Goal: Transaction & Acquisition: Book appointment/travel/reservation

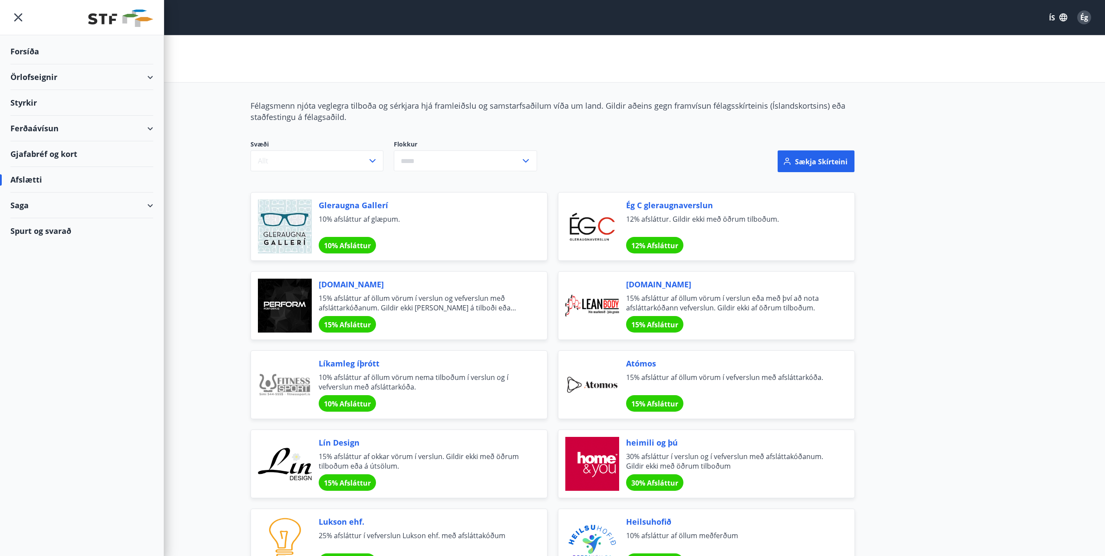
click at [25, 52] on font "Forsíða" at bounding box center [24, 51] width 29 height 10
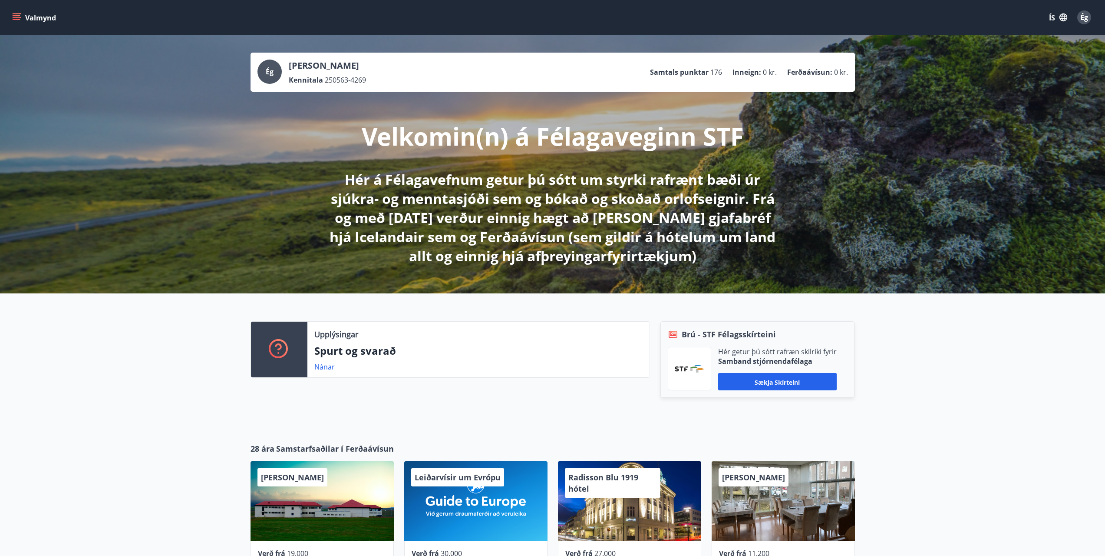
click at [20, 13] on icon "matseðill" at bounding box center [16, 17] width 9 height 9
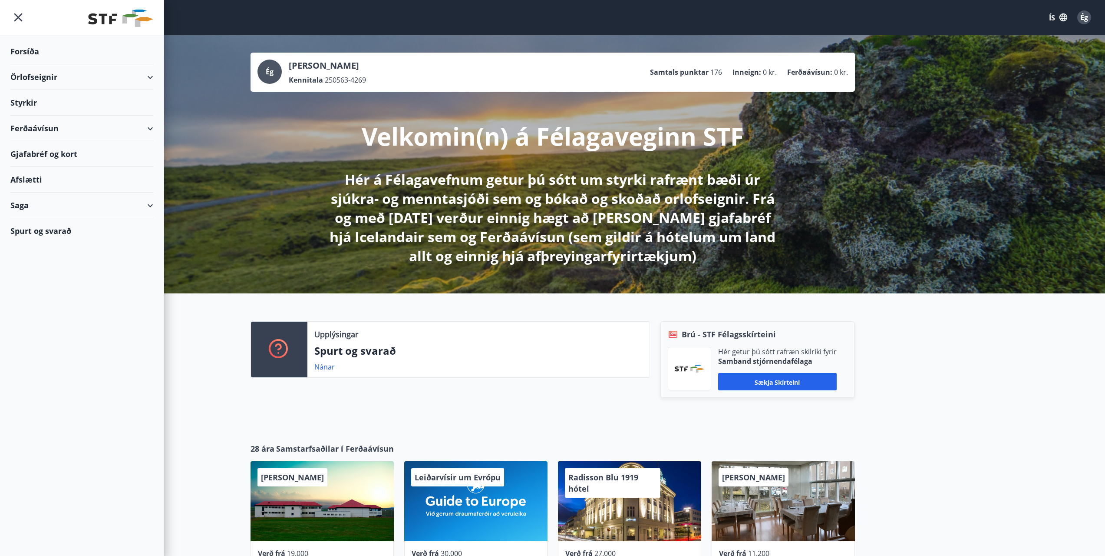
click at [153, 75] on div "Örlofseignir" at bounding box center [81, 77] width 143 height 26
click at [63, 116] on font "Bókunardagatal" at bounding box center [46, 117] width 58 height 10
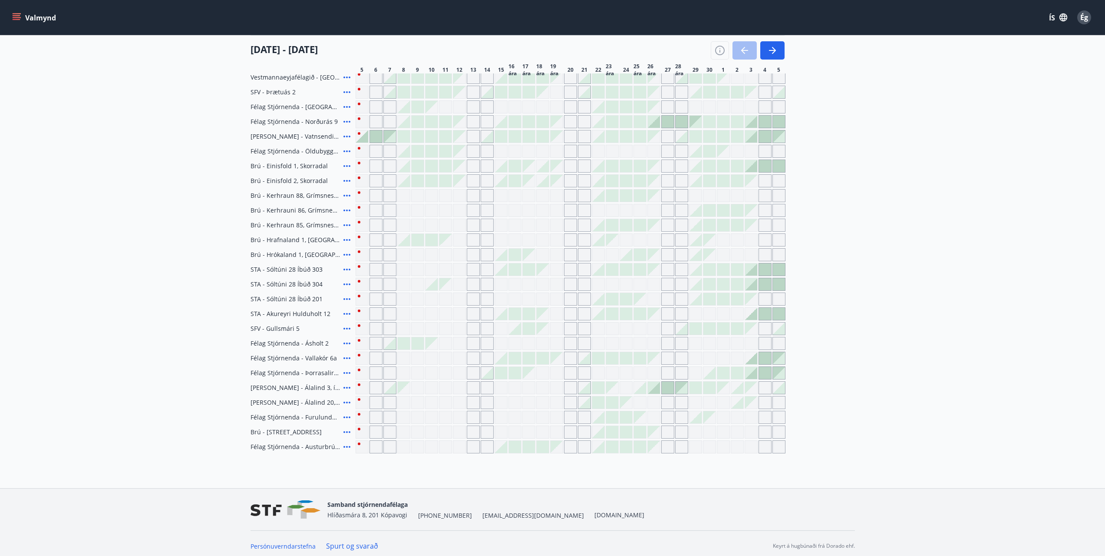
scroll to position [153, 0]
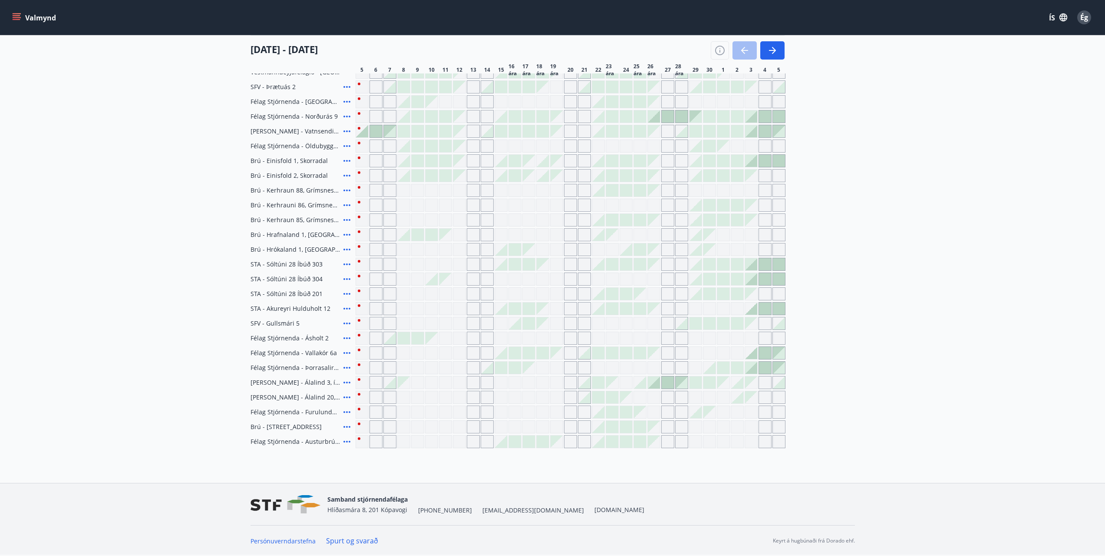
click at [639, 248] on div at bounding box center [640, 249] width 12 height 12
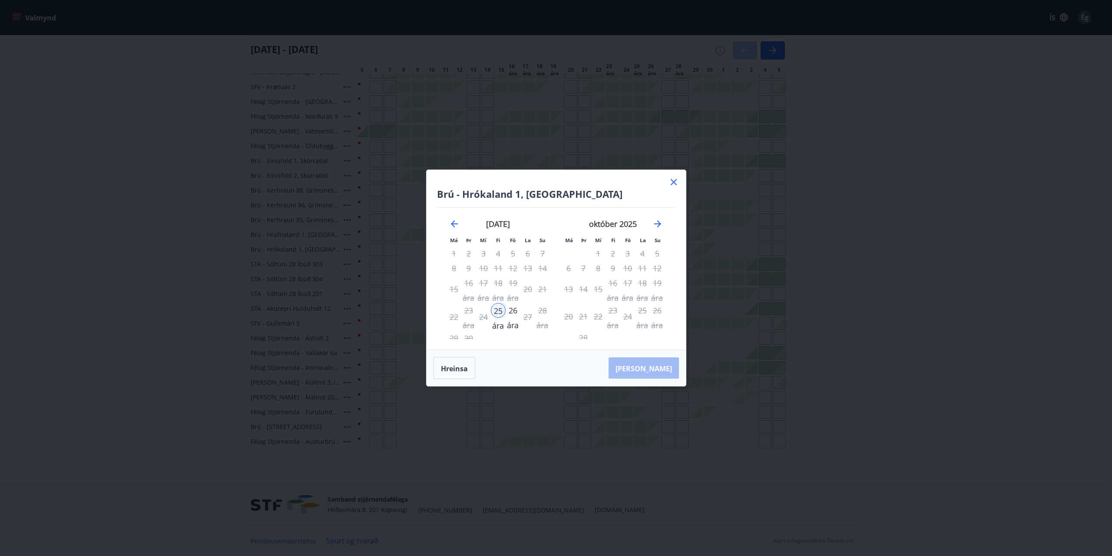
click at [674, 181] on icon at bounding box center [674, 182] width 10 height 10
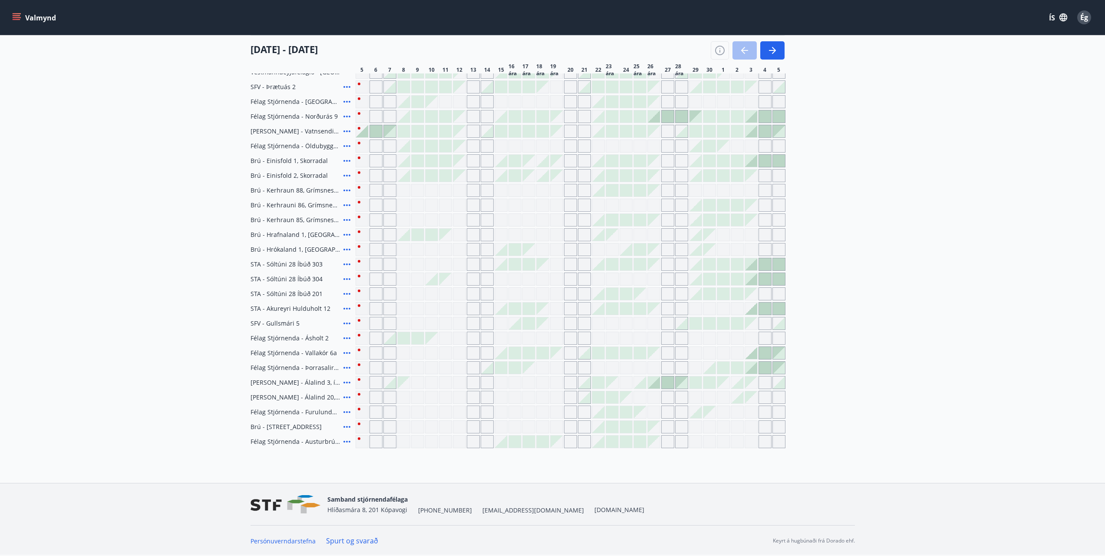
scroll to position [0, 0]
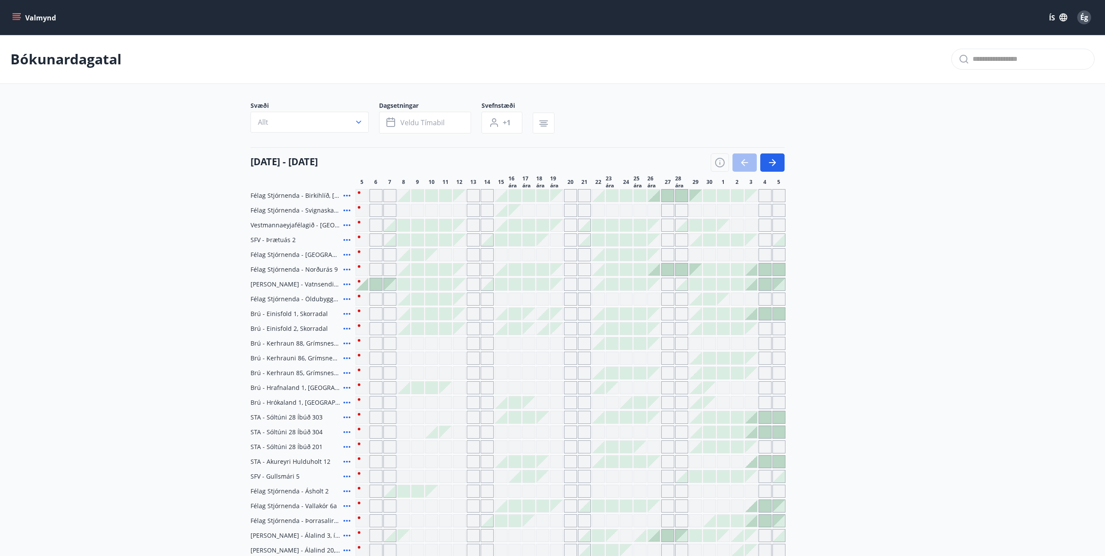
click at [346, 198] on icon at bounding box center [347, 195] width 10 height 10
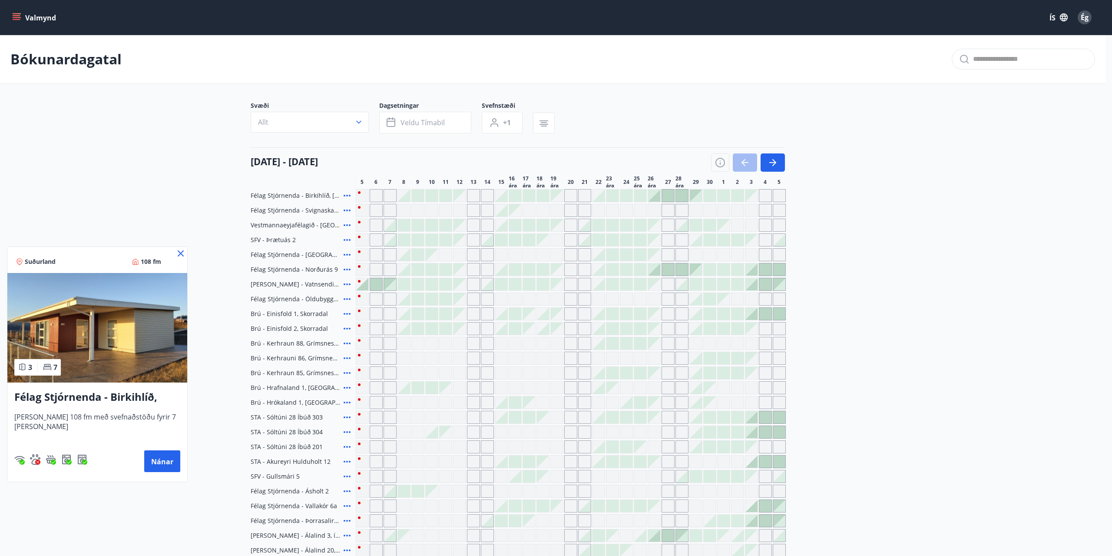
click at [181, 254] on icon at bounding box center [181, 253] width 6 height 6
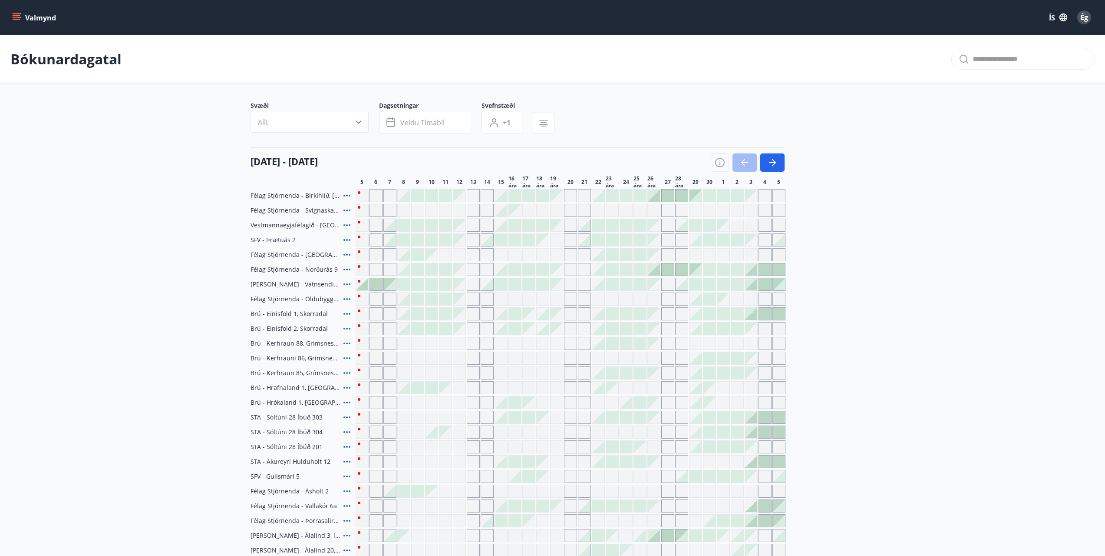
click at [373, 255] on div "Gráir dagar eru ekki bókanlegir" at bounding box center [376, 254] width 13 height 13
click at [404, 254] on div at bounding box center [404, 254] width 12 height 12
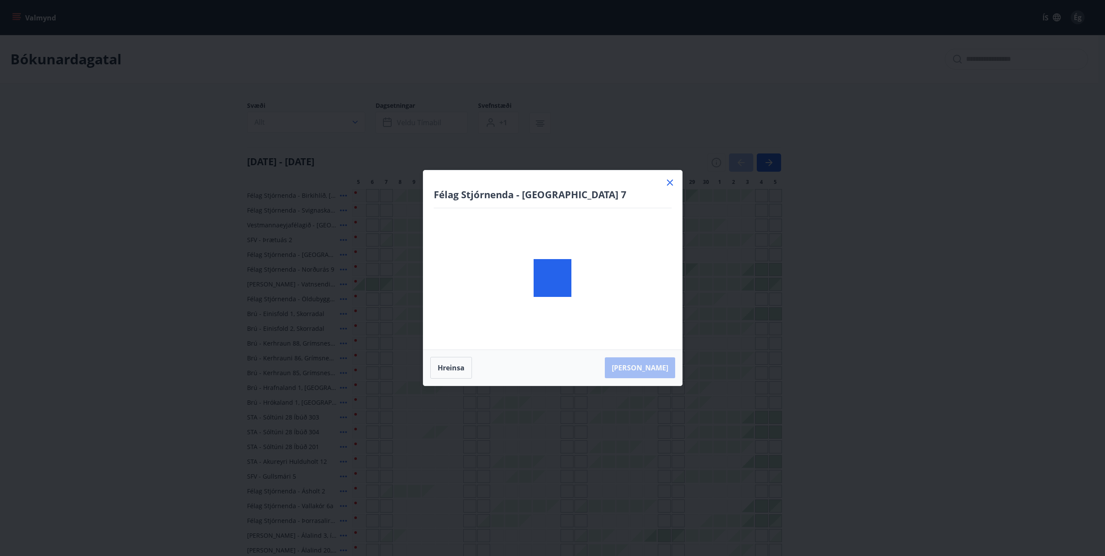
click at [445, 255] on body "Valmynd ÍS Ég Bókunardagatal Svæði Allt Dagsetningar Veldu tímabil Svefnstæði +…" at bounding box center [552, 353] width 1105 height 707
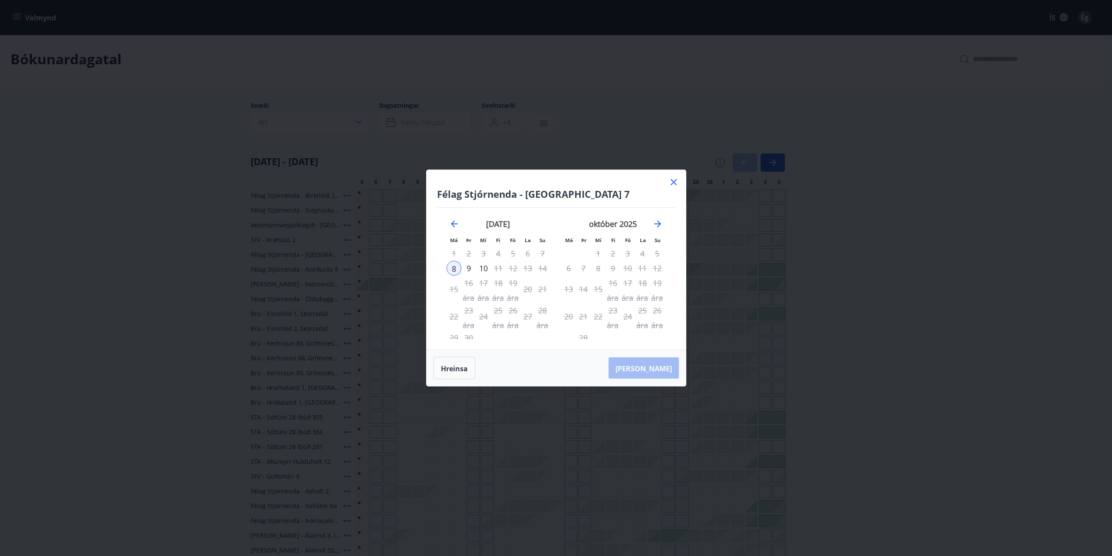
click at [672, 179] on icon at bounding box center [674, 182] width 10 height 10
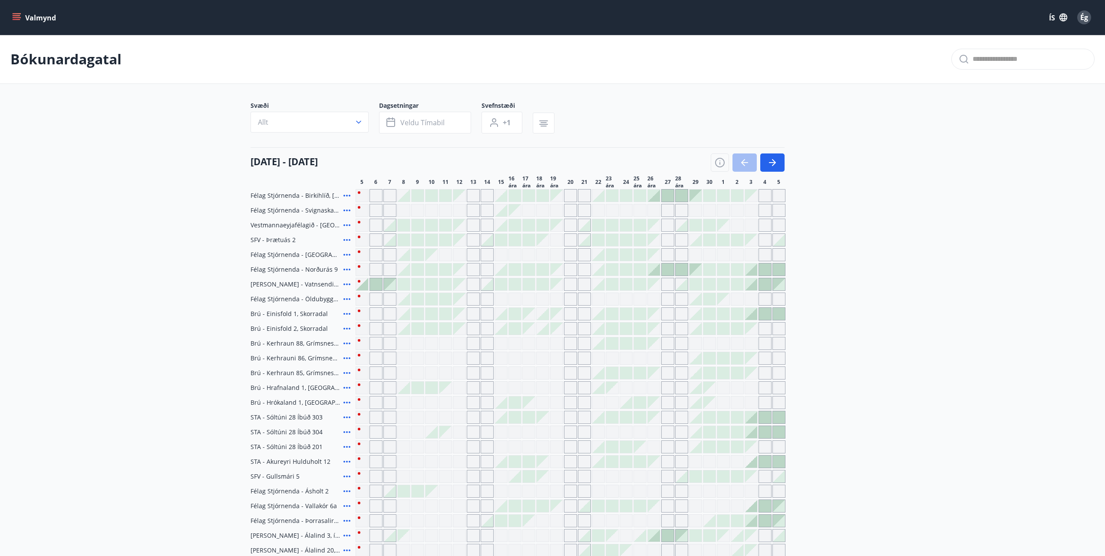
scroll to position [153, 0]
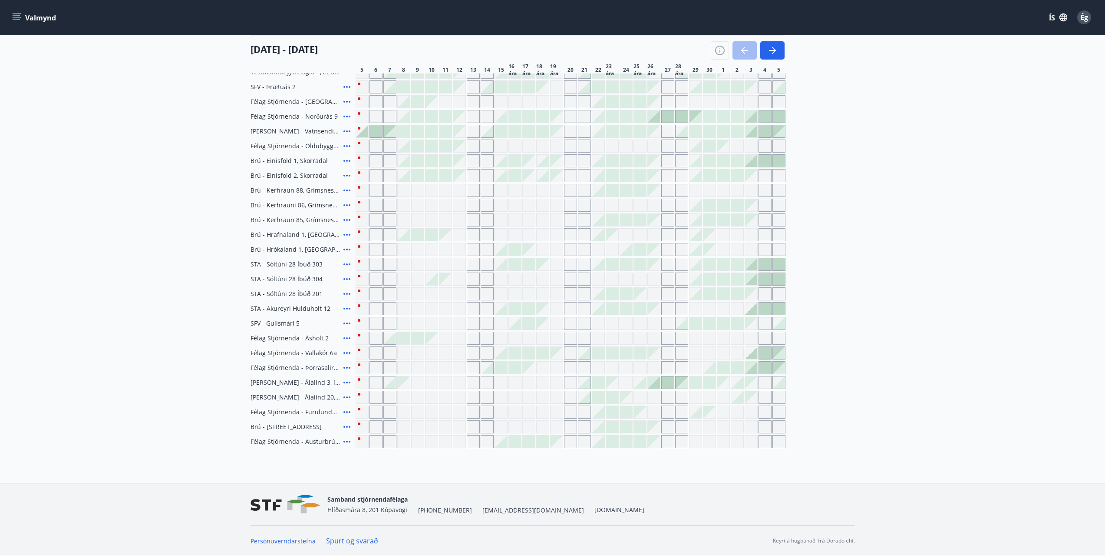
click at [344, 443] on icon at bounding box center [347, 441] width 10 height 10
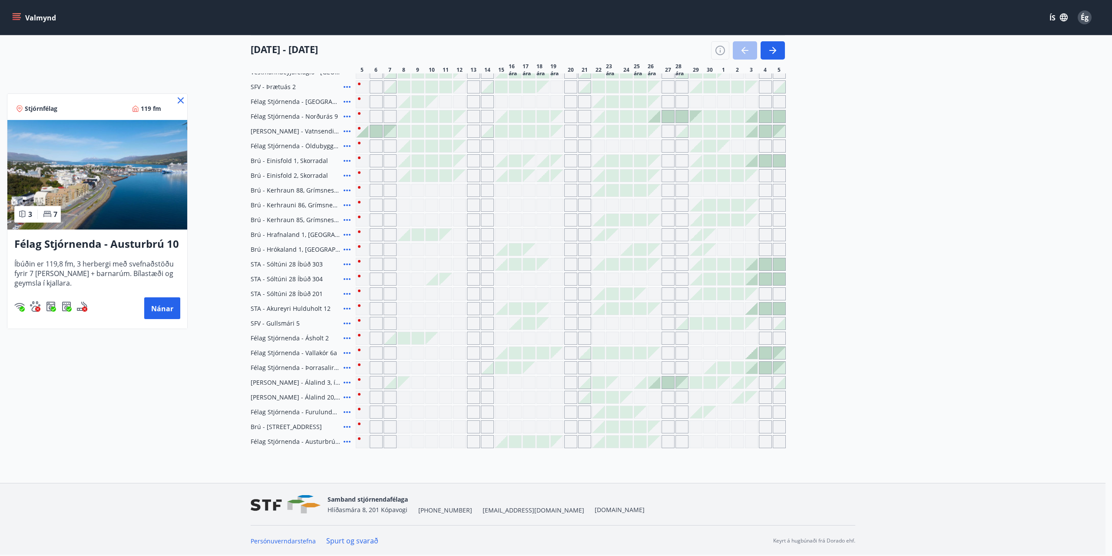
click at [181, 103] on icon at bounding box center [180, 100] width 10 height 10
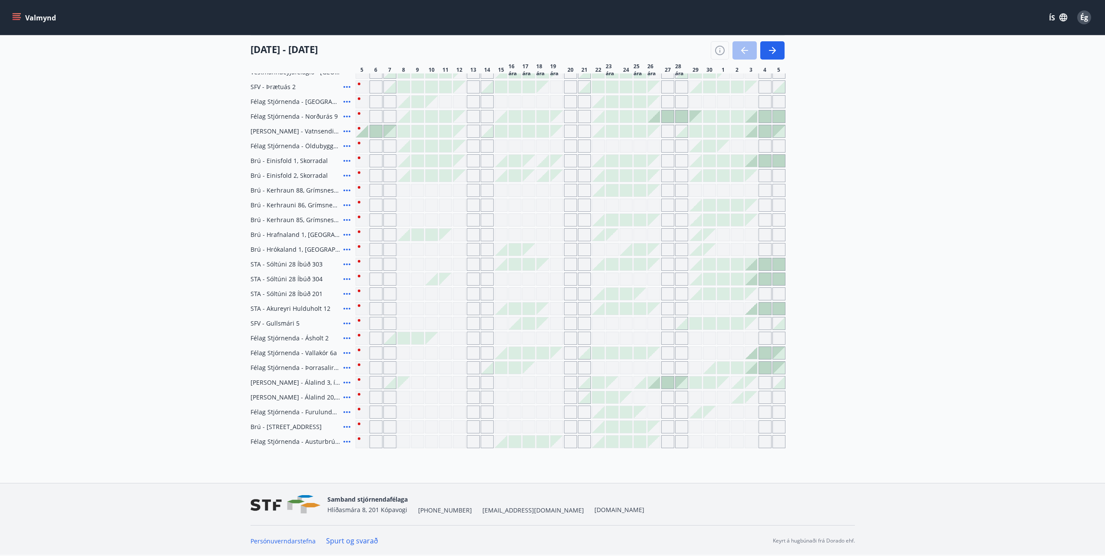
click at [403, 446] on div "Gráir dagar eru ekki bókanlegir" at bounding box center [403, 441] width 13 height 13
click at [404, 442] on div "Gráir dagar eru ekki bókanlegir" at bounding box center [403, 441] width 13 height 13
click at [423, 443] on div "Gráir dagar eru ekki bókanlegir" at bounding box center [417, 441] width 13 height 13
click at [378, 443] on div "Gráir dagar eru ekki bókanlegir" at bounding box center [376, 441] width 13 height 13
click at [386, 443] on div "Gráir dagar eru ekki bókanlegir" at bounding box center [390, 441] width 13 height 13
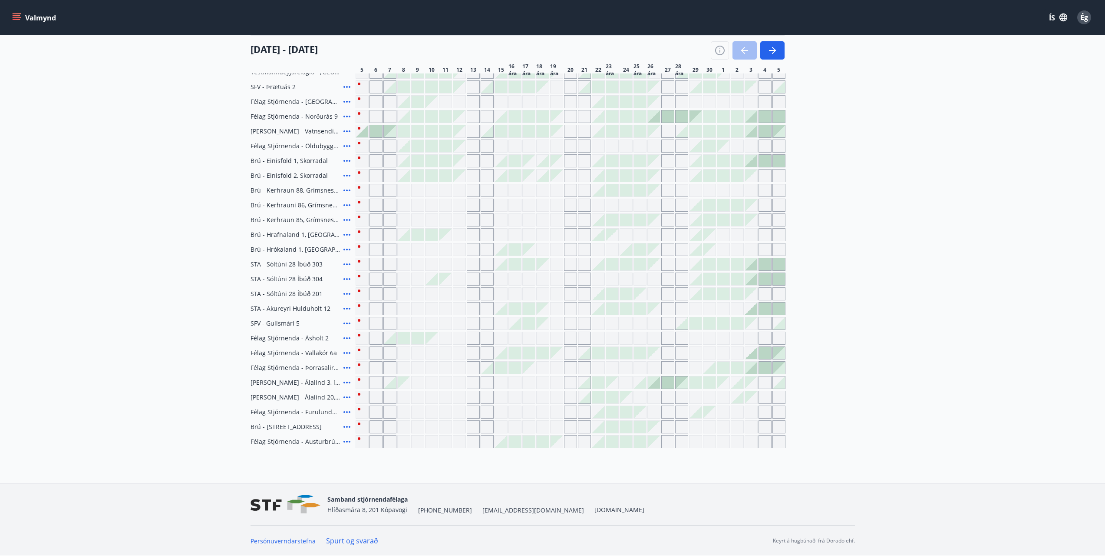
click at [531, 441] on div at bounding box center [529, 441] width 12 height 12
click at [718, 441] on div "Gráir dagar eru ekki bókanlegir" at bounding box center [723, 441] width 13 height 13
click at [710, 441] on div "Gráir dagar eru ekki bókanlegir" at bounding box center [709, 441] width 13 height 13
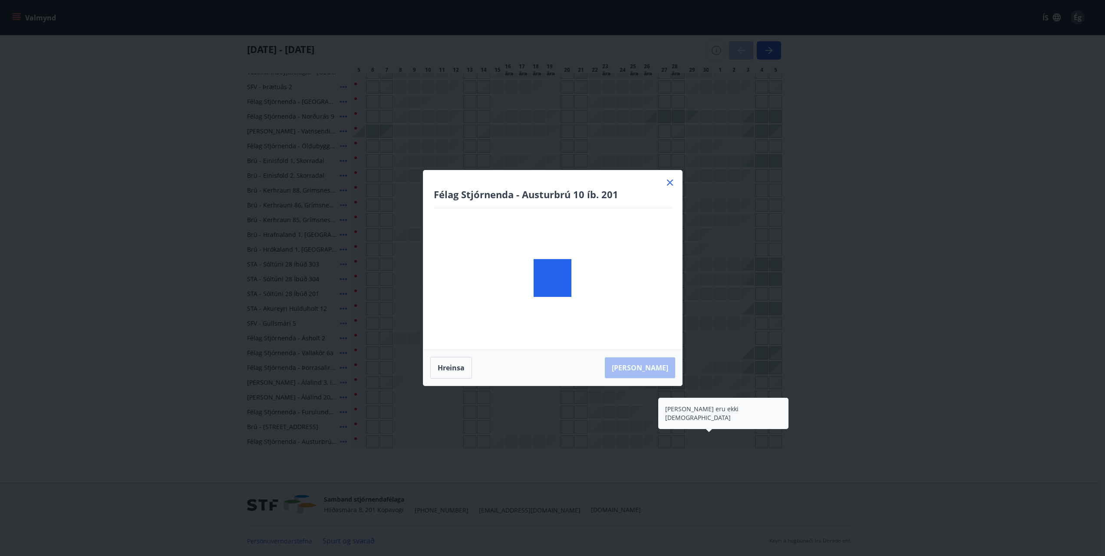
scroll to position [0, 0]
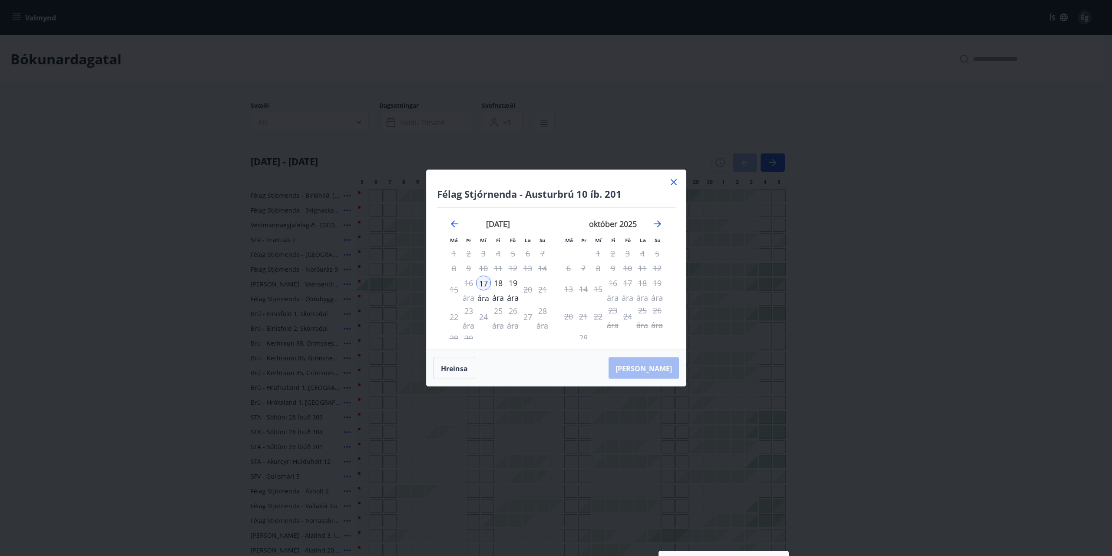
click at [674, 179] on icon at bounding box center [674, 182] width 10 height 10
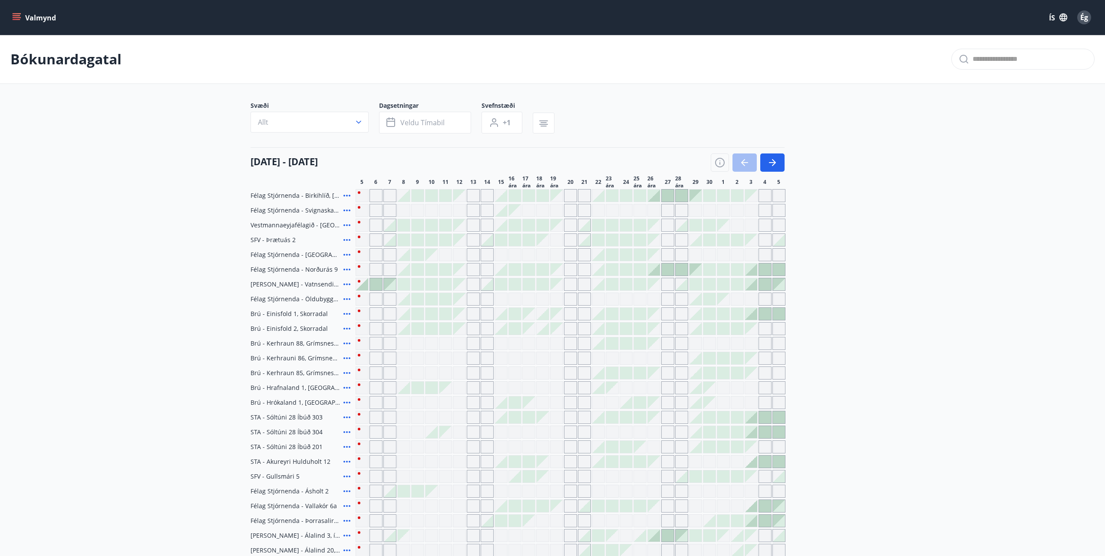
scroll to position [153, 0]
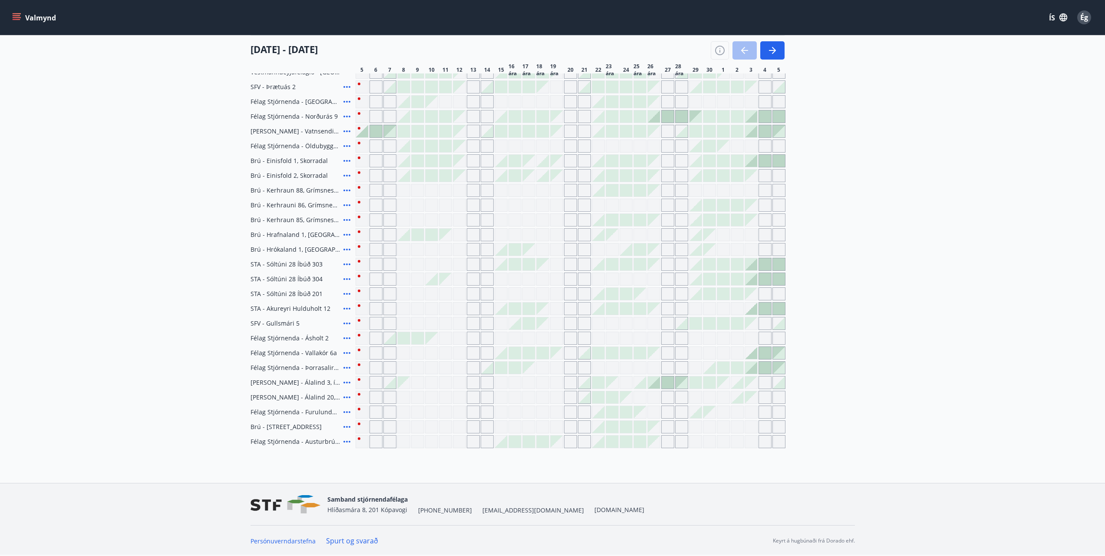
click at [403, 203] on div "Gráir dagar eru ekki bókanlegir" at bounding box center [403, 205] width 13 height 13
click at [415, 235] on div at bounding box center [418, 234] width 12 height 12
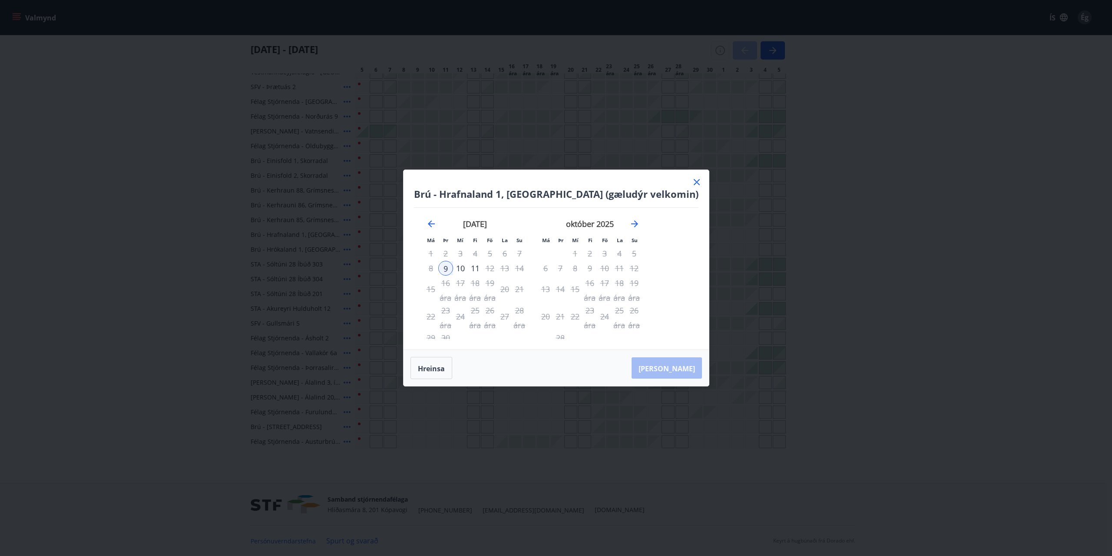
click at [692, 181] on icon at bounding box center [697, 182] width 10 height 10
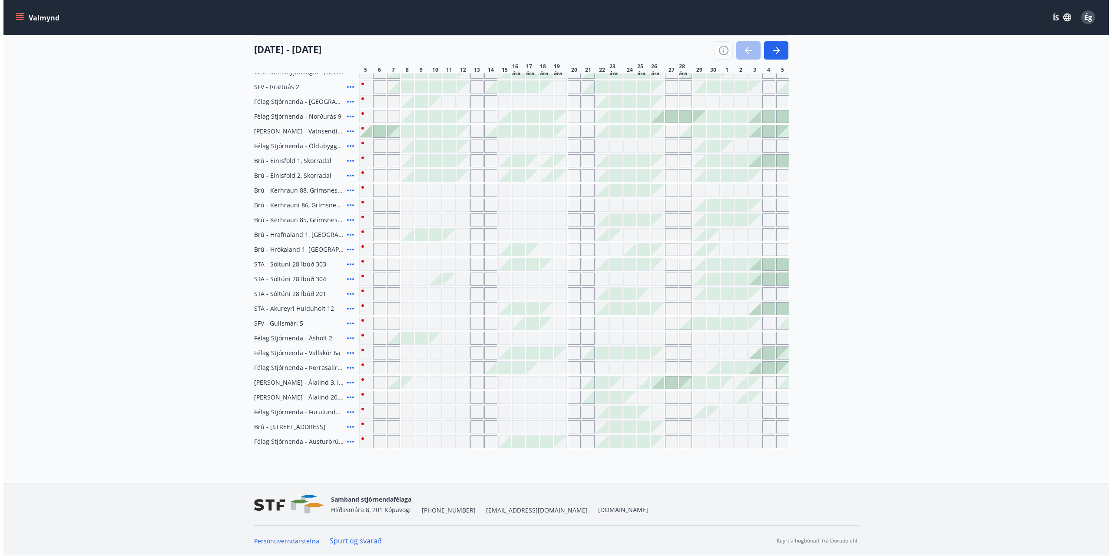
scroll to position [0, 0]
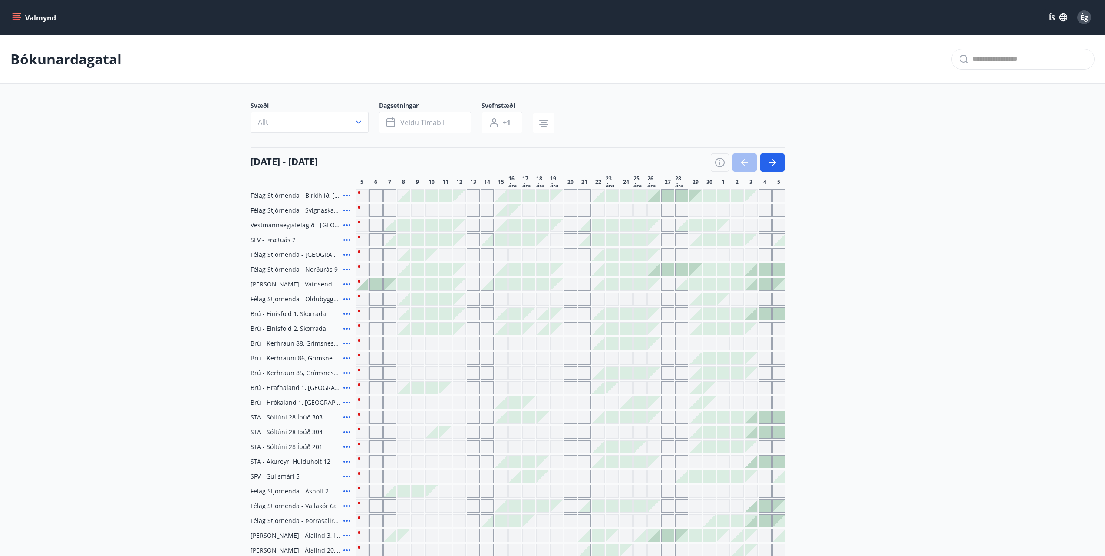
click at [377, 316] on div "Gráir dagar eru ekki bókanlegir" at bounding box center [376, 313] width 13 height 13
click at [346, 345] on icon at bounding box center [347, 343] width 10 height 10
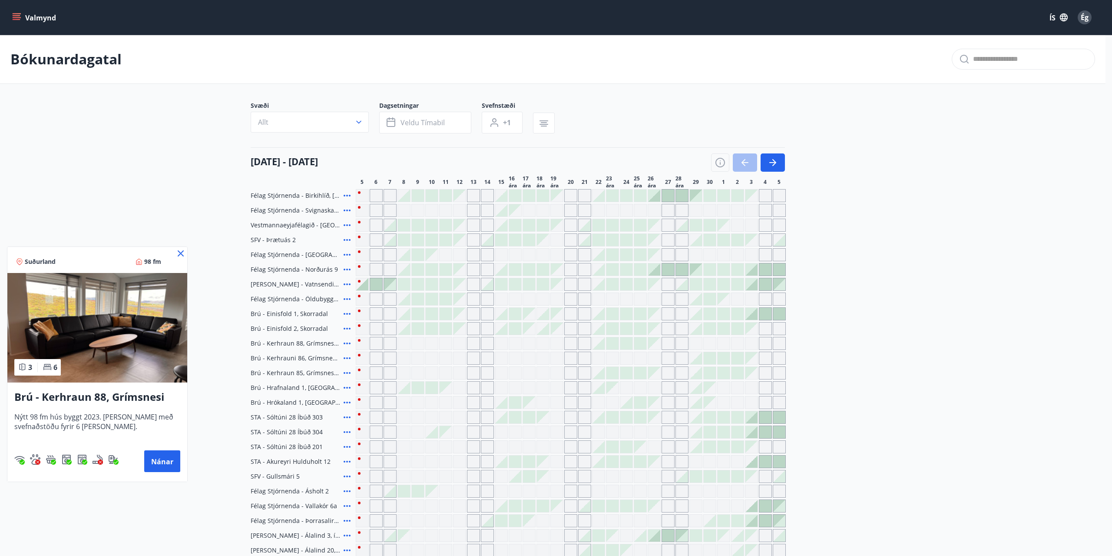
click at [116, 331] on img at bounding box center [97, 327] width 180 height 109
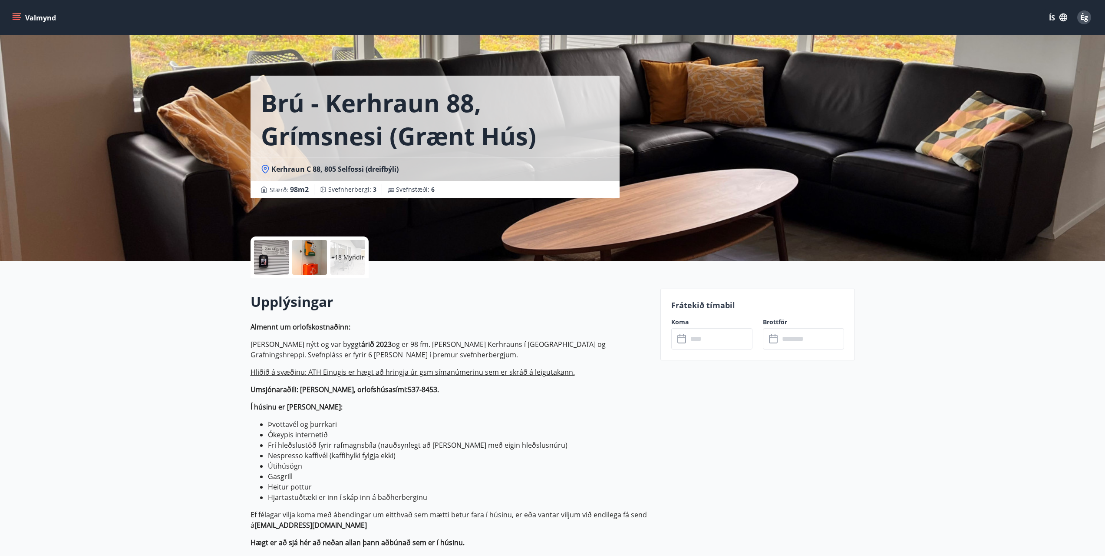
click at [342, 255] on font "+18 Myndir" at bounding box center [347, 257] width 33 height 8
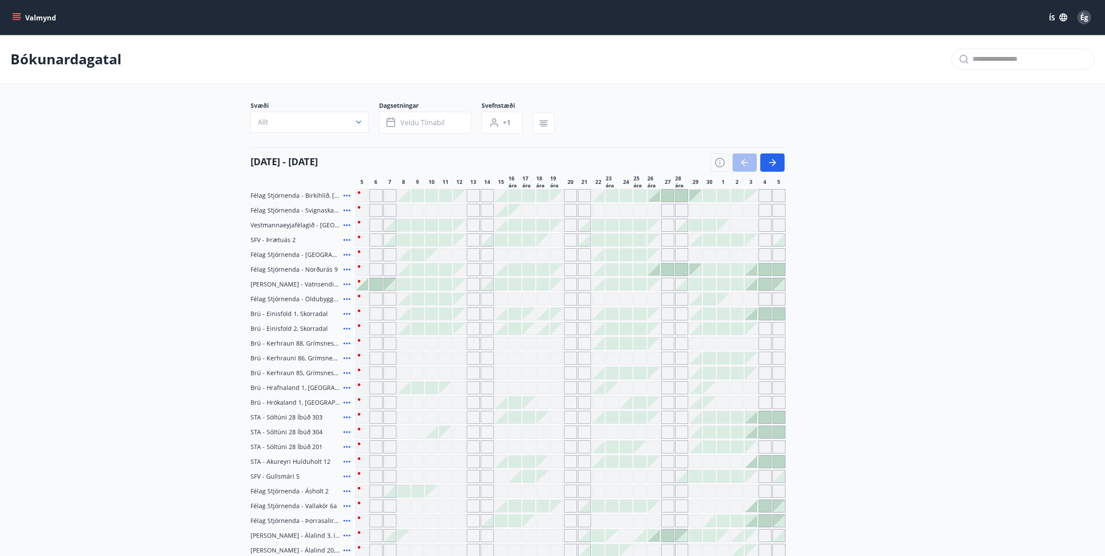
click at [764, 345] on div "Gráir dagar eru ekki bókanlegir" at bounding box center [765, 343] width 13 height 13
click at [771, 164] on icon "button" at bounding box center [773, 162] width 10 height 10
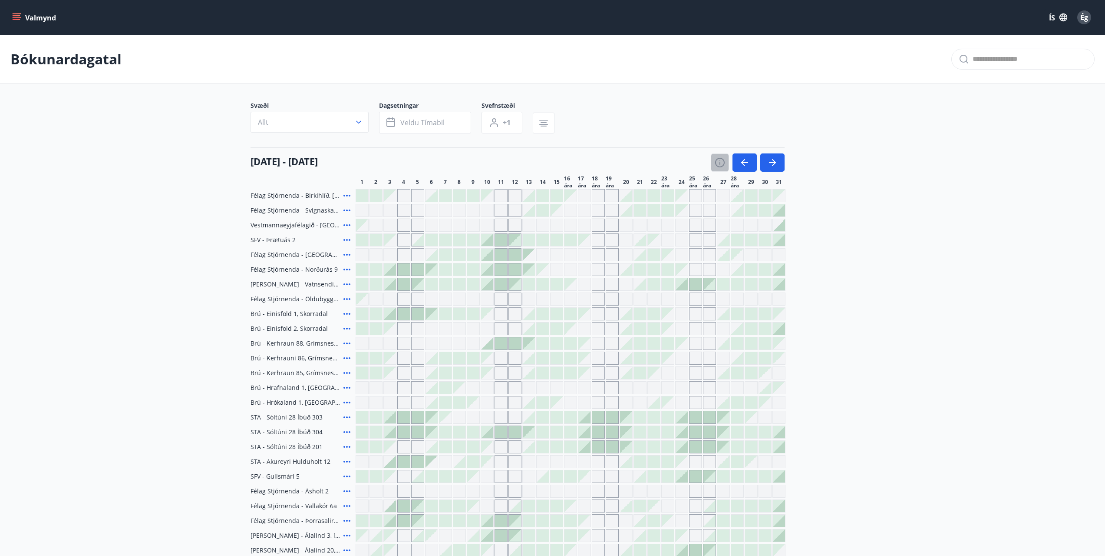
click at [725, 163] on icon "button" at bounding box center [720, 162] width 10 height 10
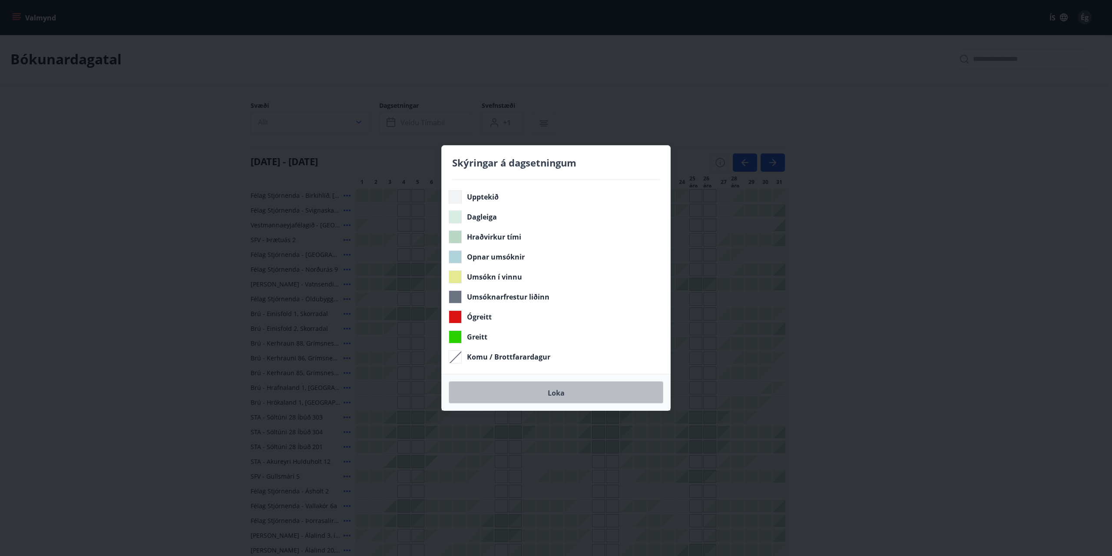
click at [557, 391] on font "Loka" at bounding box center [556, 392] width 17 height 10
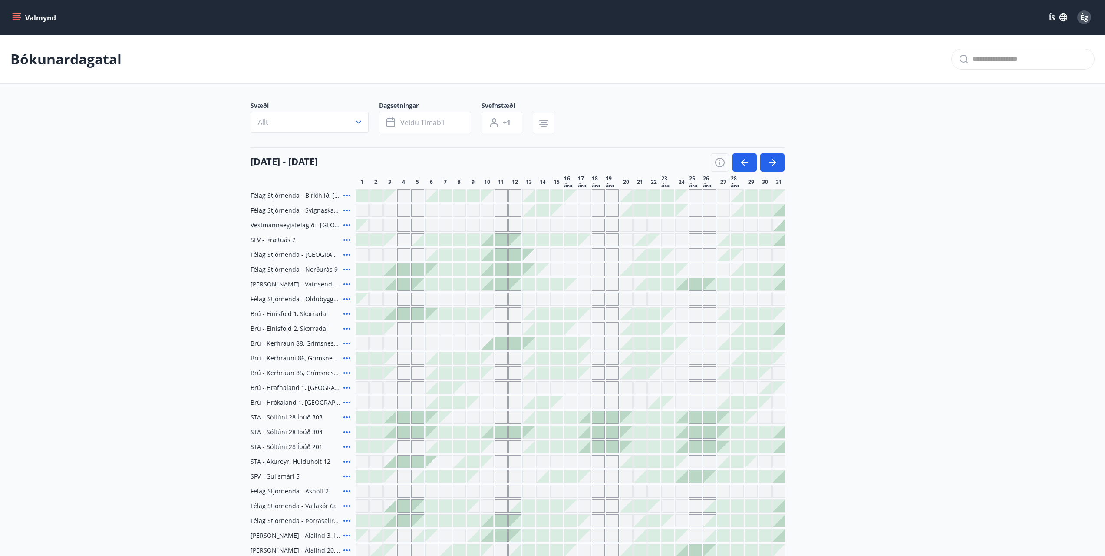
click at [499, 344] on div at bounding box center [501, 343] width 12 height 12
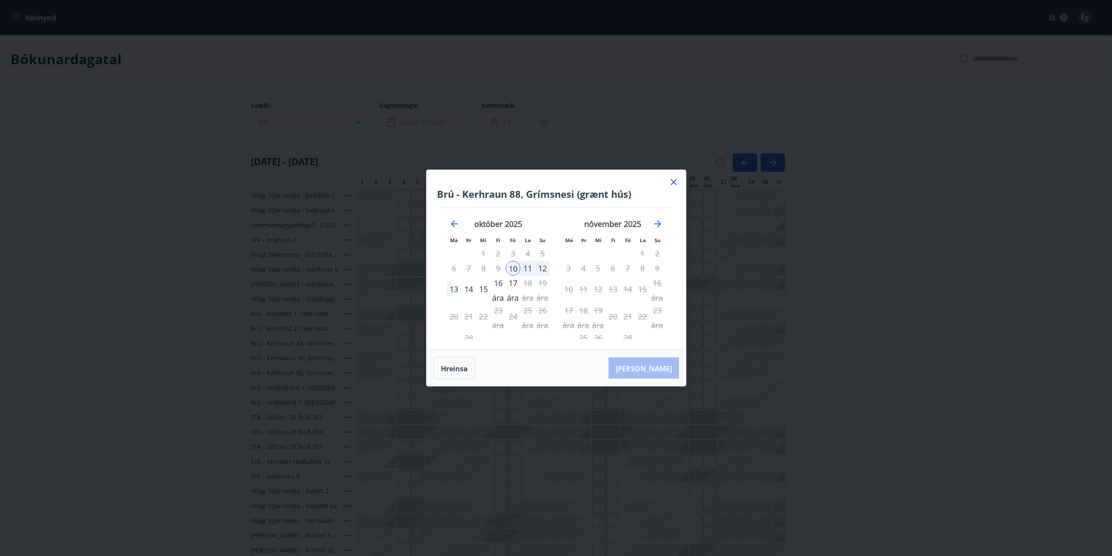
click at [539, 269] on font "12" at bounding box center [542, 268] width 9 height 10
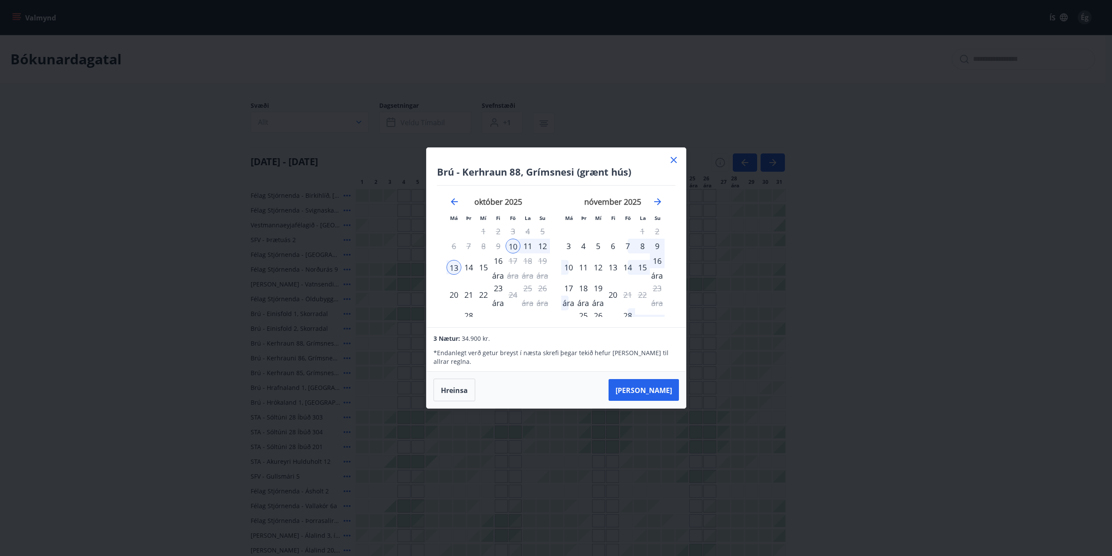
click at [540, 249] on font "12" at bounding box center [542, 246] width 9 height 10
click at [513, 247] on div "10" at bounding box center [513, 245] width 15 height 15
click at [483, 271] on font "15" at bounding box center [483, 267] width 9 height 10
click at [516, 253] on div "[PERSON_NAME] útritun í boði" at bounding box center [528, 243] width 103 height 29
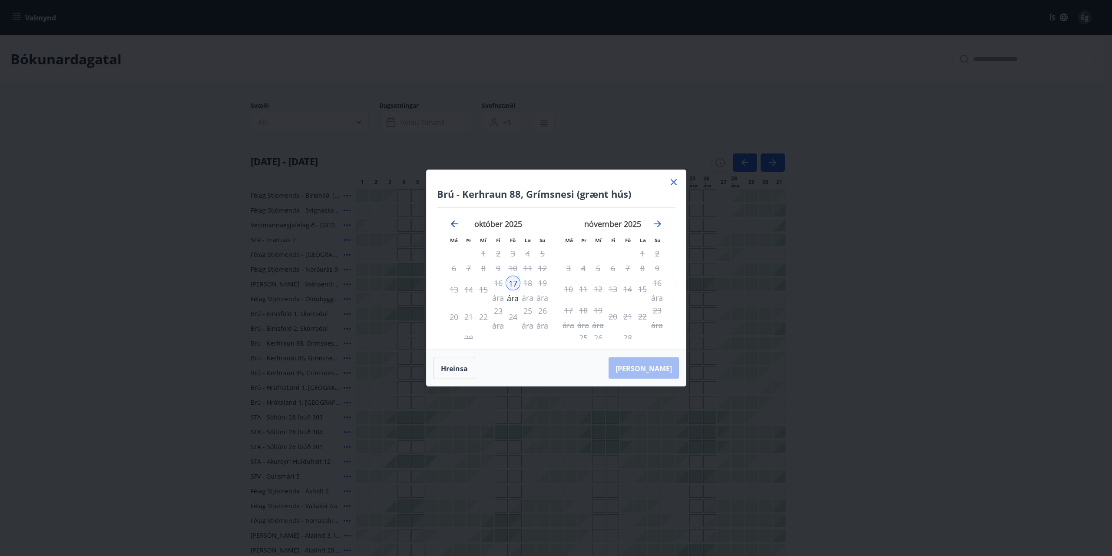
click at [454, 225] on icon "Færðu aftur á bak til að skipta yfir í fyrri mánuð." at bounding box center [454, 223] width 10 height 10
click at [458, 363] on font "Hreinsa" at bounding box center [454, 368] width 27 height 10
click at [629, 265] on div "10" at bounding box center [627, 268] width 15 height 15
click at [629, 285] on font "17 ára" at bounding box center [628, 290] width 12 height 25
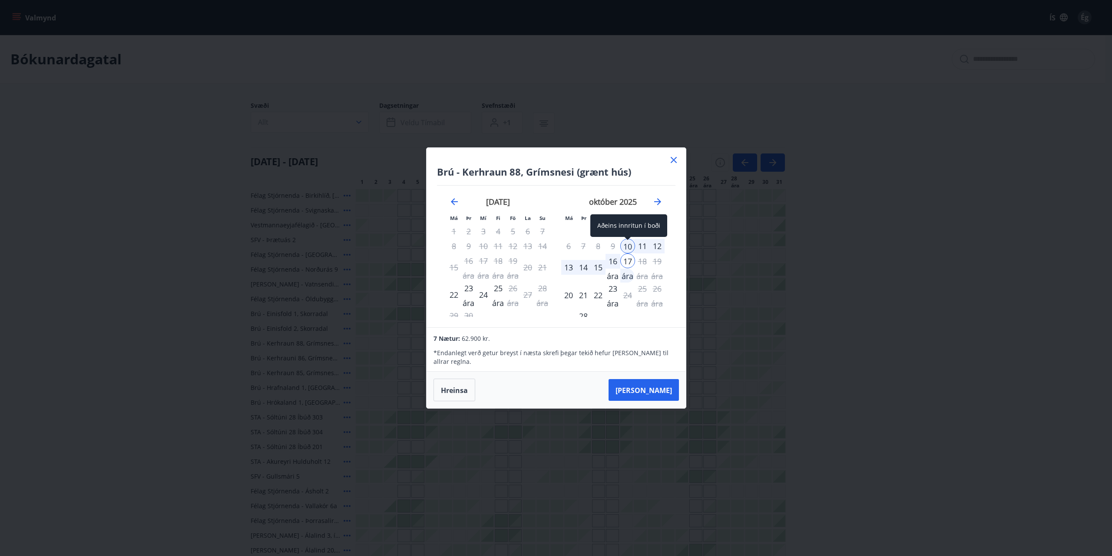
click at [625, 245] on div "10" at bounding box center [627, 245] width 15 height 15
click at [653, 251] on font "12" at bounding box center [657, 246] width 9 height 10
click at [630, 250] on div "10" at bounding box center [627, 245] width 15 height 15
click at [566, 274] on div "13" at bounding box center [568, 267] width 15 height 15
click at [627, 251] on div "10" at bounding box center [627, 245] width 15 height 15
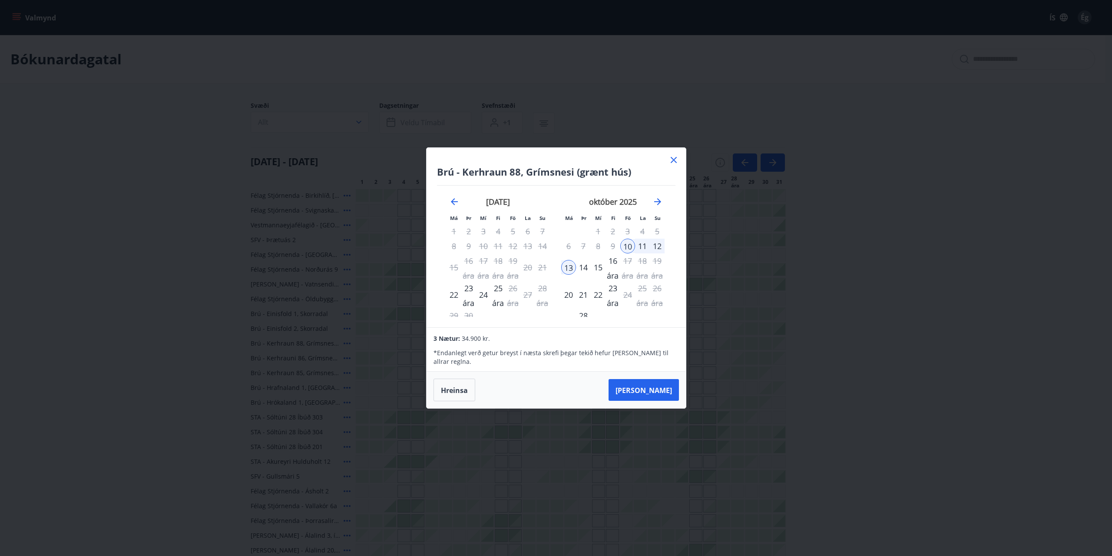
click at [655, 249] on font "12" at bounding box center [657, 246] width 9 height 10
click at [657, 249] on font "12" at bounding box center [657, 246] width 9 height 10
click at [628, 252] on div "10" at bounding box center [627, 245] width 15 height 15
click at [573, 272] on div "13" at bounding box center [568, 267] width 15 height 15
click at [464, 387] on font "Hreinsa" at bounding box center [454, 390] width 27 height 10
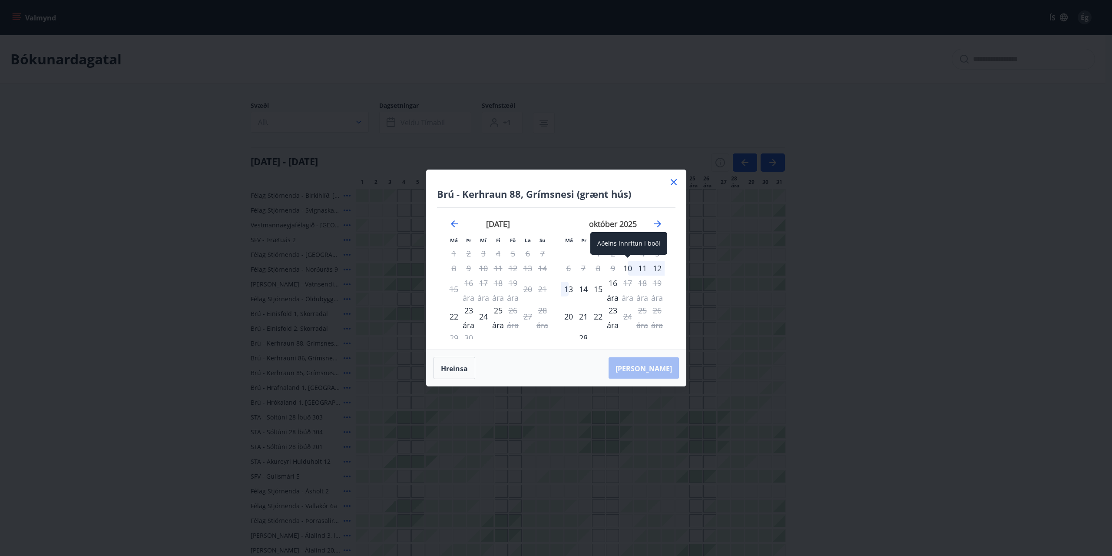
click at [627, 268] on div "10" at bounding box center [627, 268] width 15 height 15
click at [653, 269] on font "12" at bounding box center [657, 268] width 9 height 10
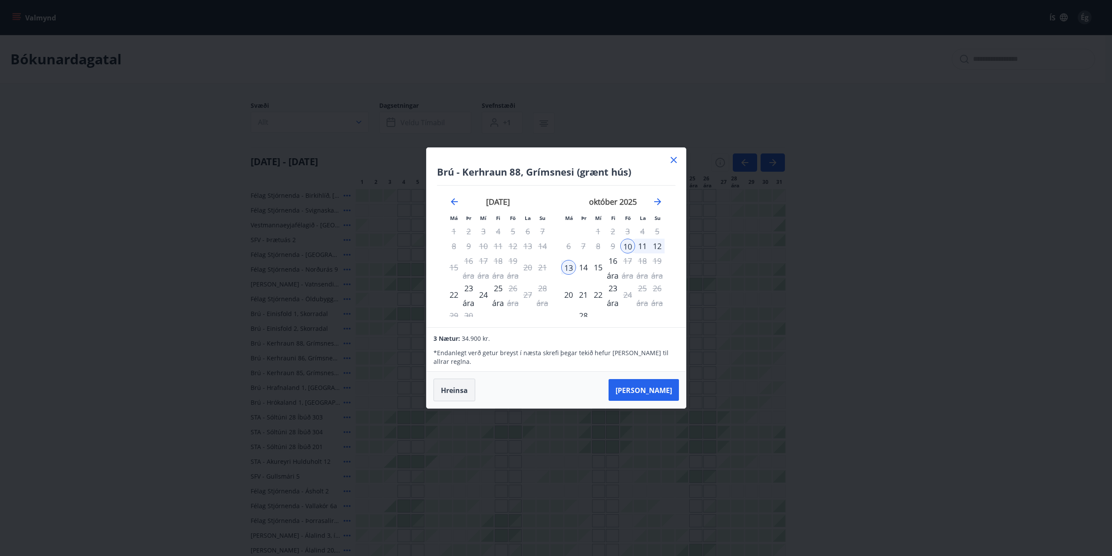
click at [455, 385] on font "Hreinsa" at bounding box center [454, 390] width 27 height 10
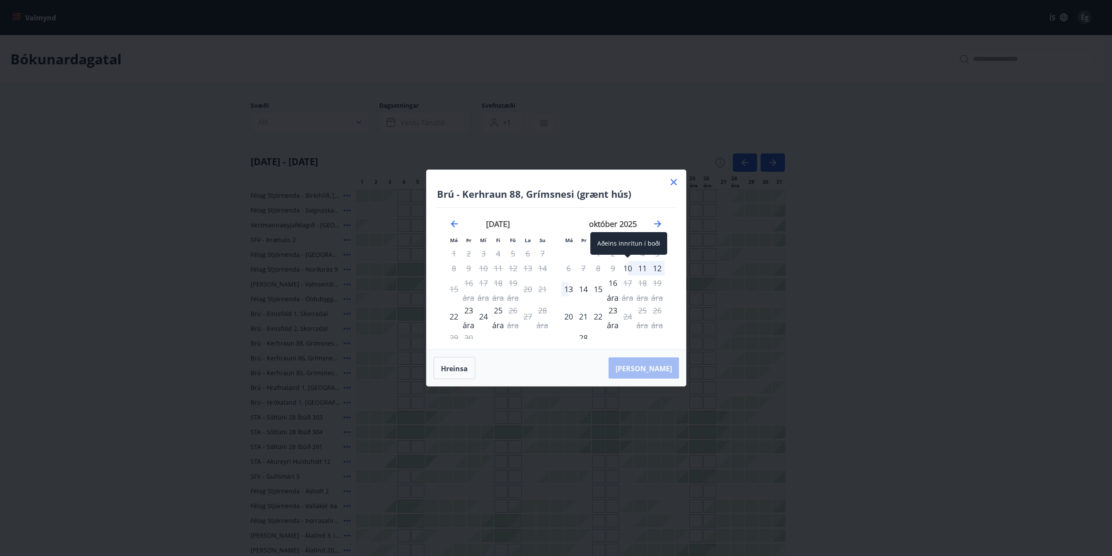
click at [630, 266] on div "10" at bounding box center [627, 268] width 15 height 15
click at [586, 285] on font "14" at bounding box center [583, 289] width 9 height 10
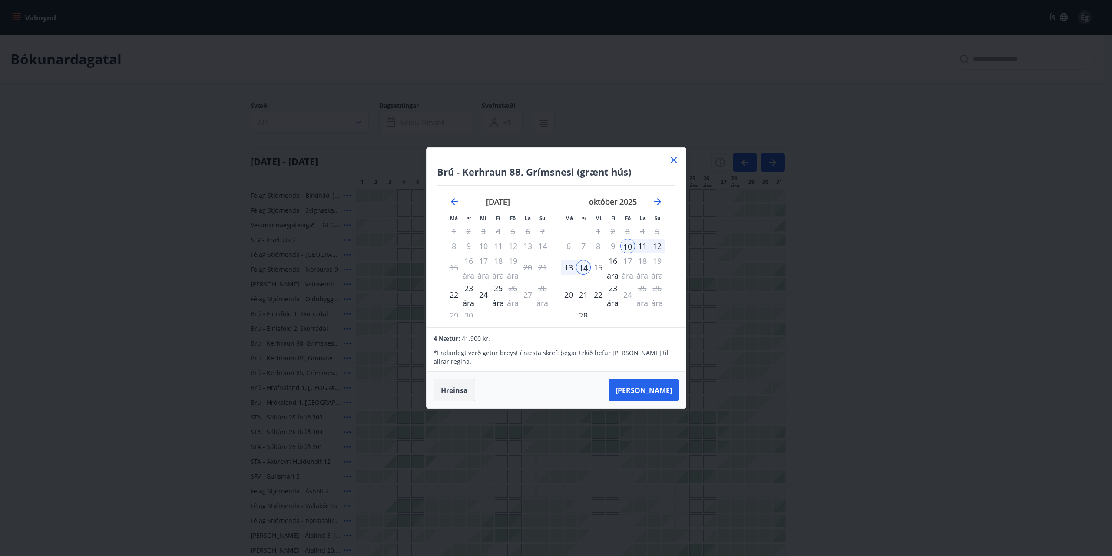
click at [454, 390] on font "Hreinsa" at bounding box center [454, 390] width 27 height 10
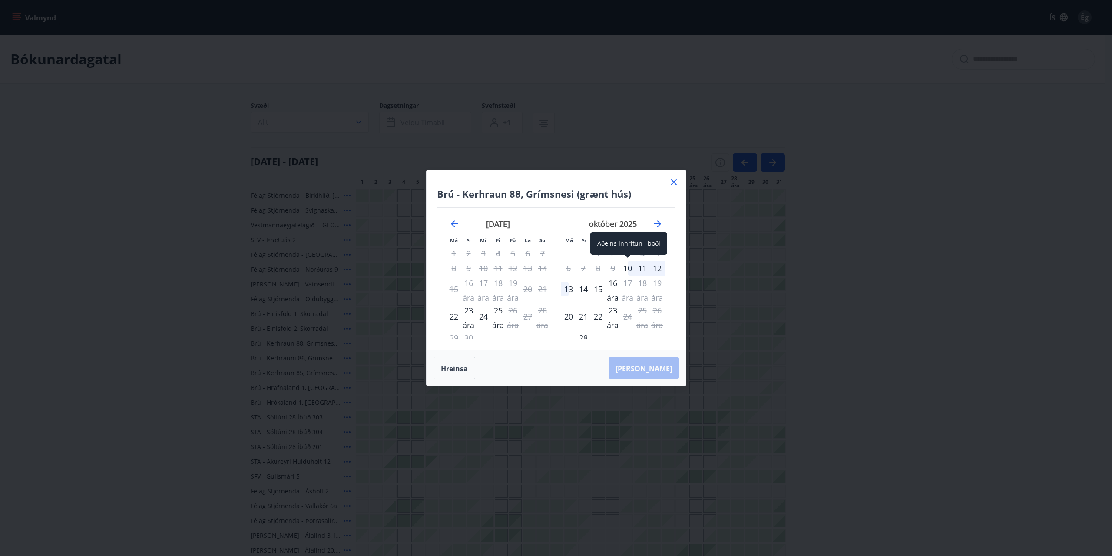
click at [632, 266] on div "10" at bounding box center [627, 268] width 15 height 15
click at [569, 290] on font "13" at bounding box center [568, 289] width 9 height 10
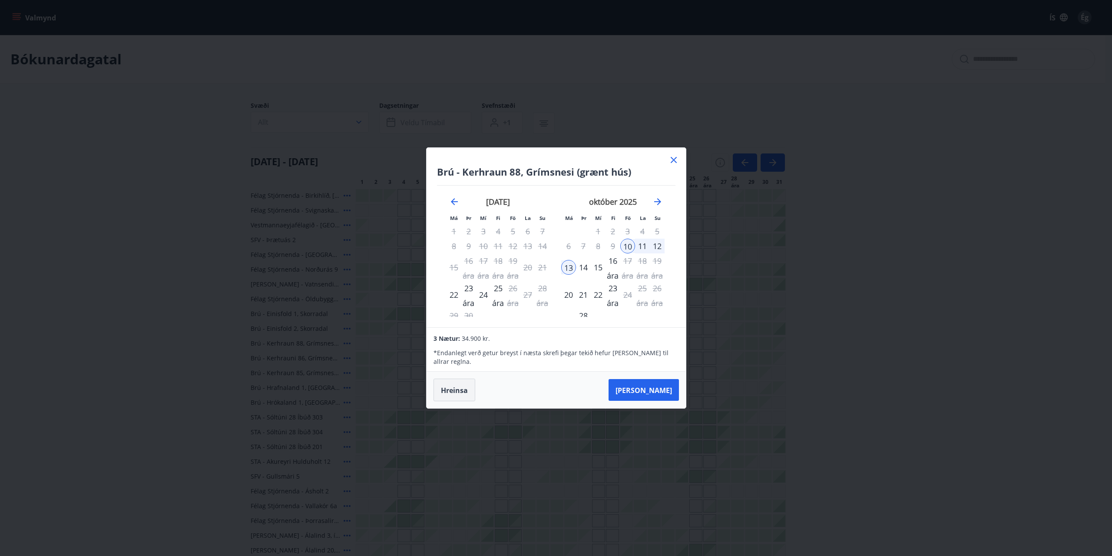
click at [463, 389] on font "Hreinsa" at bounding box center [454, 390] width 27 height 10
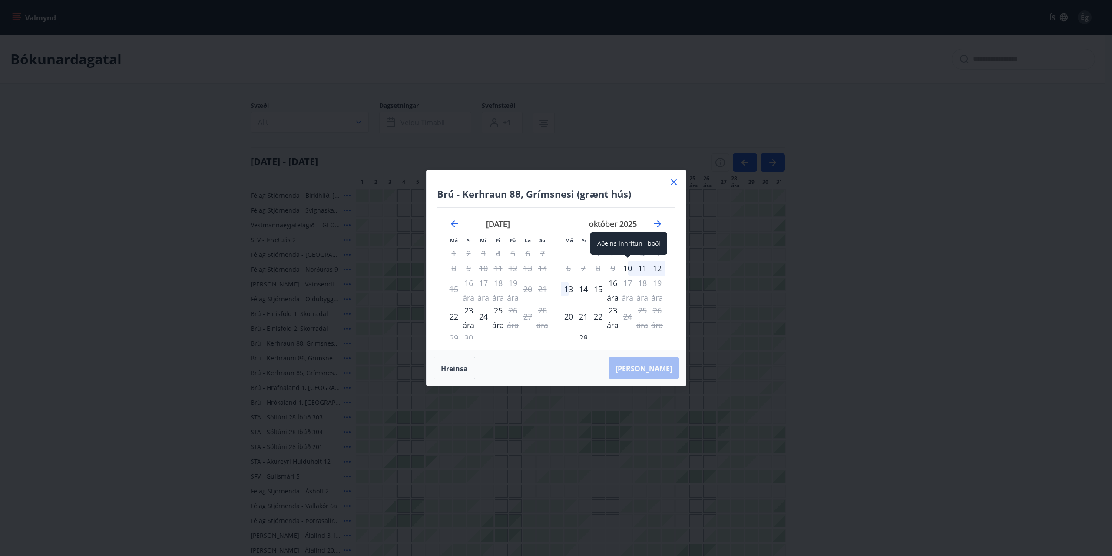
click at [628, 269] on div "10" at bounding box center [627, 268] width 15 height 15
click at [601, 285] on font "15" at bounding box center [598, 289] width 9 height 10
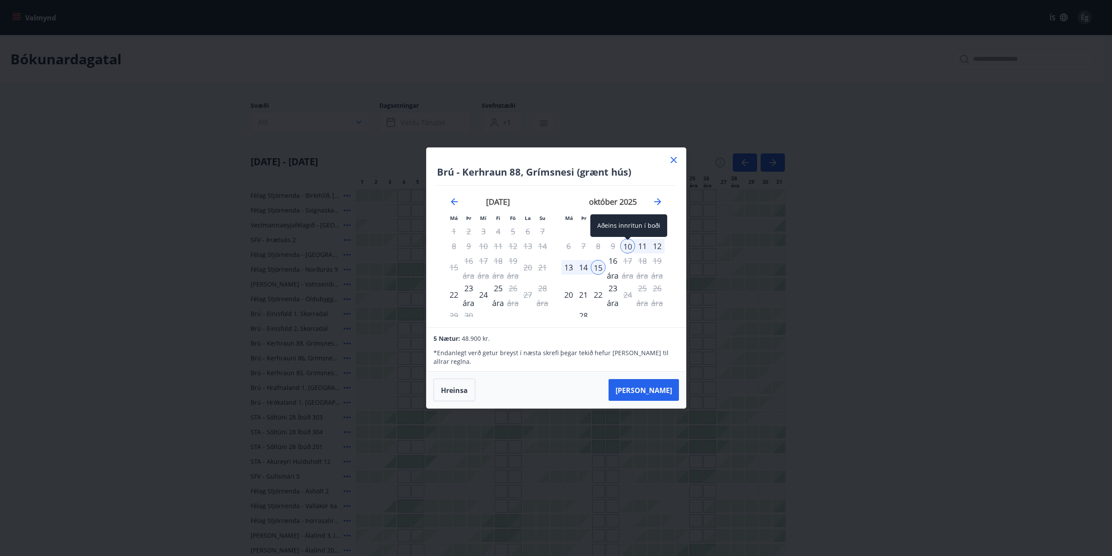
click at [628, 251] on div "10" at bounding box center [627, 245] width 15 height 15
click at [458, 385] on font "Hreinsa" at bounding box center [454, 390] width 27 height 10
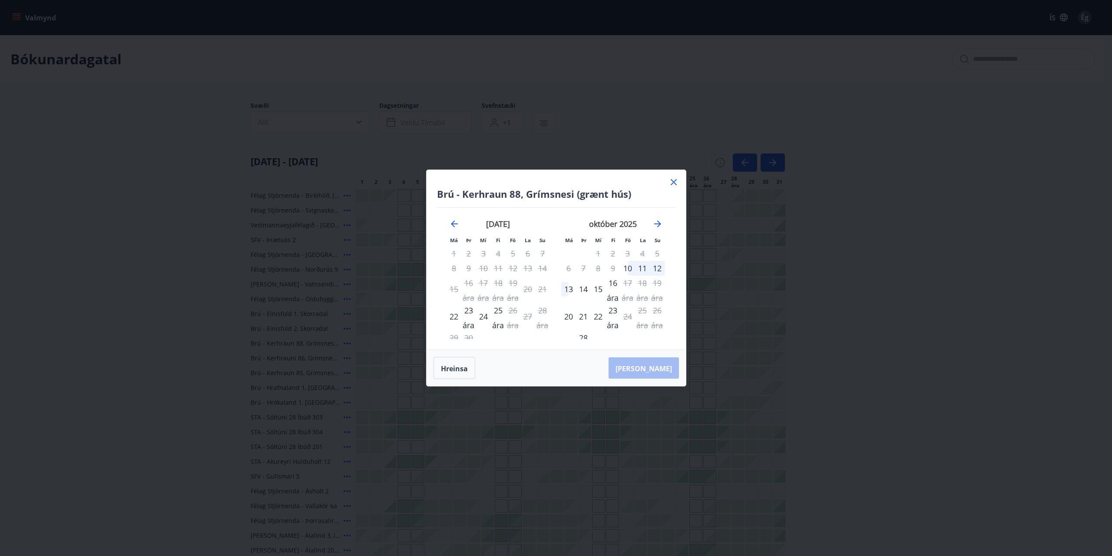
click at [670, 183] on icon at bounding box center [674, 182] width 10 height 10
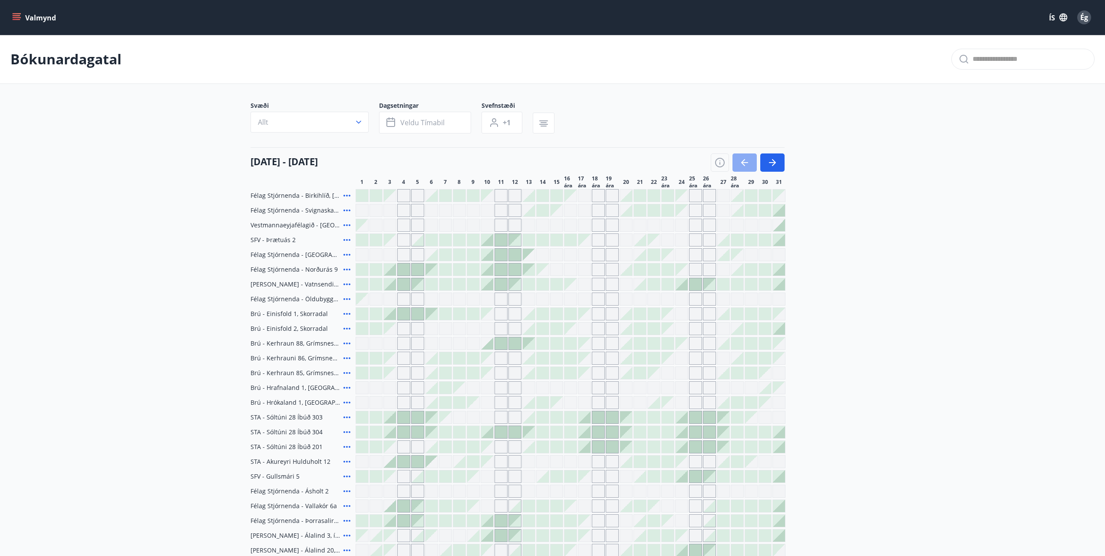
click at [741, 163] on icon "button" at bounding box center [745, 162] width 10 height 10
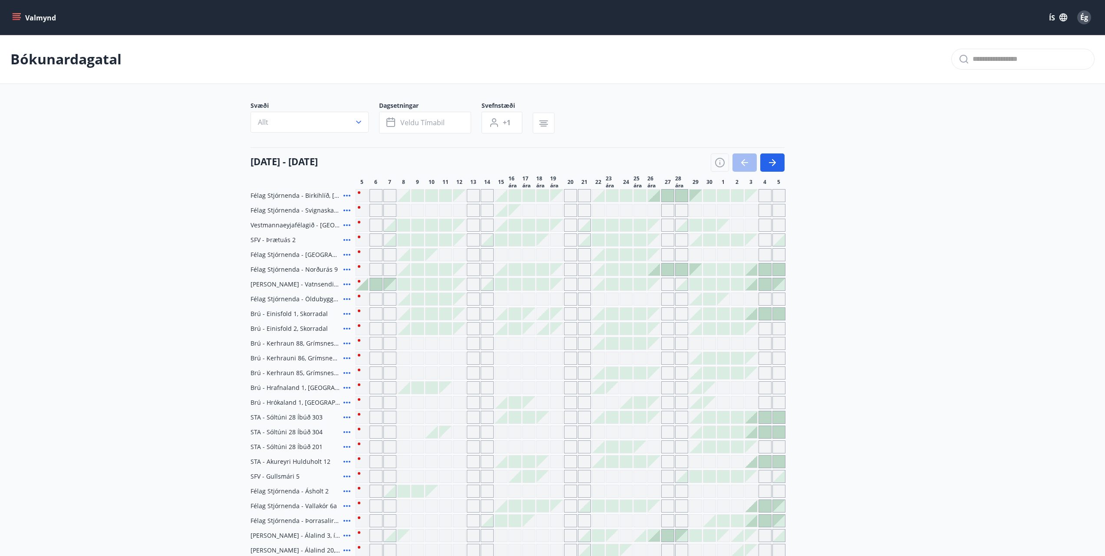
click at [345, 269] on icon at bounding box center [347, 269] width 7 height 2
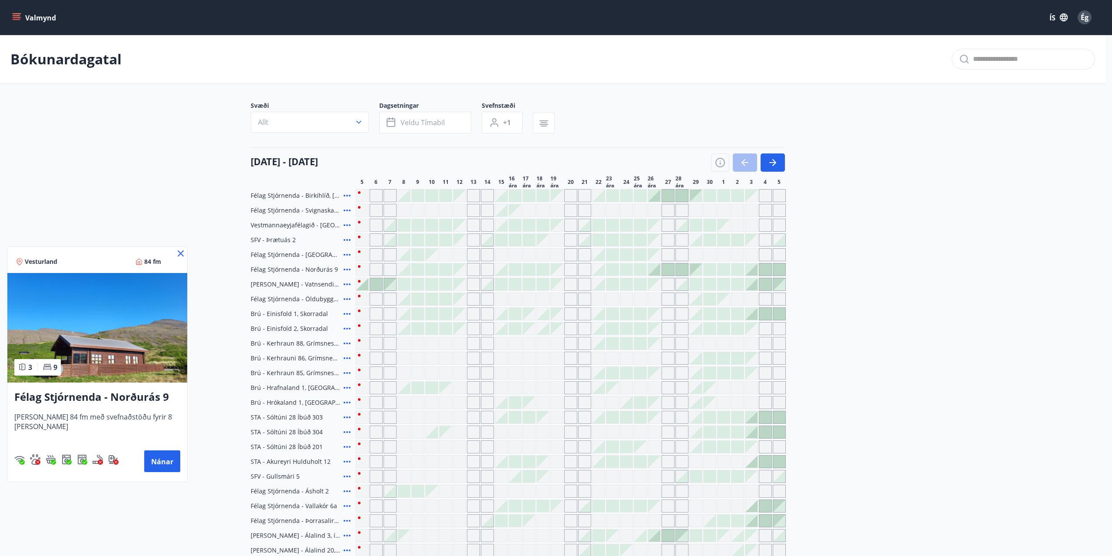
click at [178, 253] on icon at bounding box center [181, 253] width 6 height 6
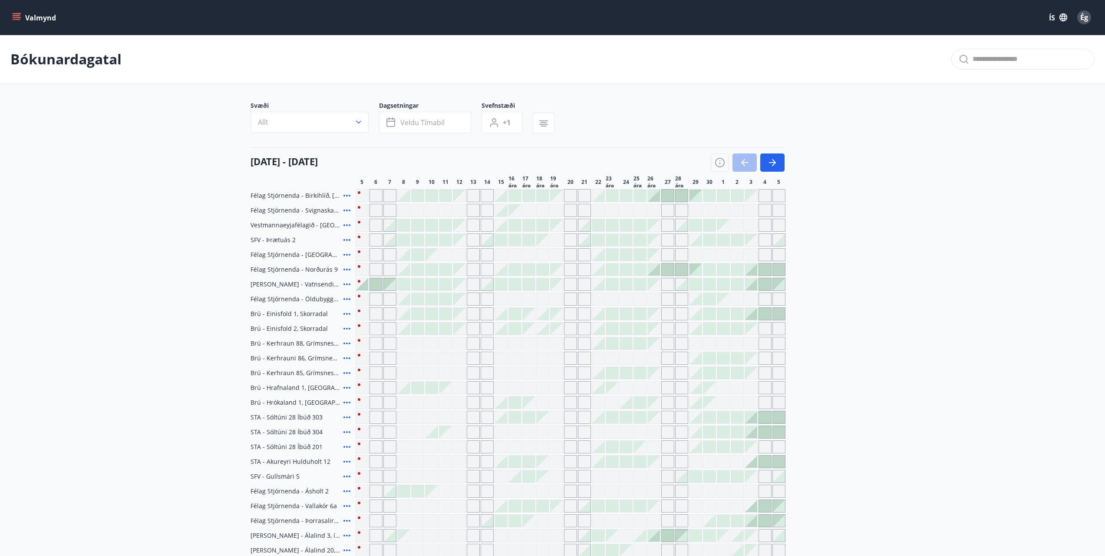
click at [754, 463] on div at bounding box center [751, 461] width 12 height 12
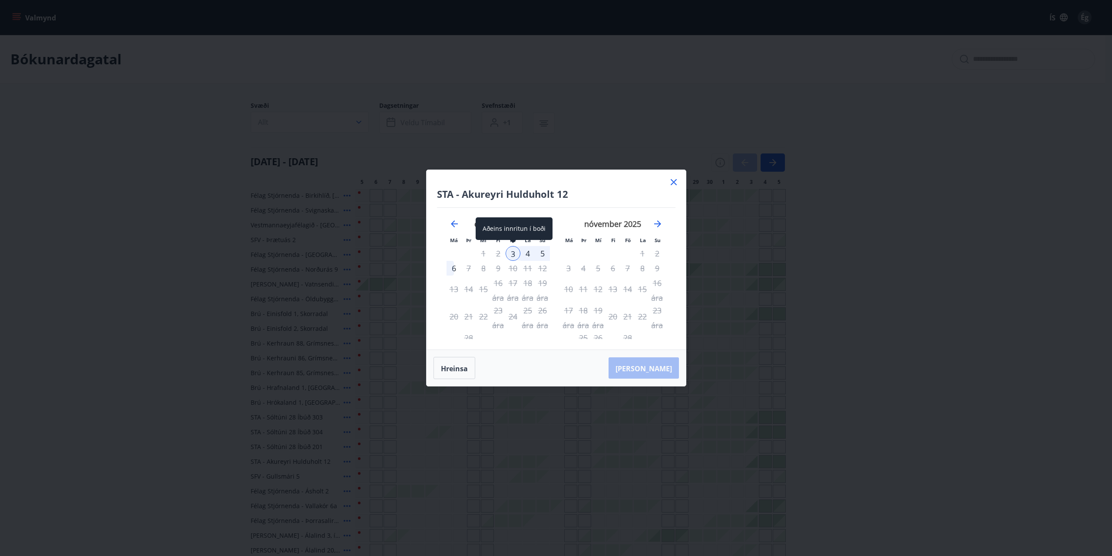
click at [513, 253] on div "3" at bounding box center [513, 253] width 15 height 15
click at [456, 266] on div "6" at bounding box center [454, 268] width 15 height 15
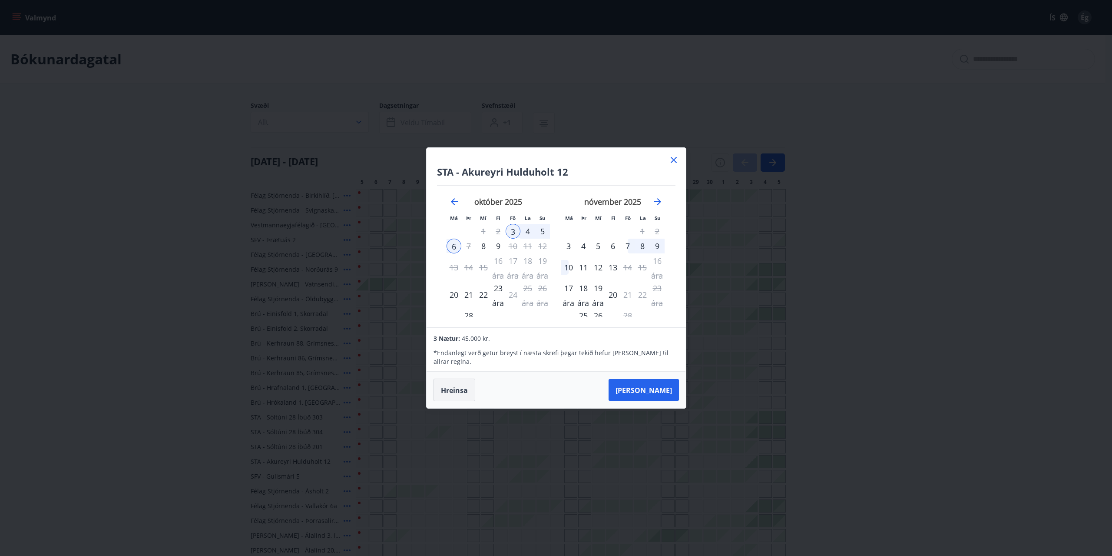
click at [460, 388] on font "Hreinsa" at bounding box center [454, 390] width 27 height 10
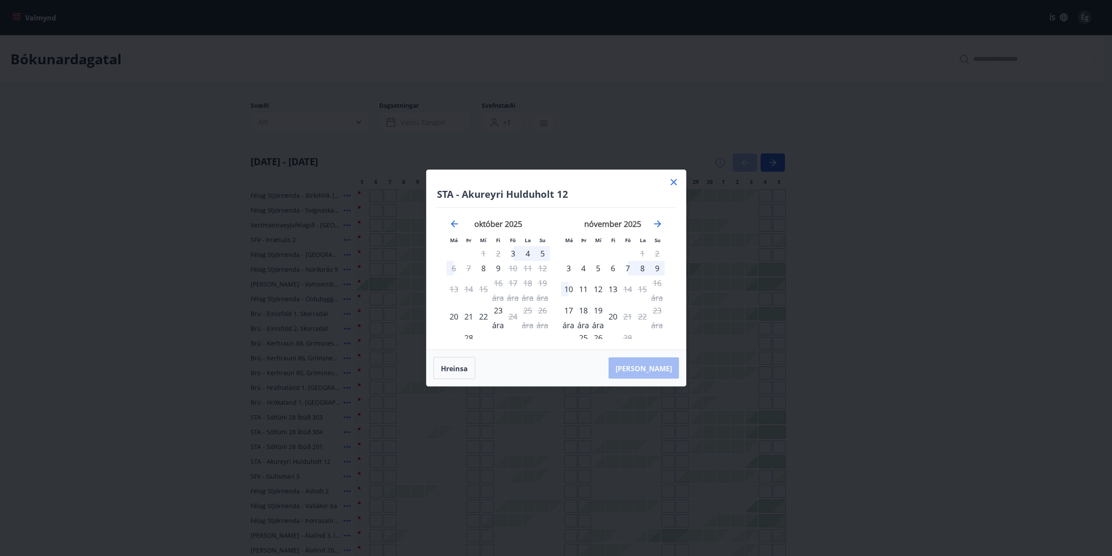
click at [675, 182] on icon at bounding box center [674, 182] width 10 height 10
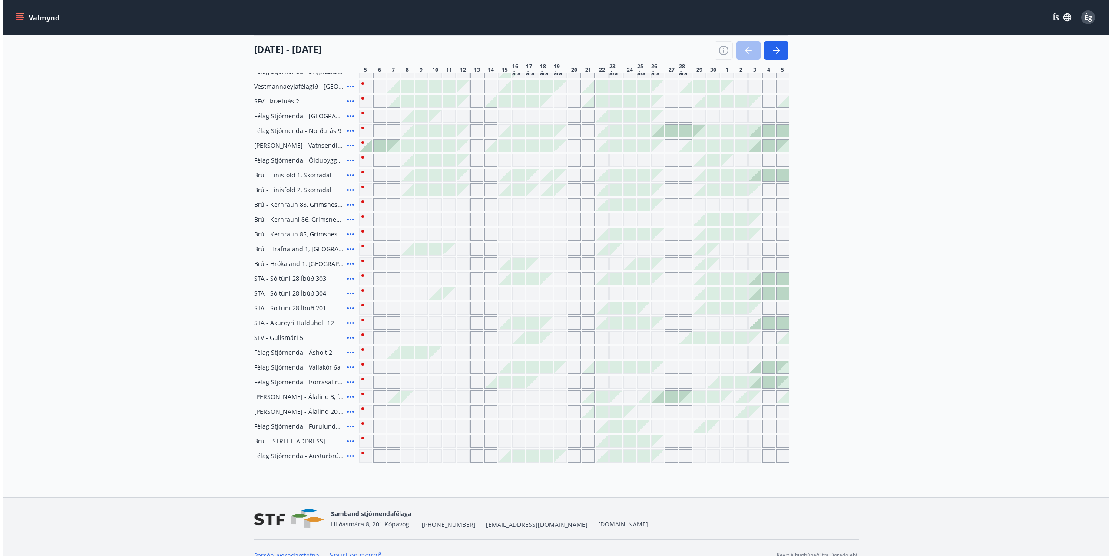
scroll to position [153, 0]
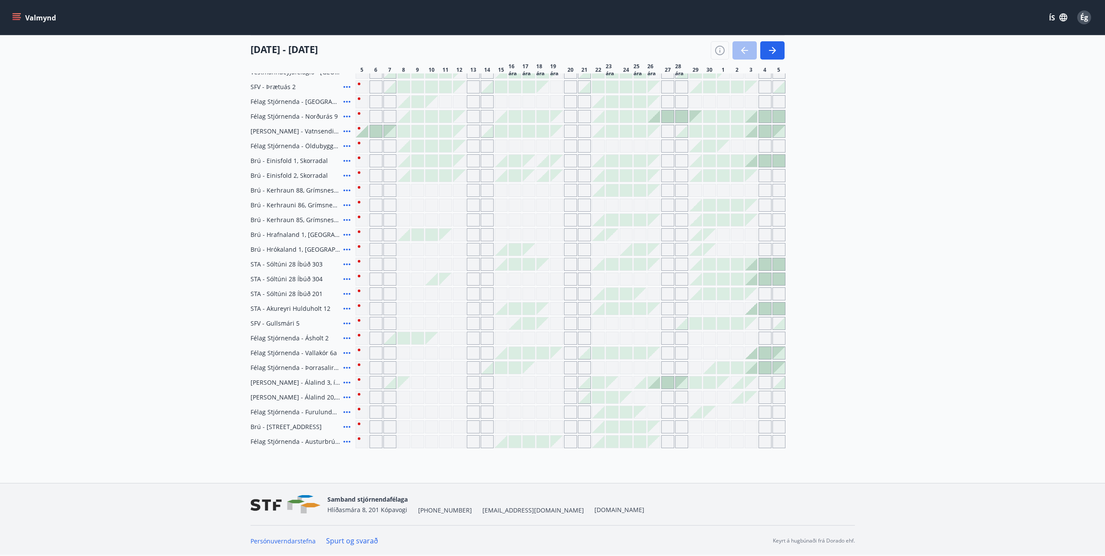
click at [346, 203] on icon at bounding box center [347, 205] width 10 height 10
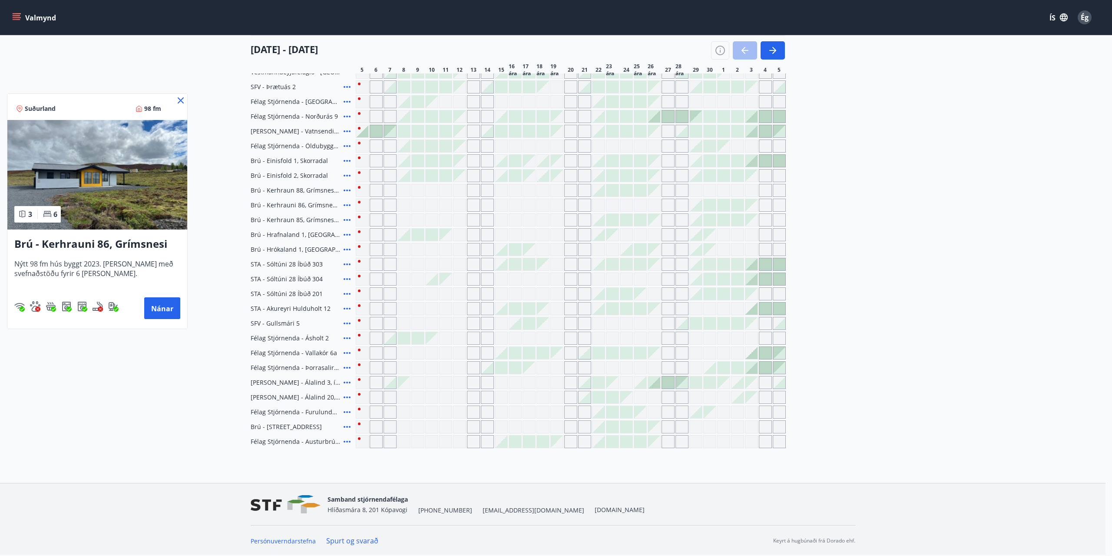
click at [180, 100] on icon at bounding box center [181, 100] width 6 height 6
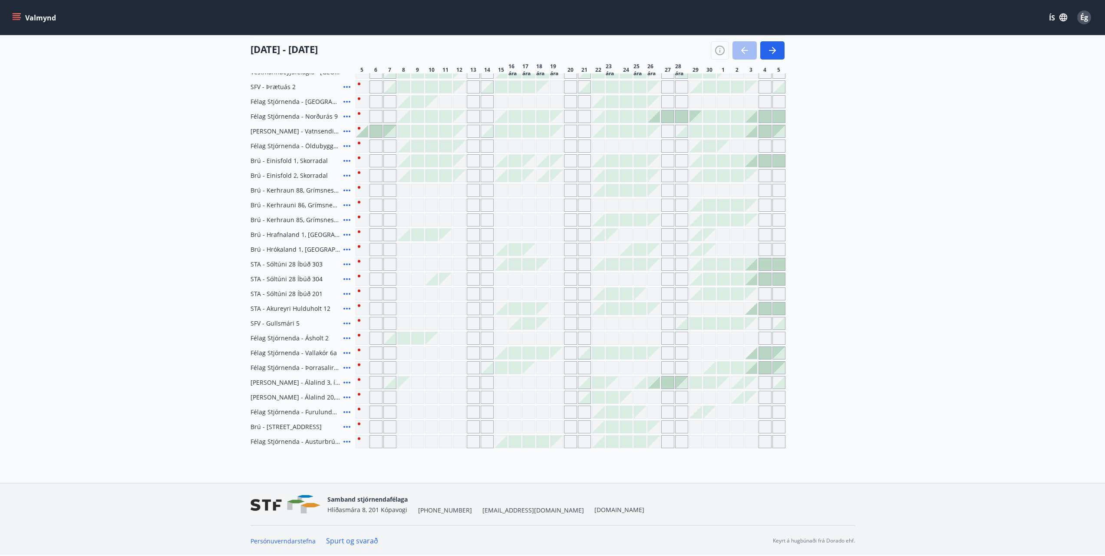
click at [344, 187] on icon at bounding box center [347, 190] width 10 height 10
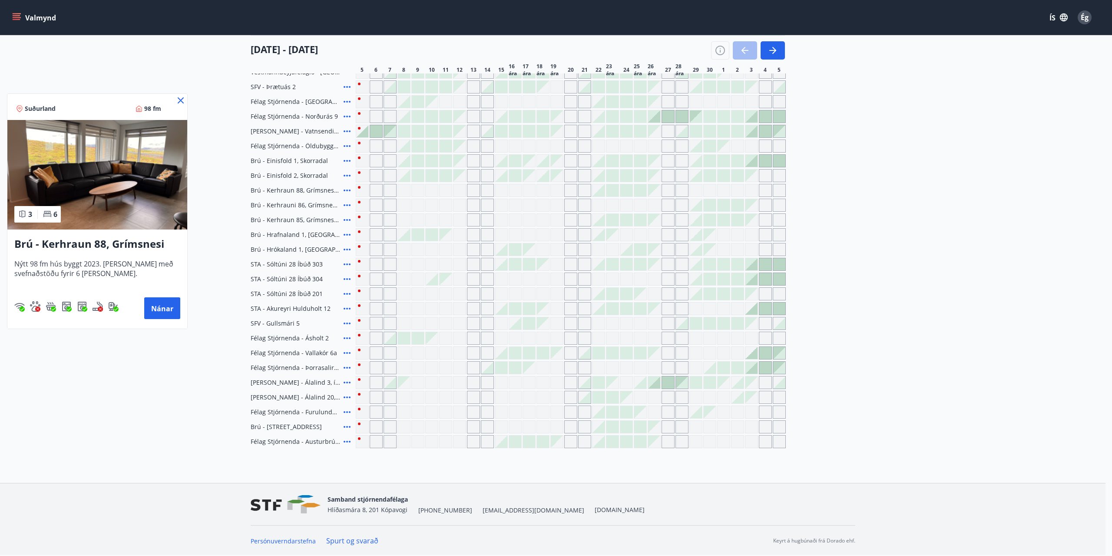
click at [76, 184] on img at bounding box center [97, 174] width 180 height 109
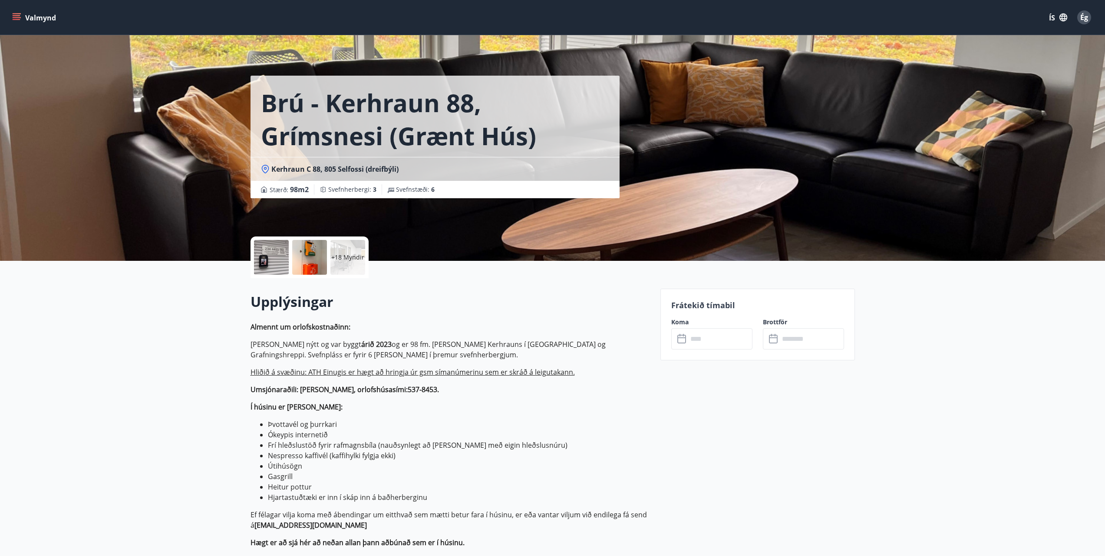
click at [351, 256] on font "+18 Myndir" at bounding box center [347, 257] width 33 height 8
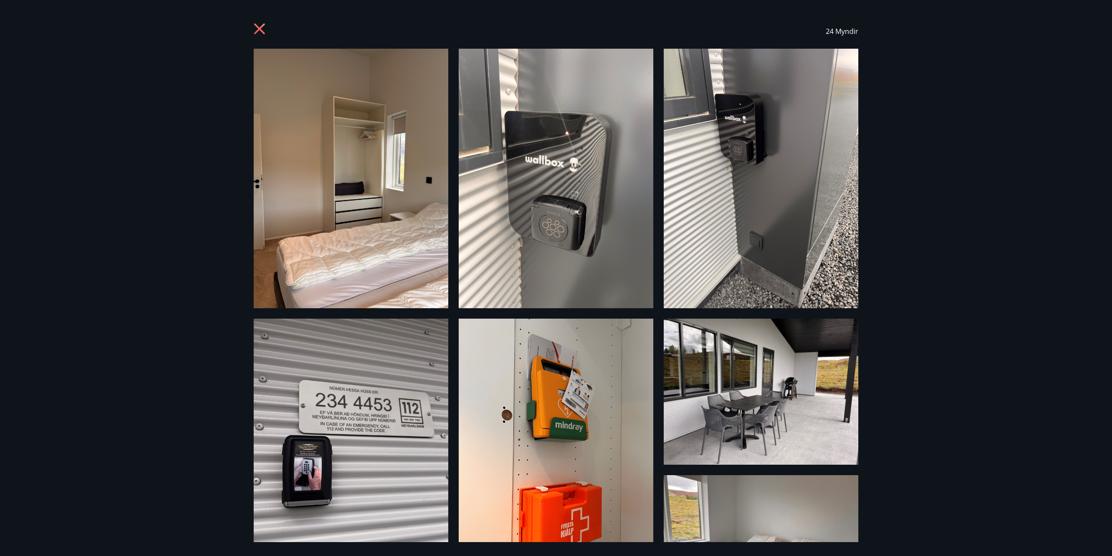
click at [339, 239] on img at bounding box center [351, 178] width 195 height 259
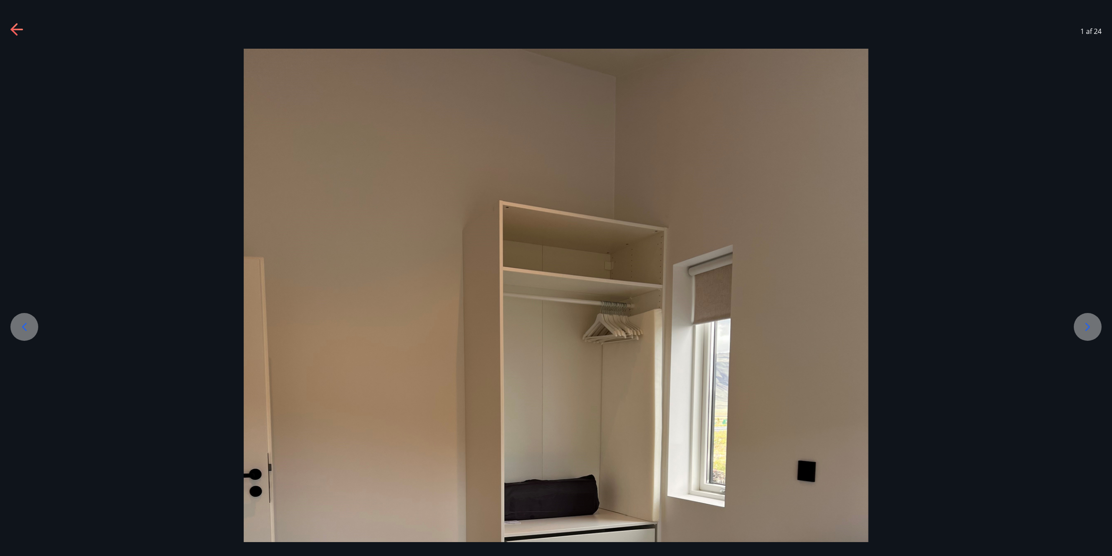
click at [1091, 328] on icon at bounding box center [1088, 327] width 14 height 14
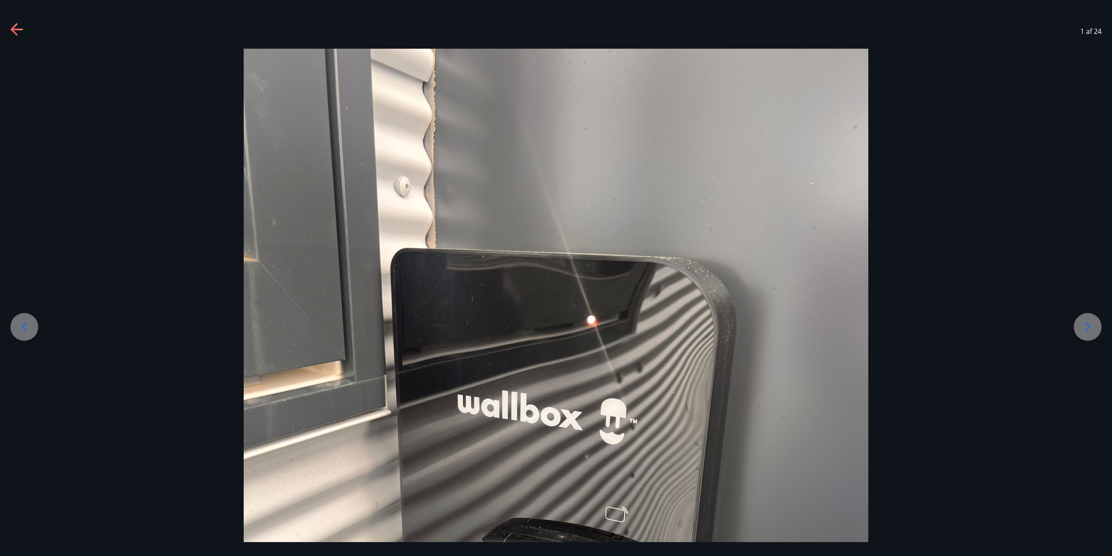
click at [1095, 323] on div at bounding box center [1088, 327] width 28 height 28
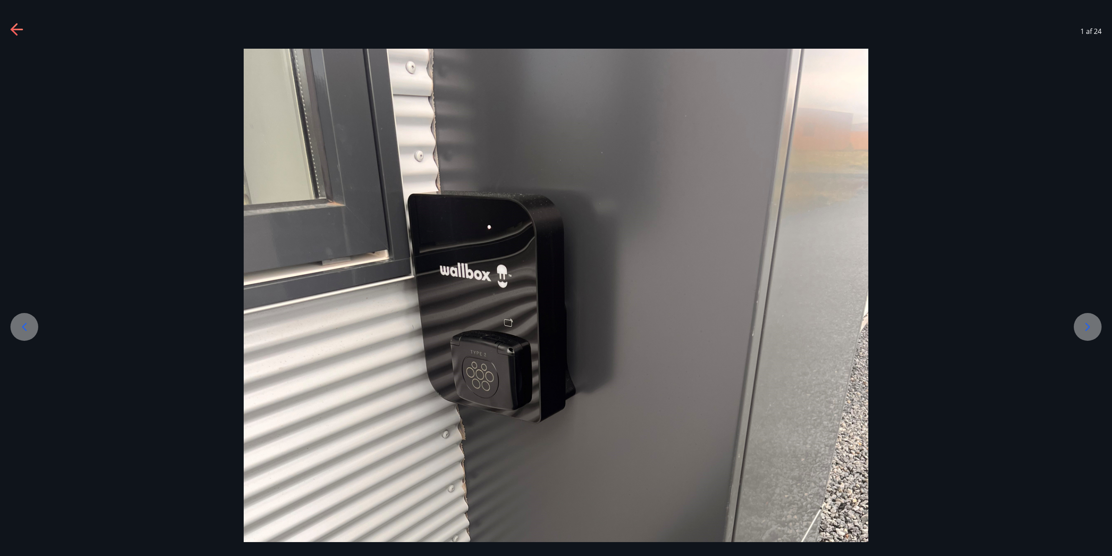
click at [1095, 323] on div at bounding box center [1088, 327] width 28 height 28
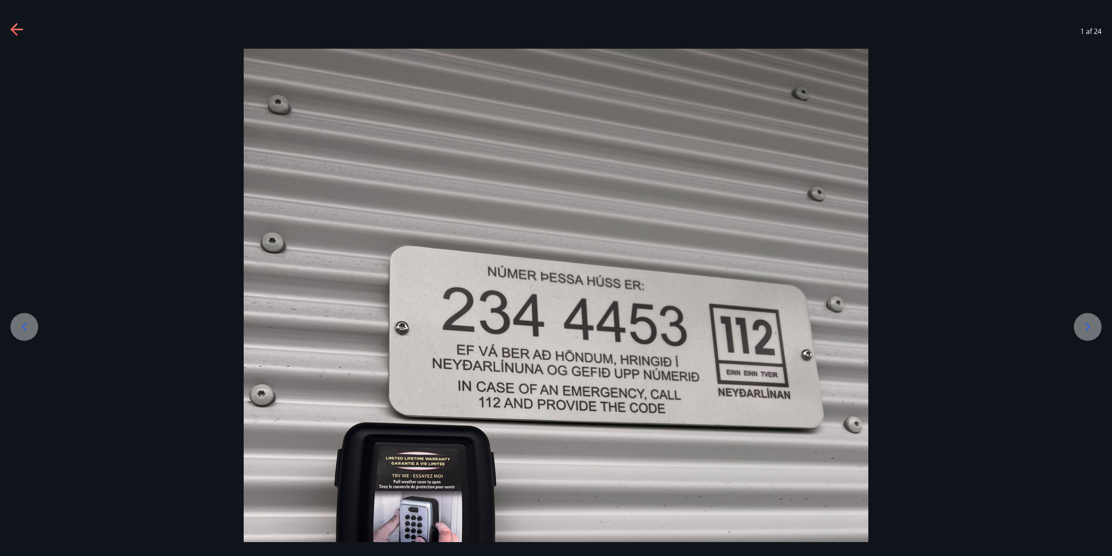
click at [1095, 323] on div at bounding box center [1088, 327] width 28 height 28
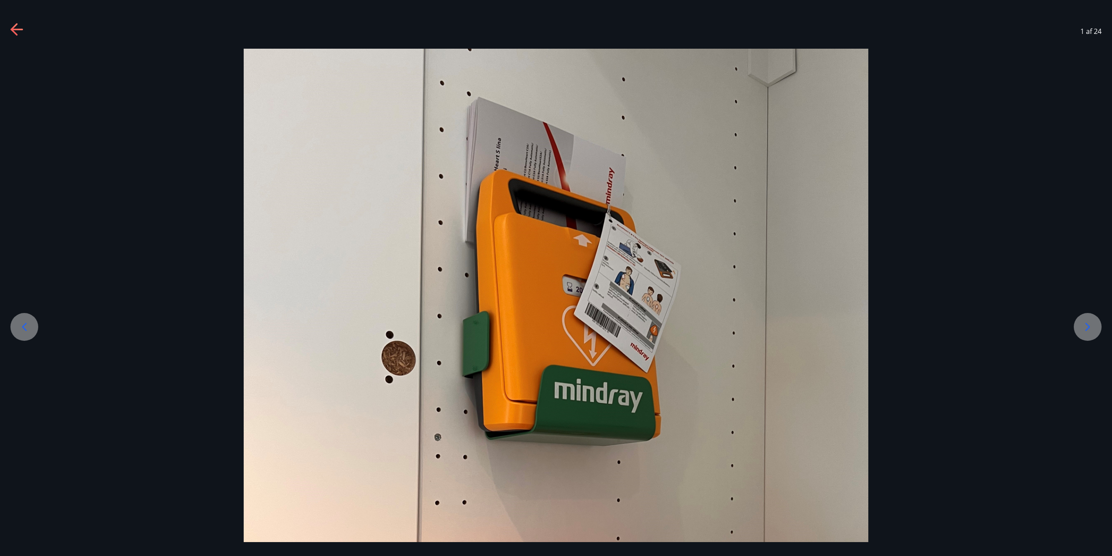
click at [1095, 323] on div at bounding box center [1088, 327] width 28 height 28
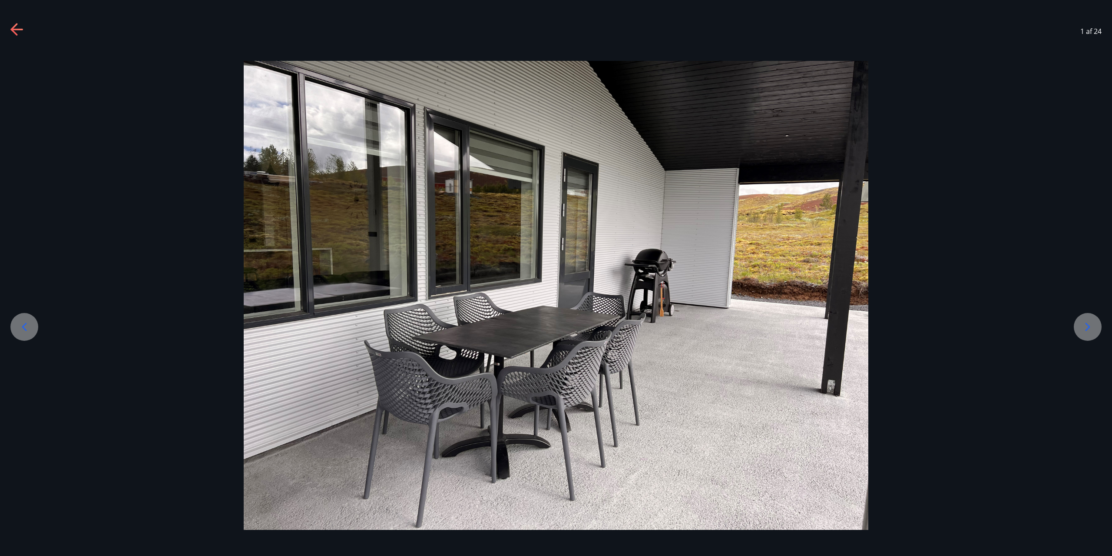
click at [1095, 323] on div at bounding box center [1088, 327] width 28 height 28
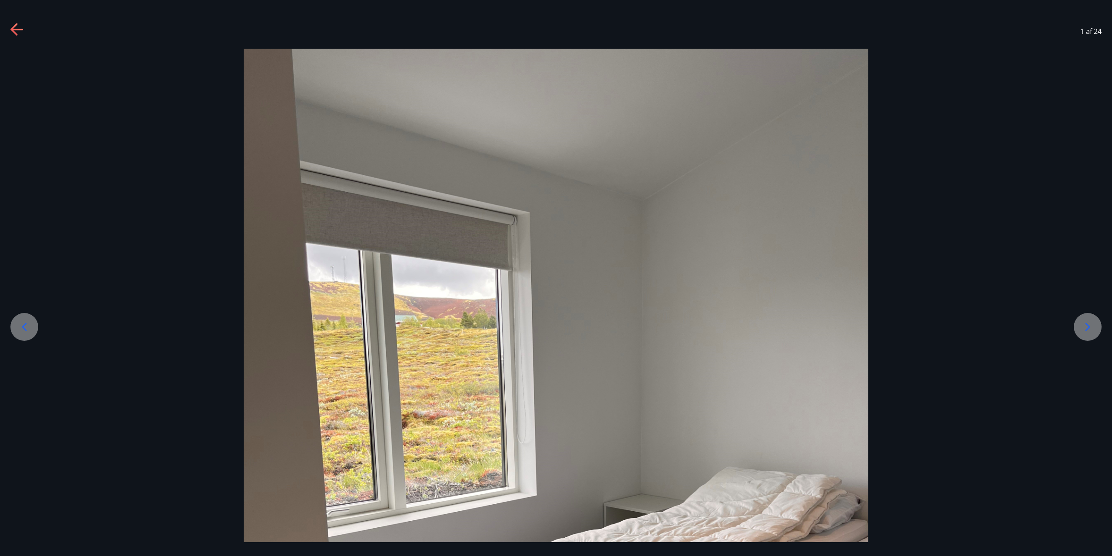
click at [1095, 323] on div at bounding box center [1088, 327] width 28 height 28
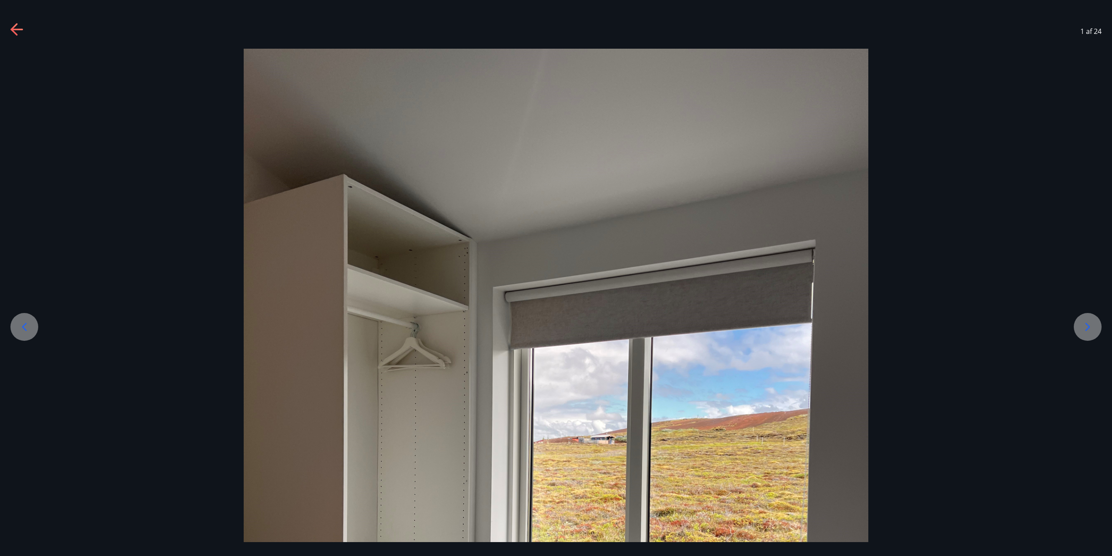
click at [1095, 323] on div at bounding box center [1088, 327] width 28 height 28
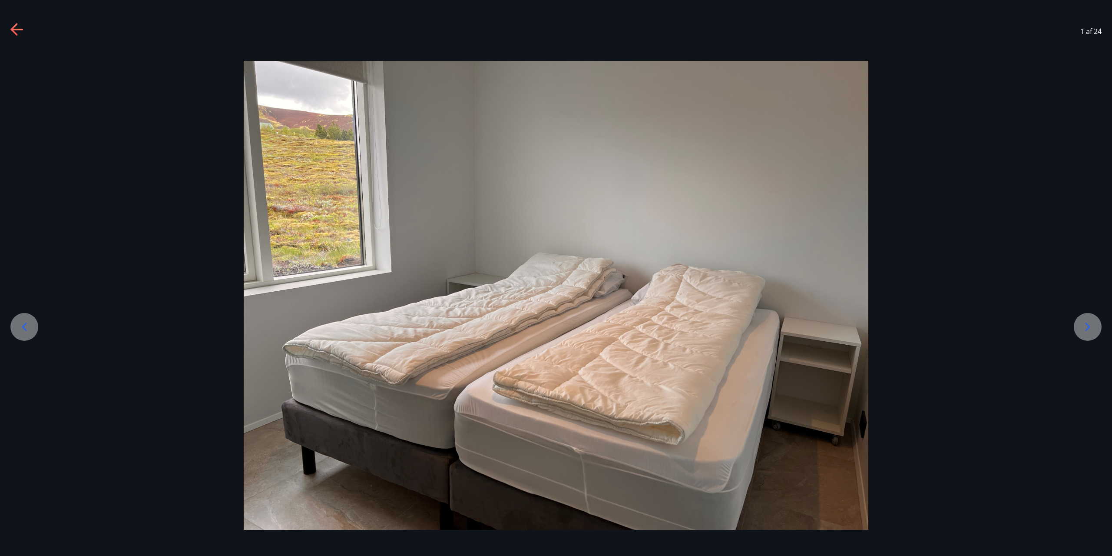
click at [1095, 323] on div at bounding box center [1088, 327] width 28 height 28
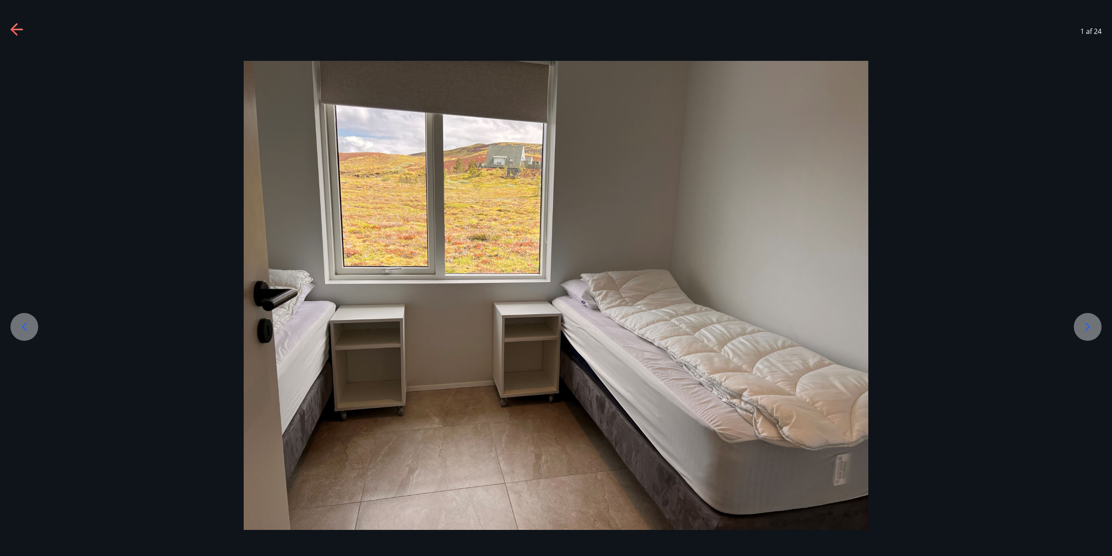
click at [1095, 323] on div at bounding box center [1088, 327] width 28 height 28
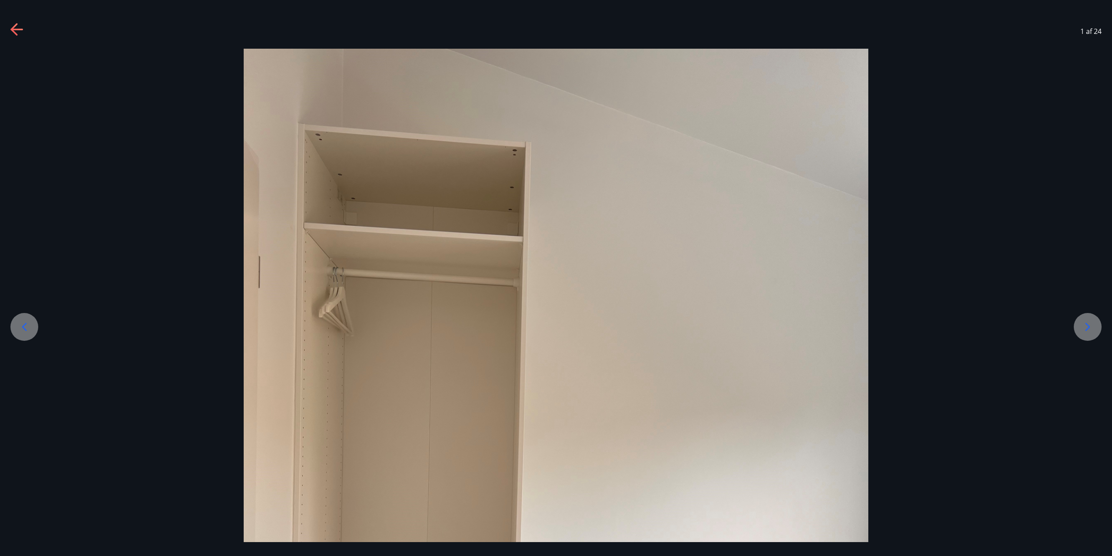
click at [1095, 323] on div at bounding box center [1088, 327] width 28 height 28
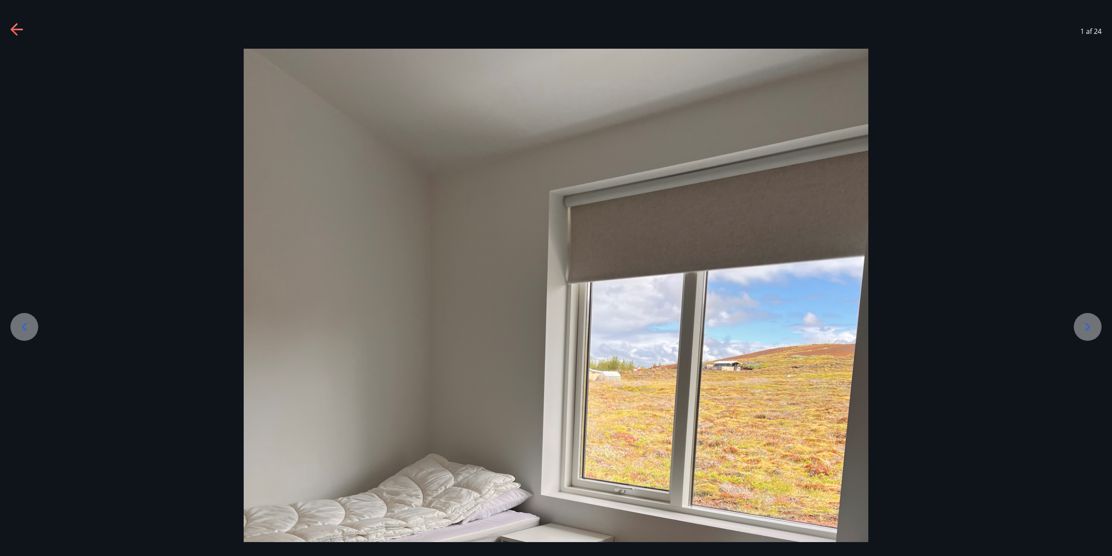
click at [1095, 323] on div at bounding box center [1088, 327] width 28 height 28
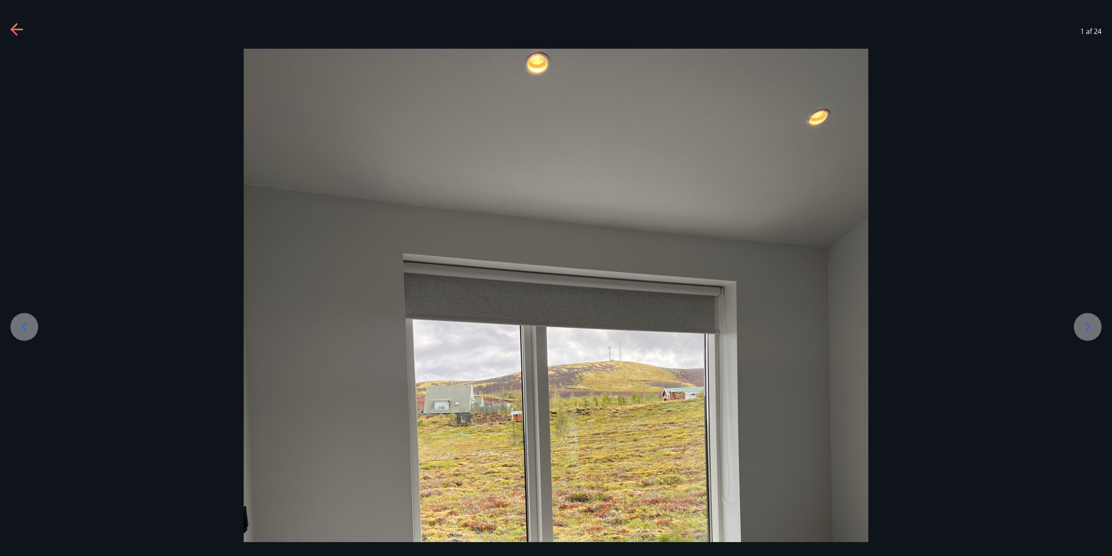
click at [1095, 323] on div at bounding box center [1088, 327] width 28 height 28
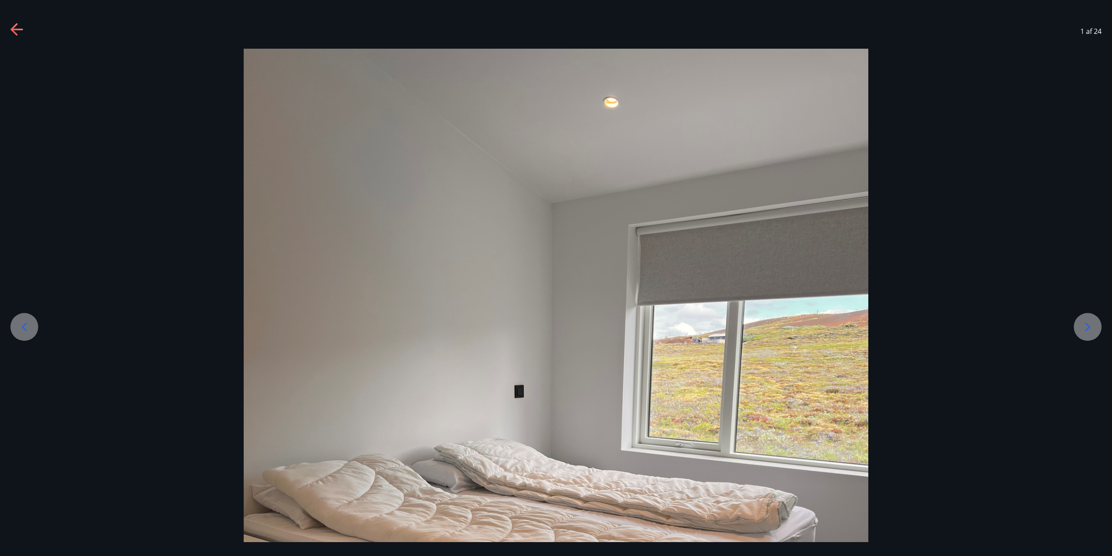
click at [1095, 323] on div at bounding box center [1088, 327] width 28 height 28
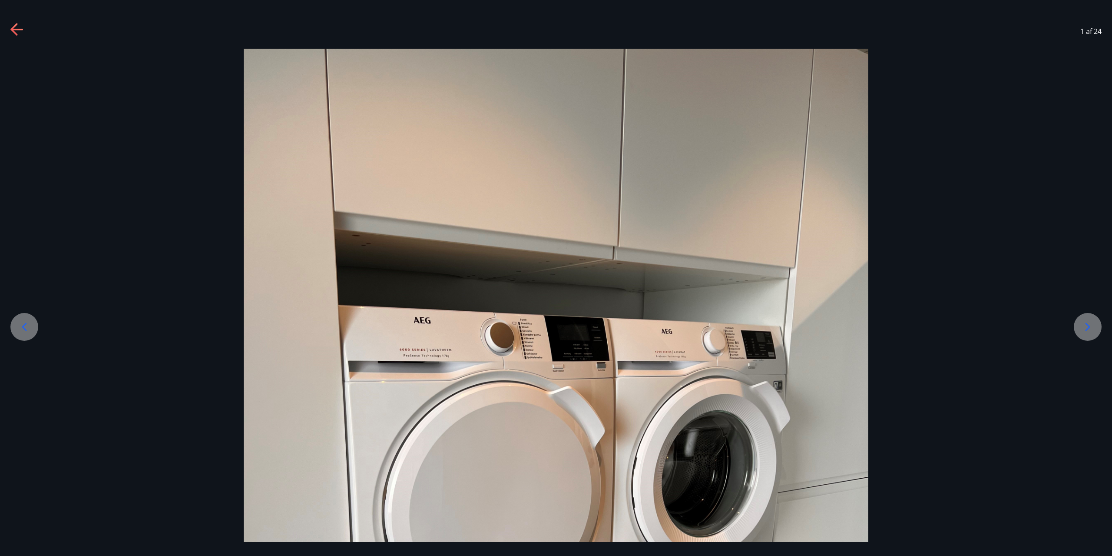
click at [1095, 323] on div at bounding box center [1088, 327] width 28 height 28
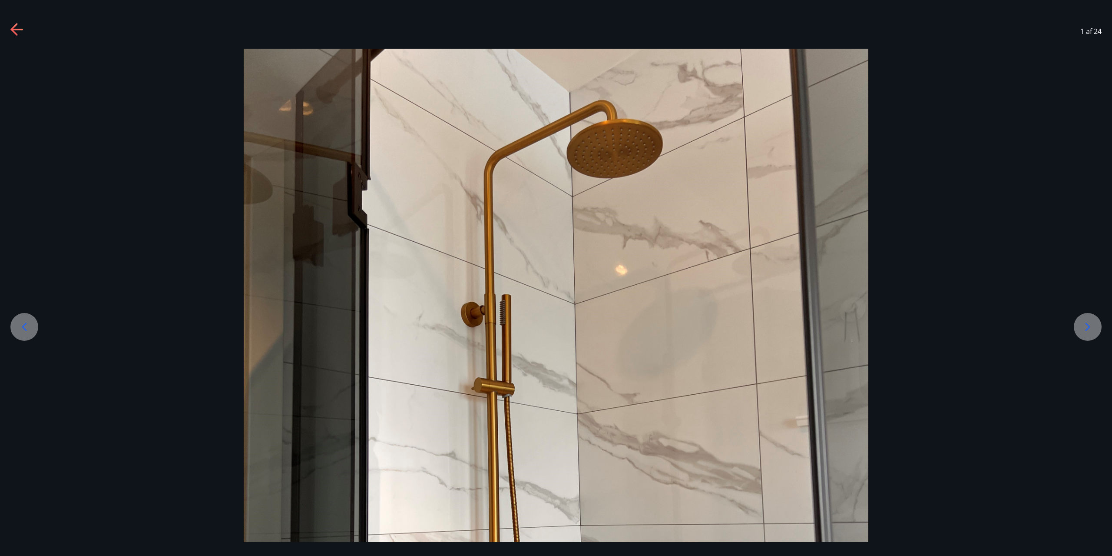
click at [1093, 323] on icon at bounding box center [1088, 327] width 14 height 14
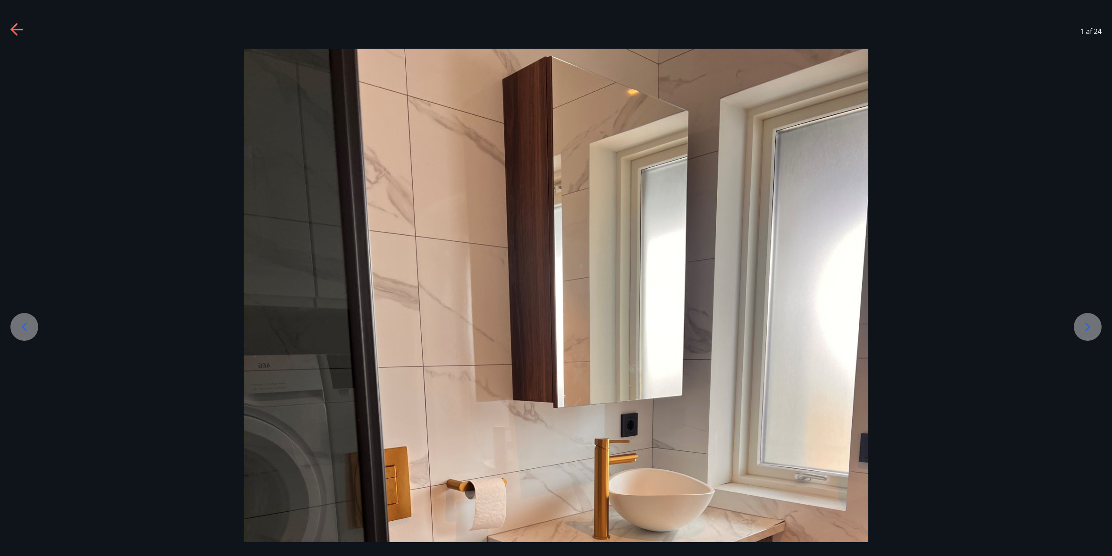
click at [1089, 323] on icon at bounding box center [1088, 327] width 14 height 14
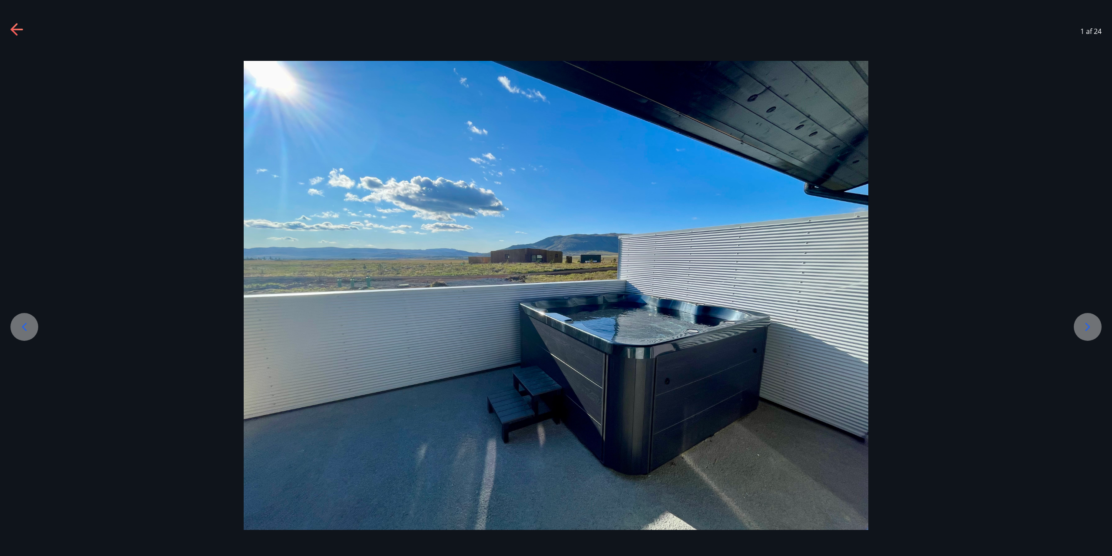
click at [1089, 323] on icon at bounding box center [1088, 327] width 14 height 14
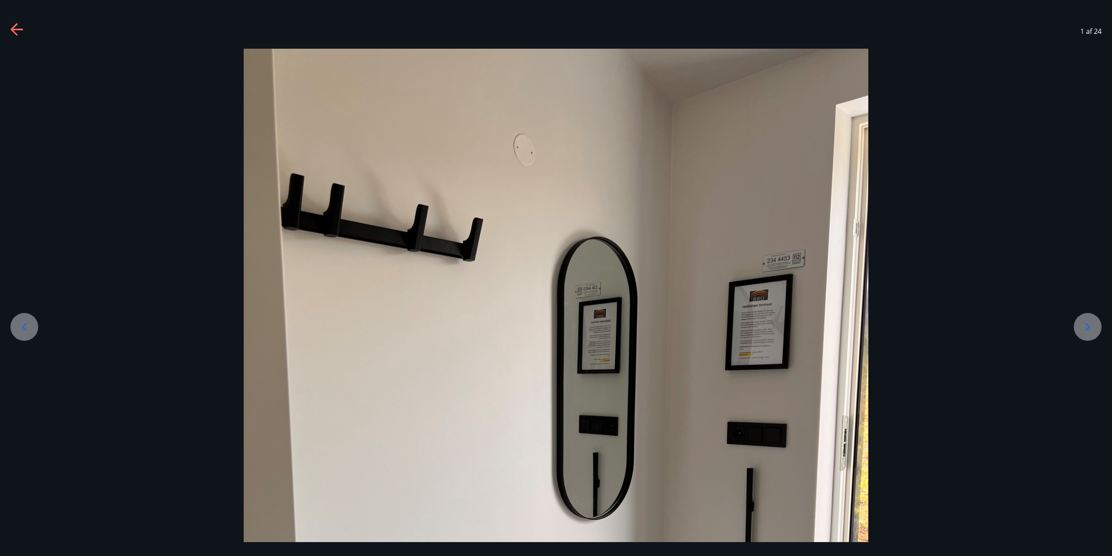
click at [1089, 323] on icon at bounding box center [1088, 327] width 14 height 14
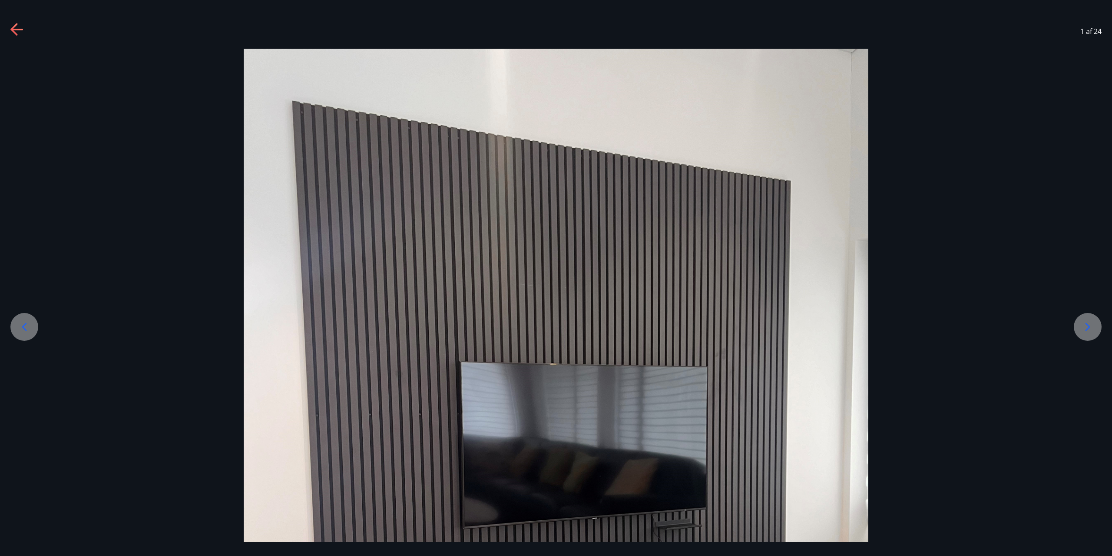
click at [1089, 323] on icon at bounding box center [1088, 327] width 14 height 14
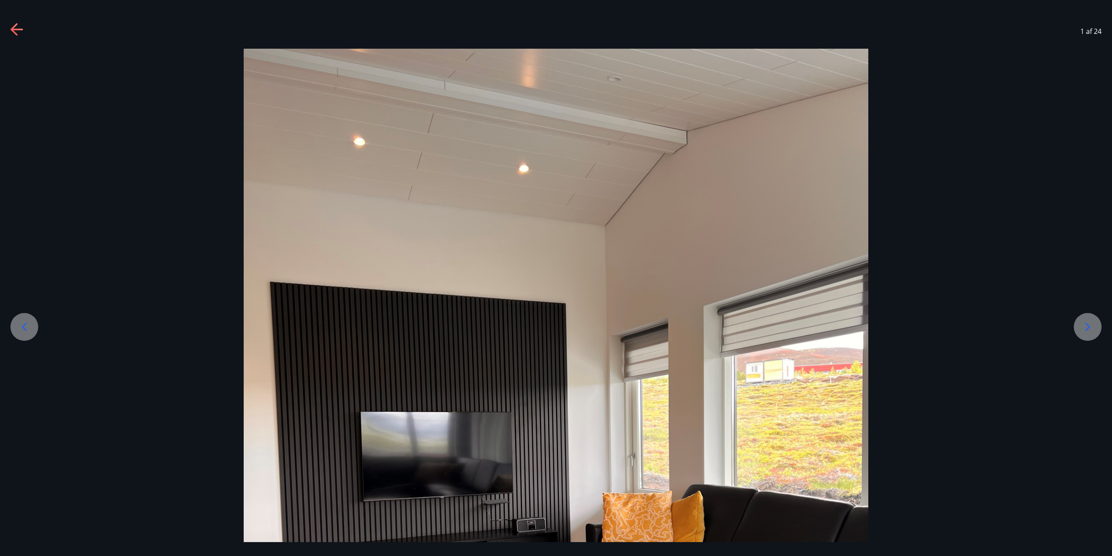
click at [1089, 323] on icon at bounding box center [1088, 327] width 14 height 14
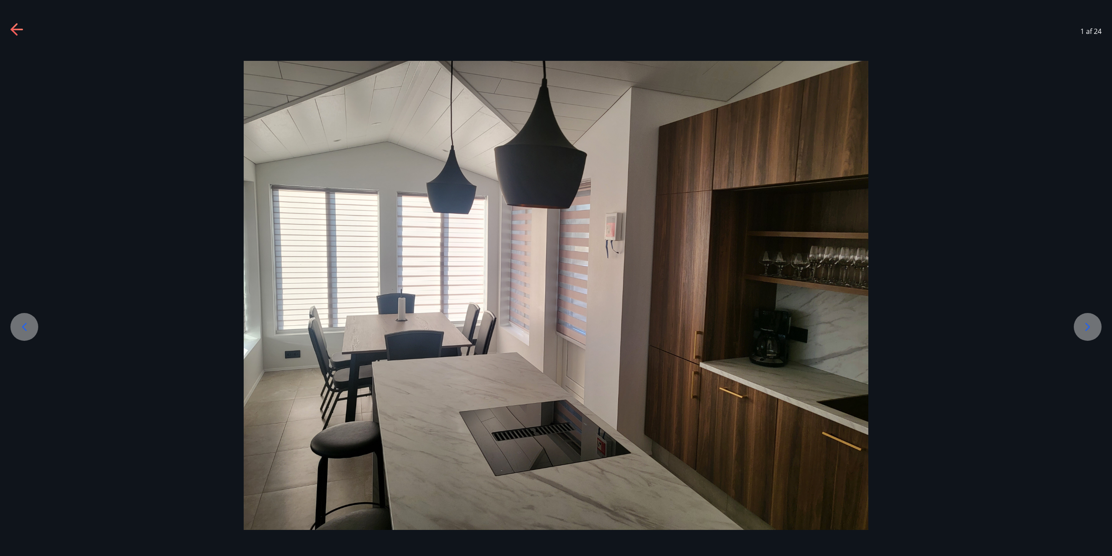
click at [1089, 323] on icon at bounding box center [1088, 327] width 14 height 14
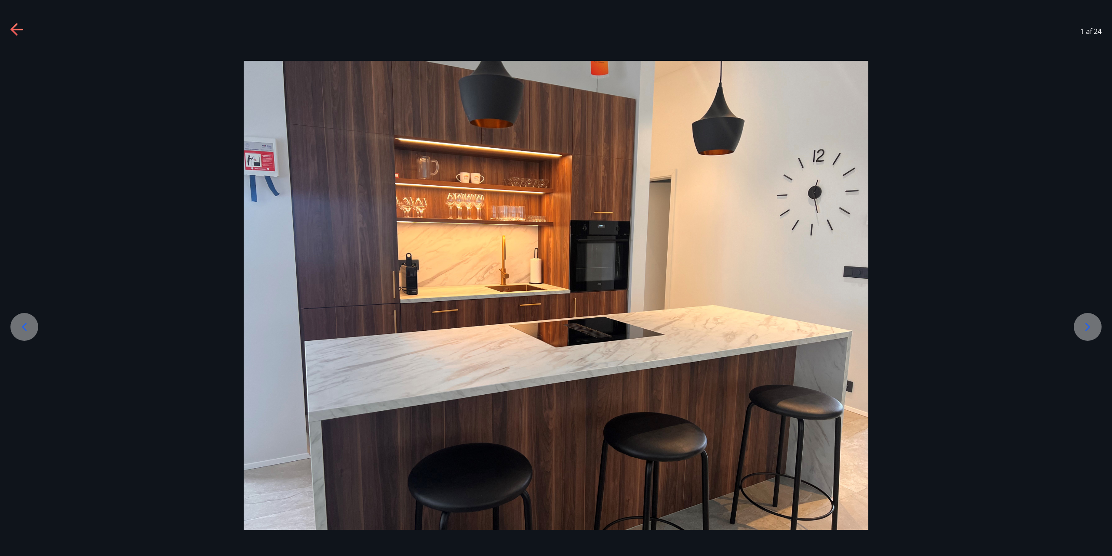
click at [1089, 323] on icon at bounding box center [1088, 327] width 14 height 14
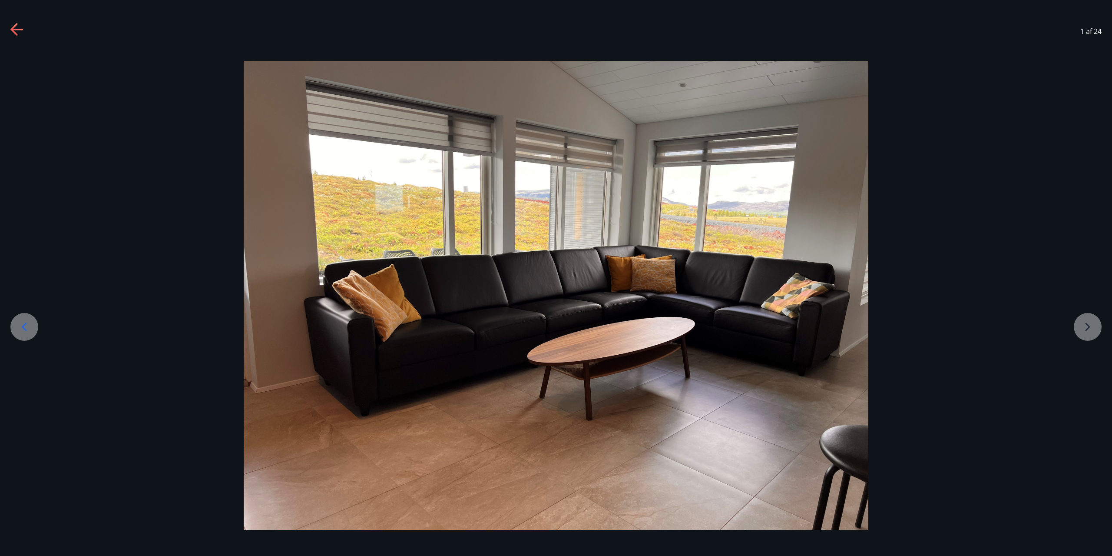
click at [1089, 323] on div at bounding box center [556, 295] width 1112 height 469
click at [9, 27] on div "1 af 24" at bounding box center [556, 31] width 1112 height 35
click at [15, 27] on icon at bounding box center [17, 30] width 14 height 14
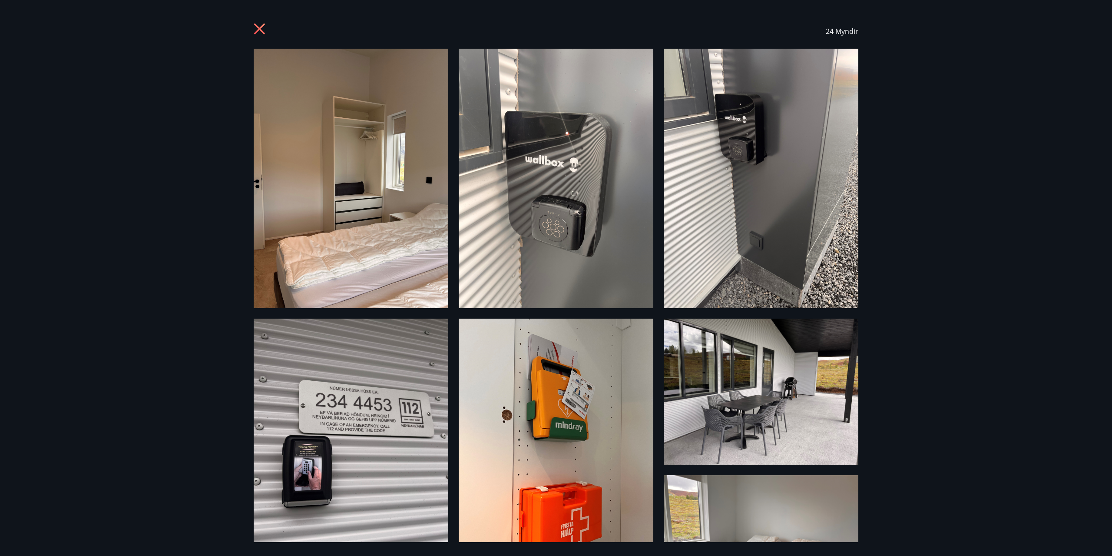
click at [263, 30] on icon at bounding box center [261, 30] width 14 height 14
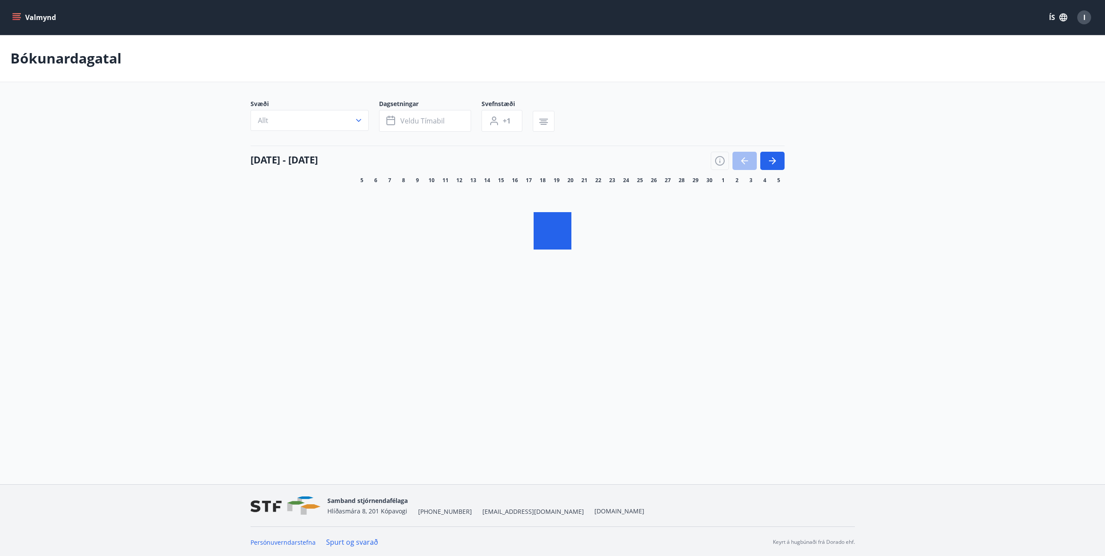
scroll to position [1, 0]
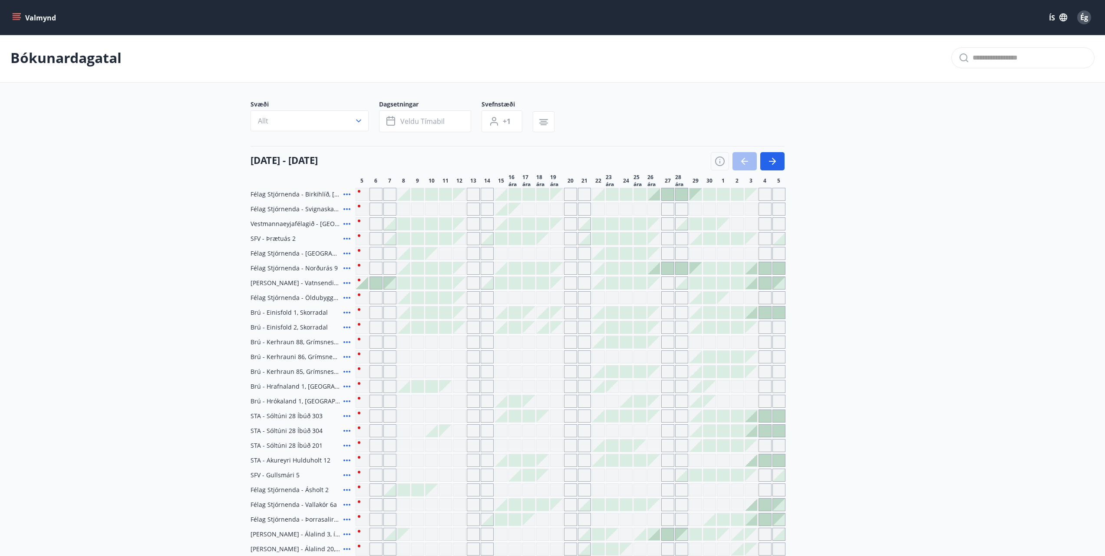
click at [345, 224] on icon at bounding box center [347, 223] width 10 height 10
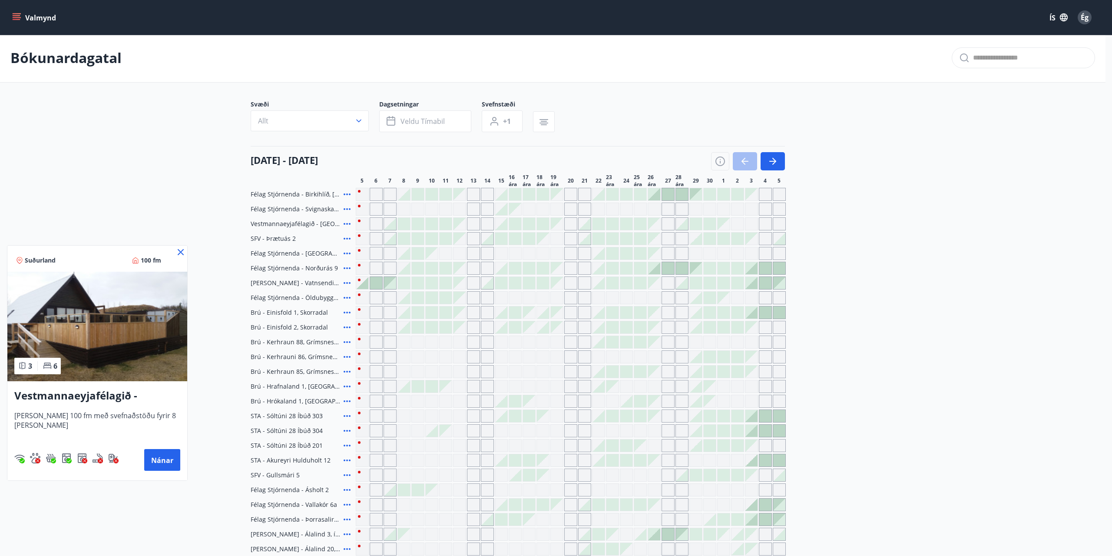
click at [179, 254] on icon at bounding box center [181, 252] width 6 height 6
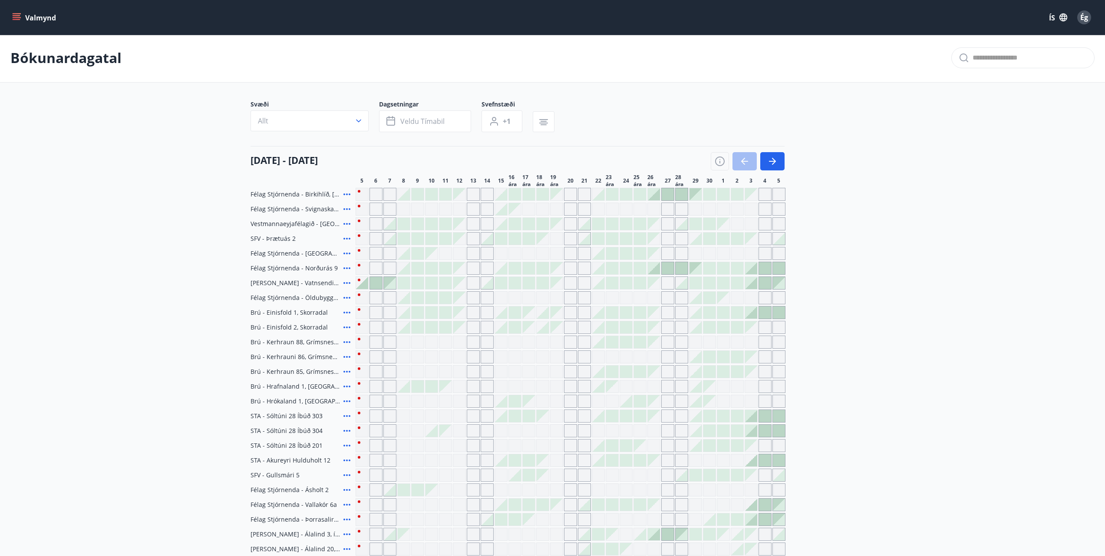
click at [346, 314] on icon at bounding box center [347, 312] width 10 height 10
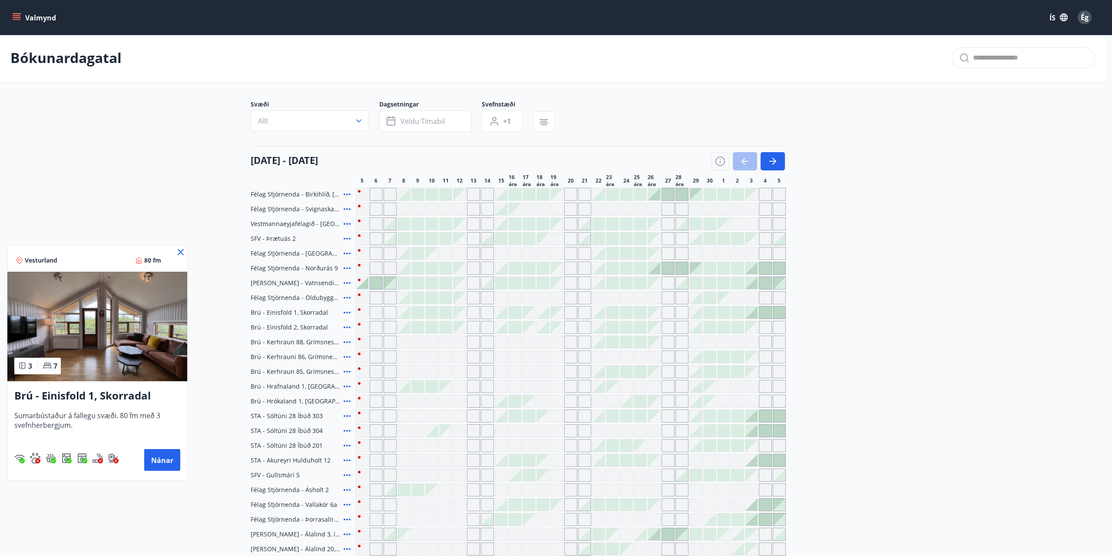
click at [80, 336] on img at bounding box center [97, 325] width 180 height 109
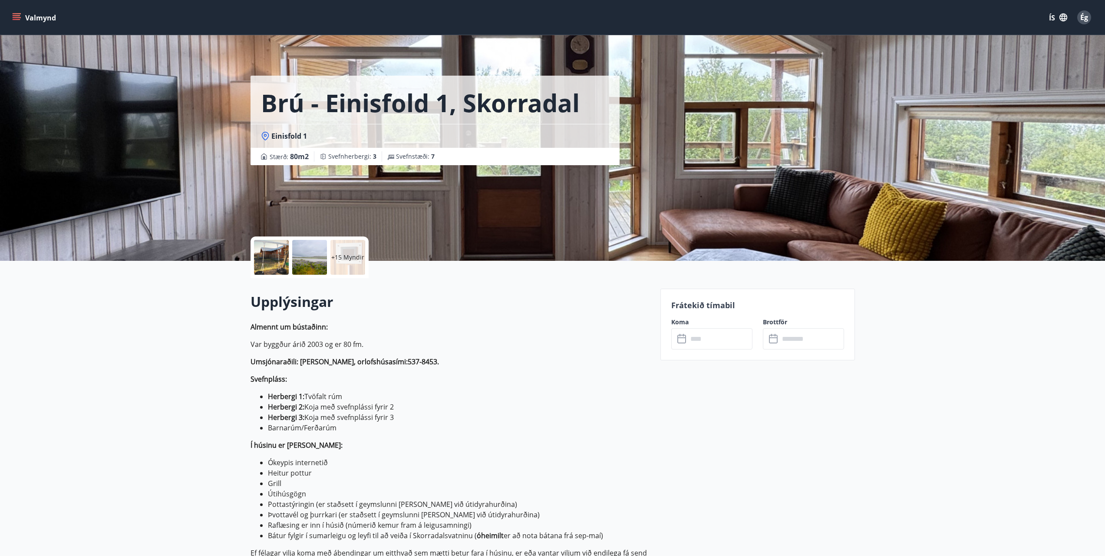
click at [348, 262] on div "+15 Myndir" at bounding box center [348, 257] width 35 height 35
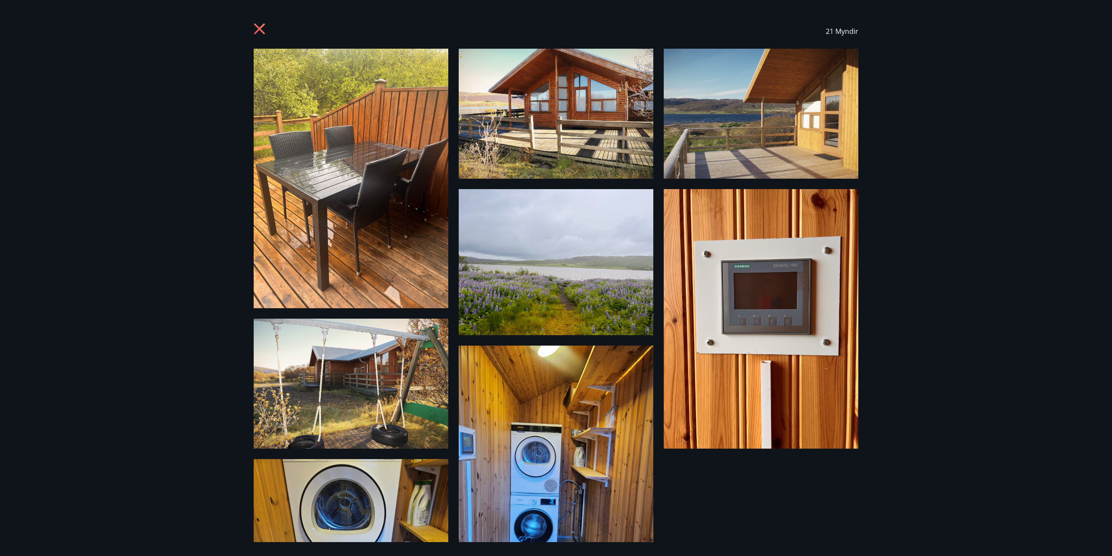
click at [368, 177] on img at bounding box center [351, 178] width 195 height 259
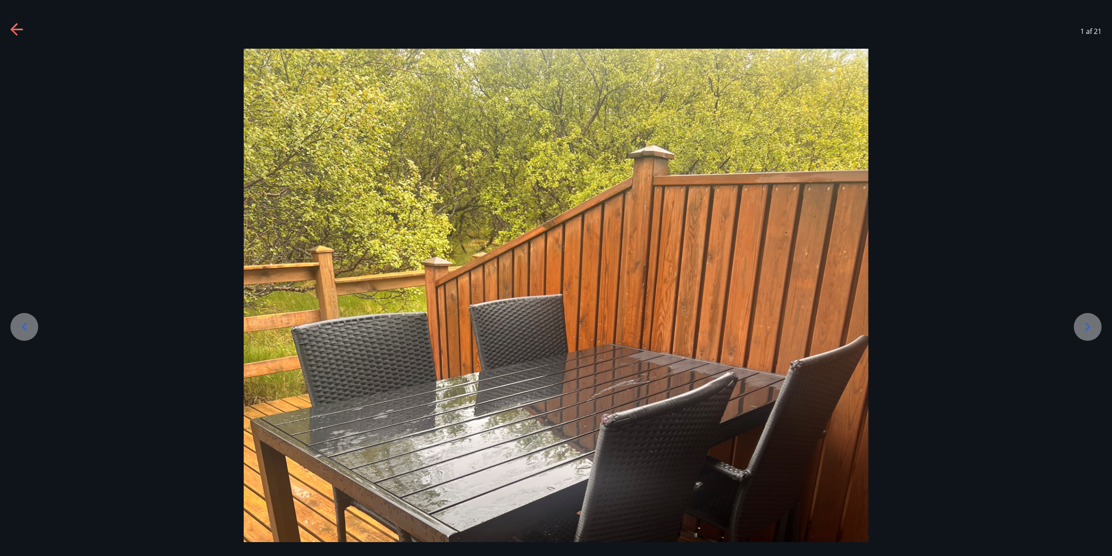
click at [1087, 333] on icon at bounding box center [1088, 327] width 14 height 14
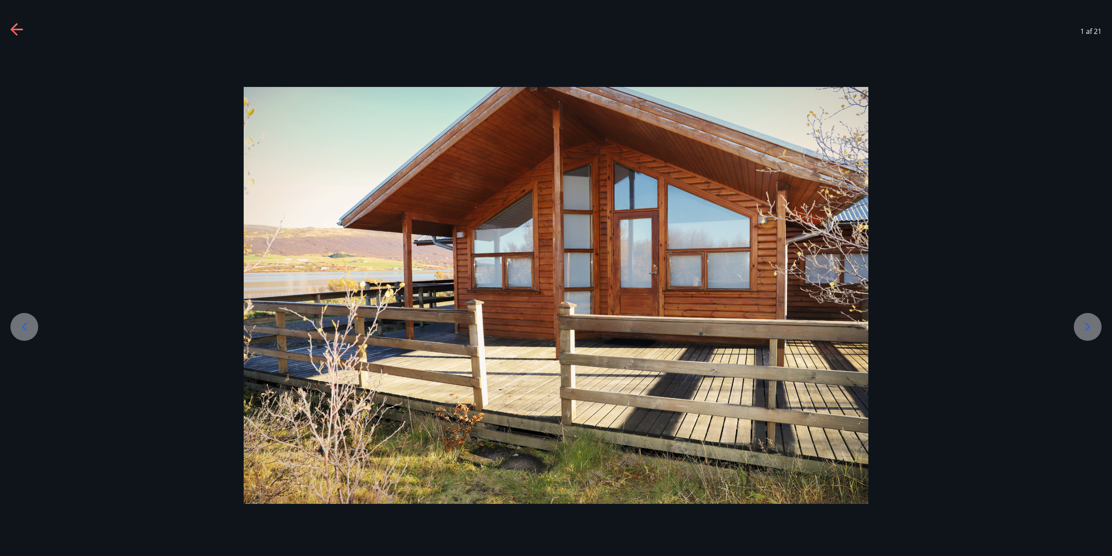
click at [1087, 333] on icon at bounding box center [1088, 327] width 14 height 14
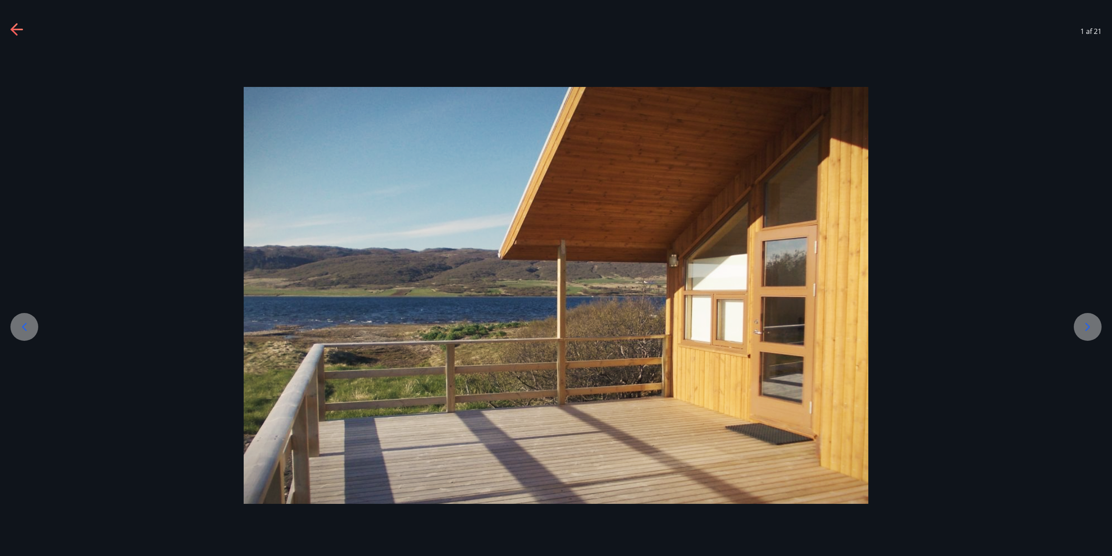
click at [1087, 333] on icon at bounding box center [1088, 327] width 14 height 14
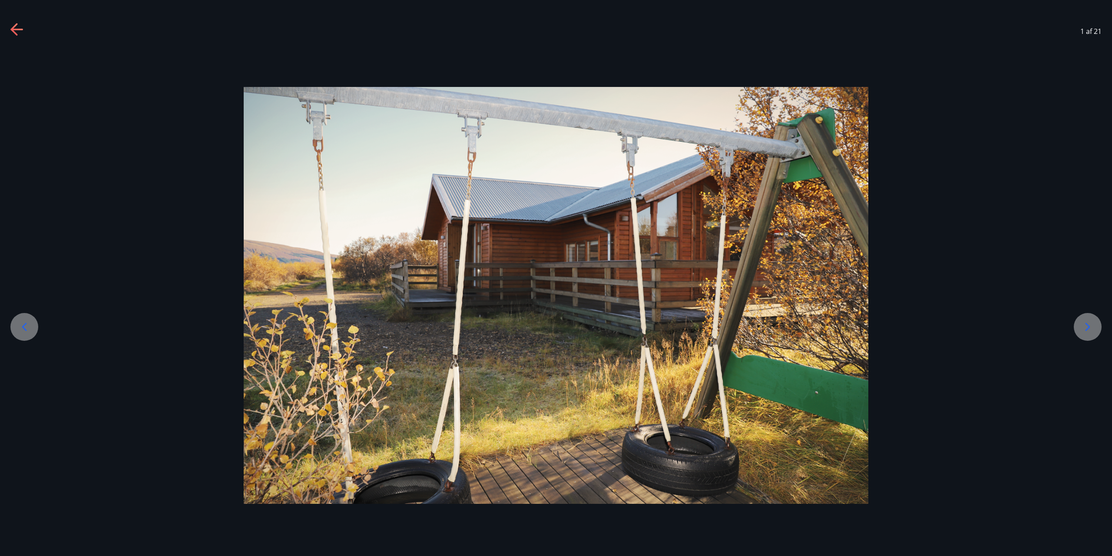
click at [1087, 333] on icon at bounding box center [1088, 327] width 14 height 14
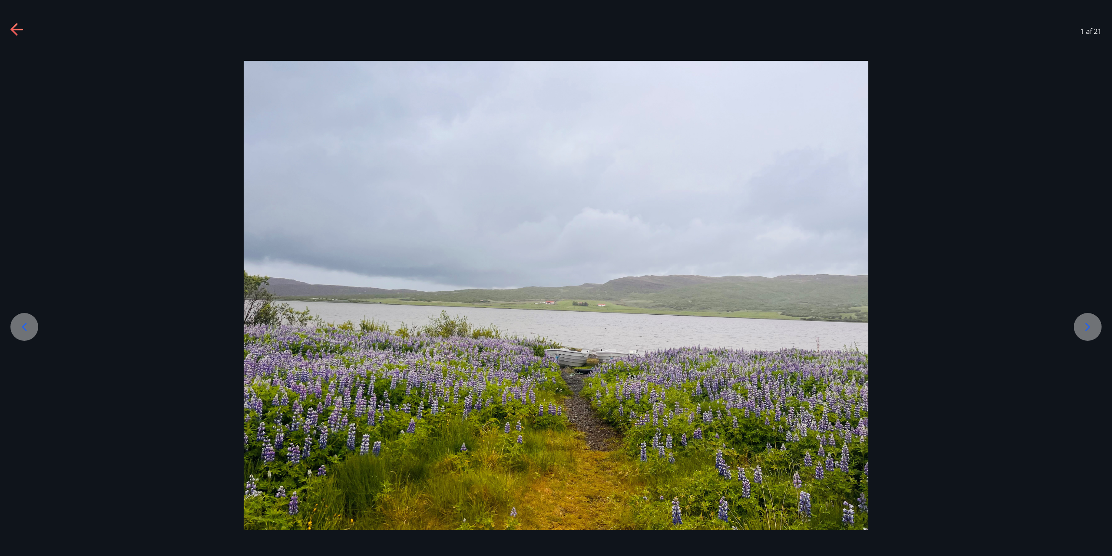
click at [1087, 333] on icon at bounding box center [1088, 327] width 14 height 14
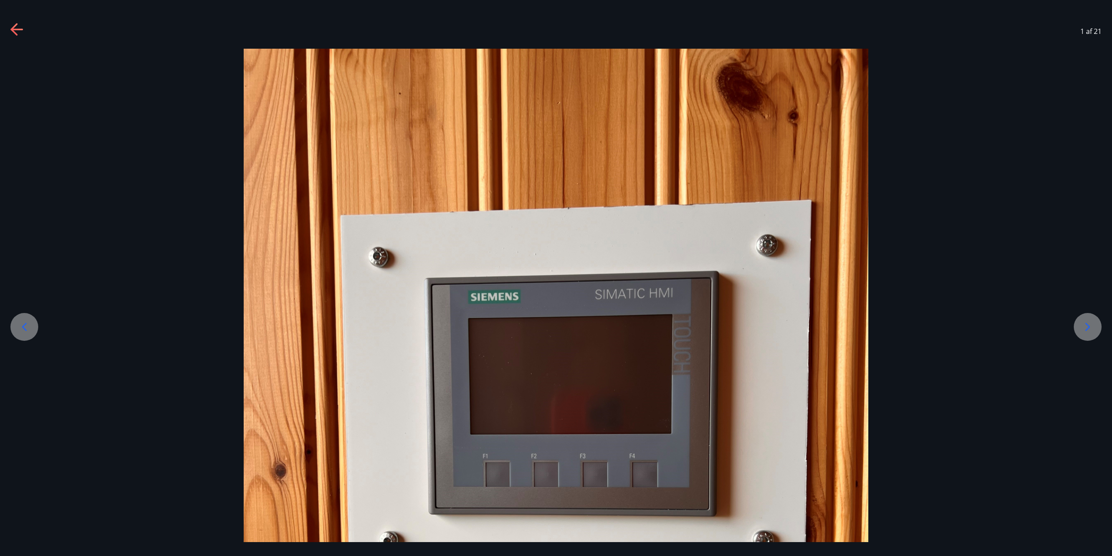
click at [1086, 333] on icon at bounding box center [1088, 327] width 14 height 14
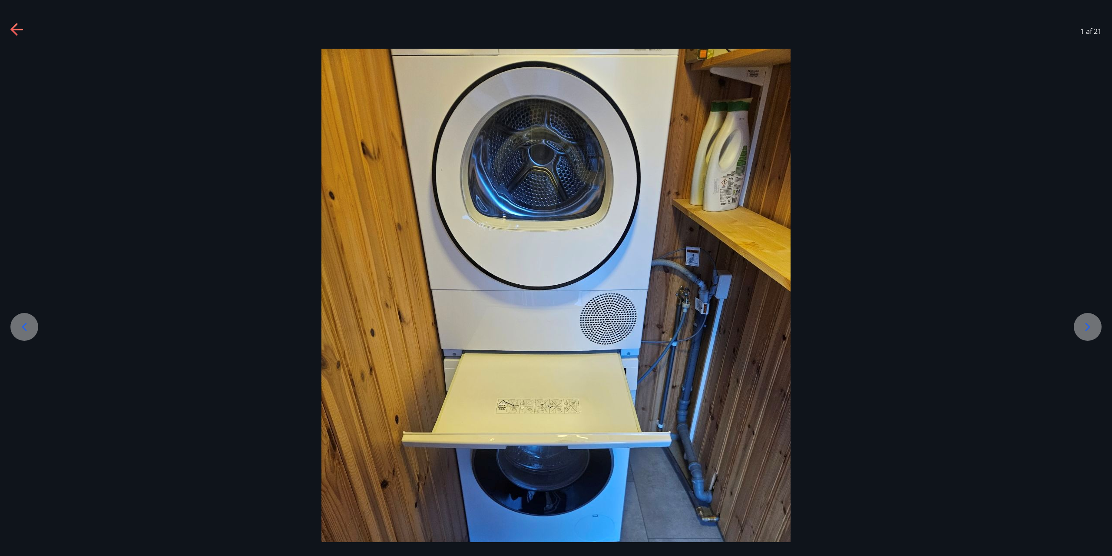
click at [1086, 333] on icon at bounding box center [1088, 327] width 14 height 14
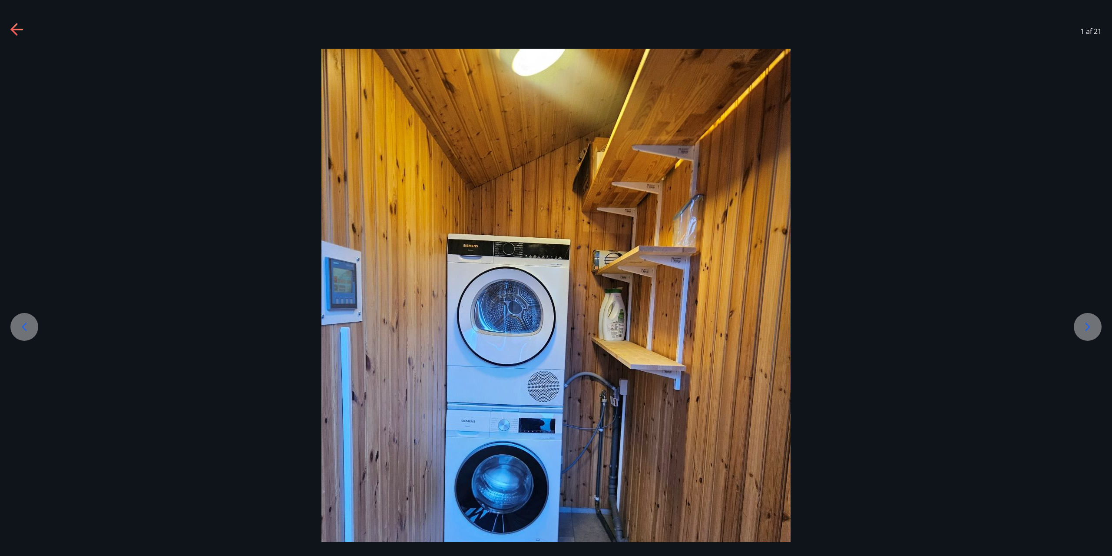
click at [1086, 333] on icon at bounding box center [1088, 327] width 14 height 14
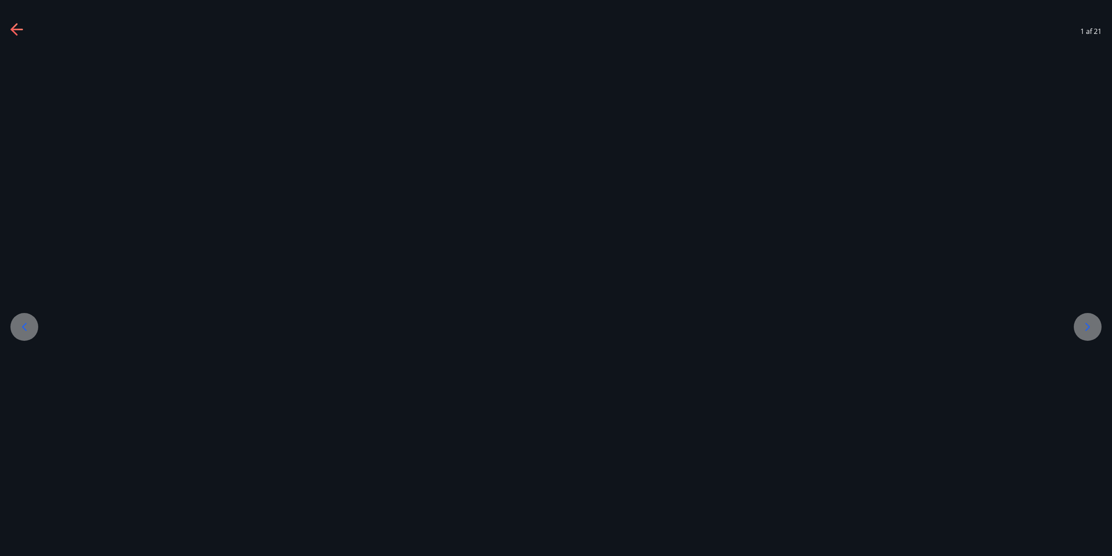
click at [25, 329] on icon at bounding box center [24, 326] width 5 height 8
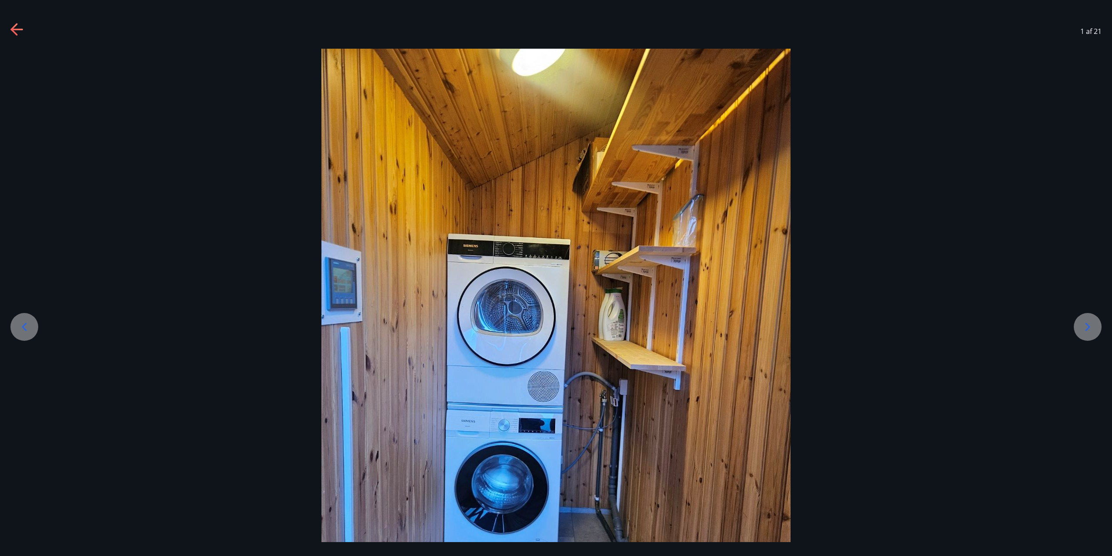
click at [1078, 323] on div at bounding box center [1088, 327] width 28 height 28
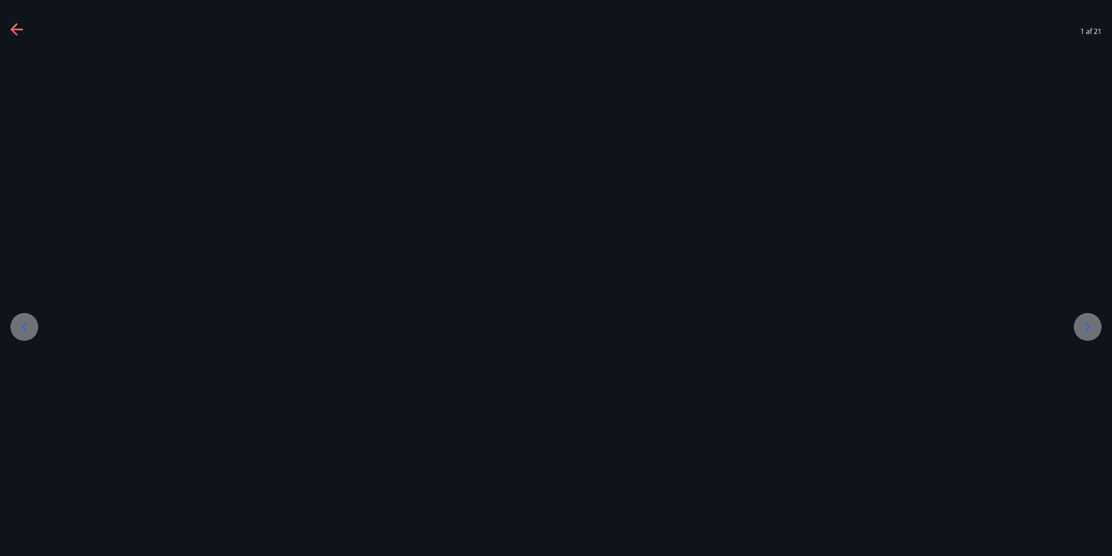
click at [1081, 324] on icon at bounding box center [1088, 327] width 14 height 14
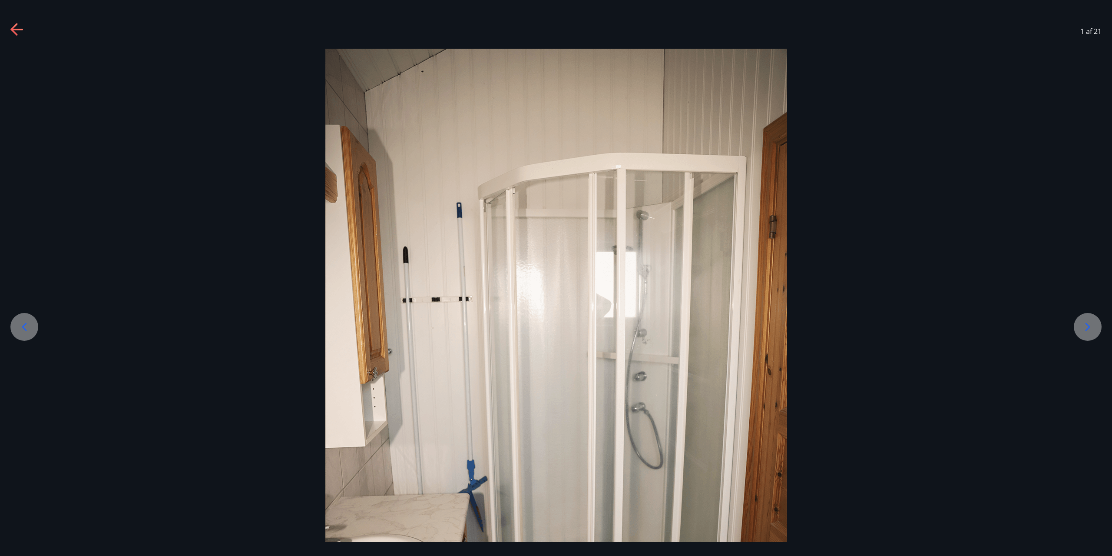
click at [1081, 324] on icon at bounding box center [1088, 327] width 14 height 14
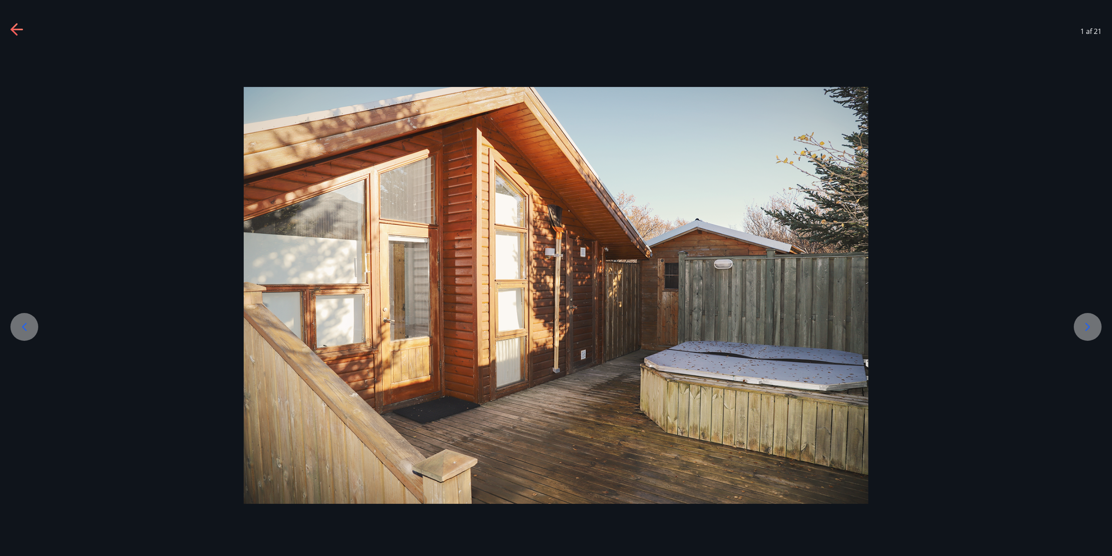
click at [1081, 324] on icon at bounding box center [1088, 327] width 14 height 14
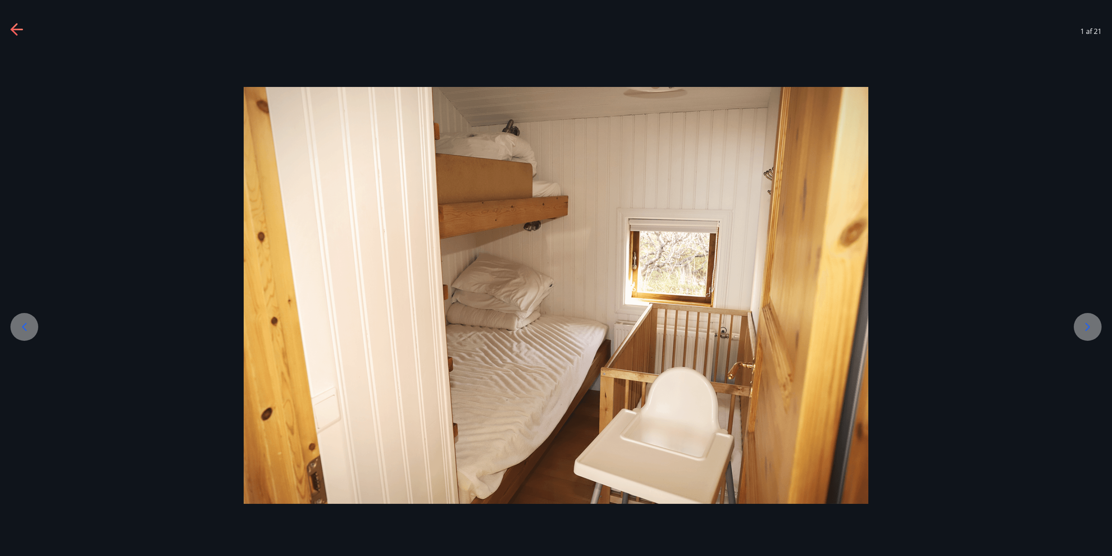
click at [1081, 324] on icon at bounding box center [1088, 327] width 14 height 14
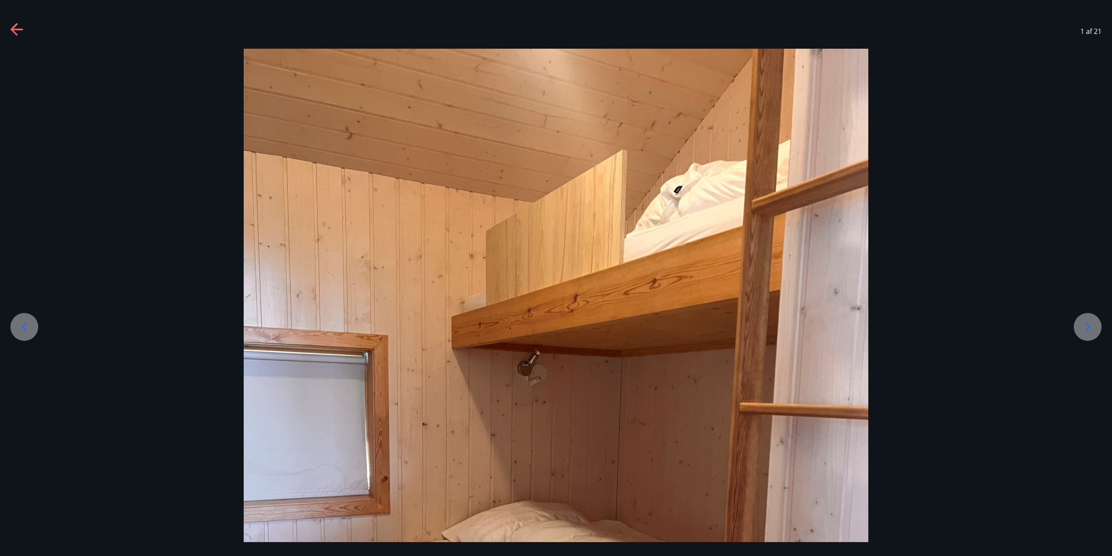
click at [1081, 324] on icon at bounding box center [1088, 327] width 14 height 14
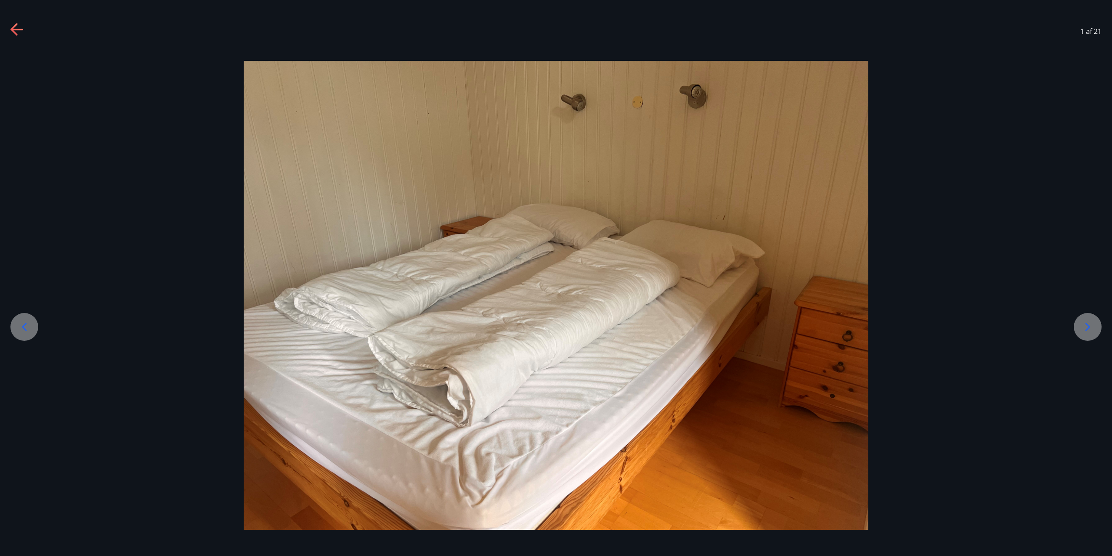
click at [16, 34] on icon at bounding box center [13, 29] width 7 height 12
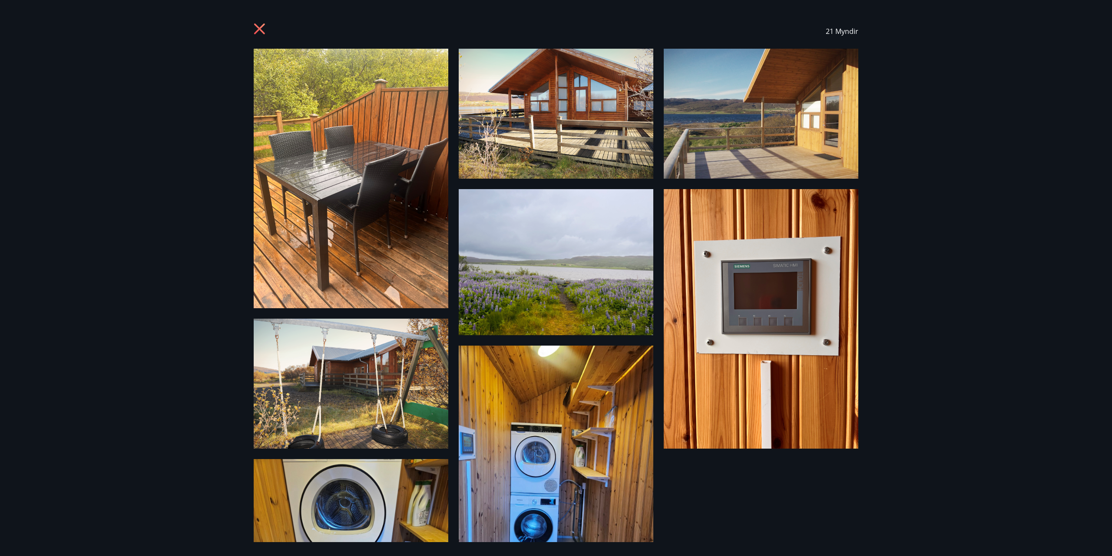
click at [259, 30] on icon at bounding box center [259, 28] width 11 height 11
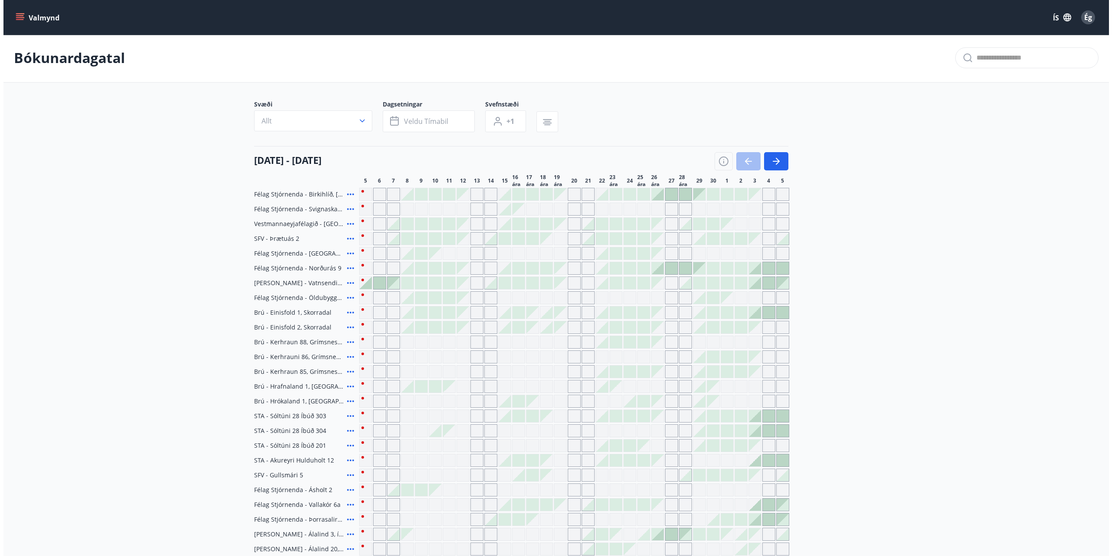
scroll to position [153, 0]
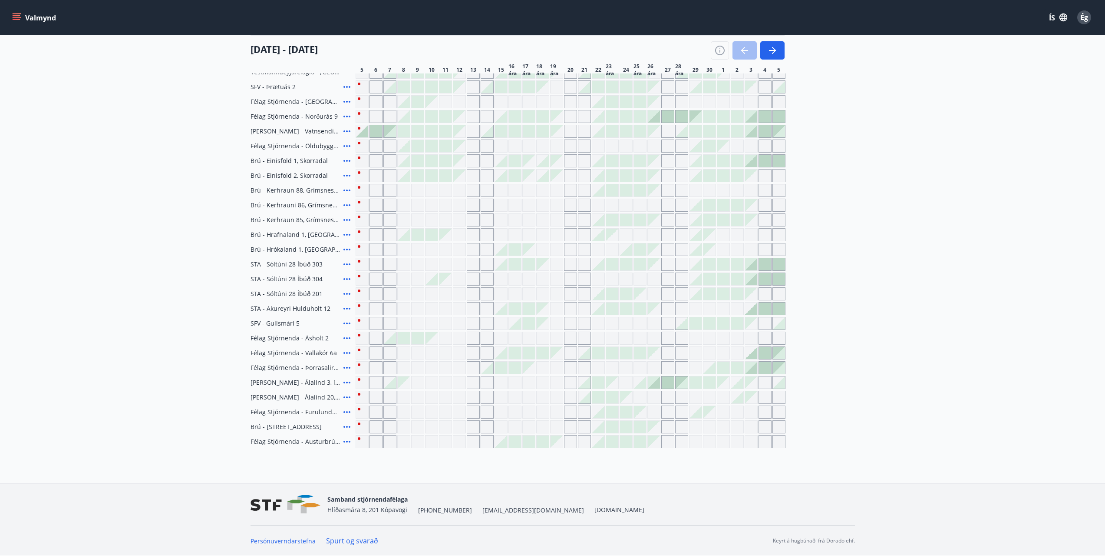
click at [347, 426] on icon at bounding box center [347, 426] width 10 height 10
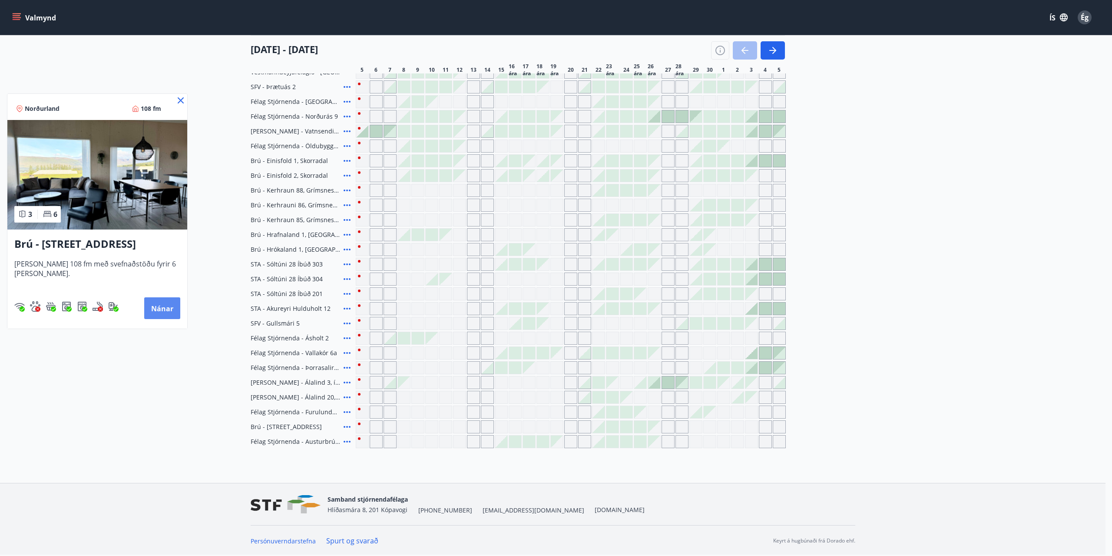
click at [151, 309] on font "Nánar" at bounding box center [162, 309] width 22 height 10
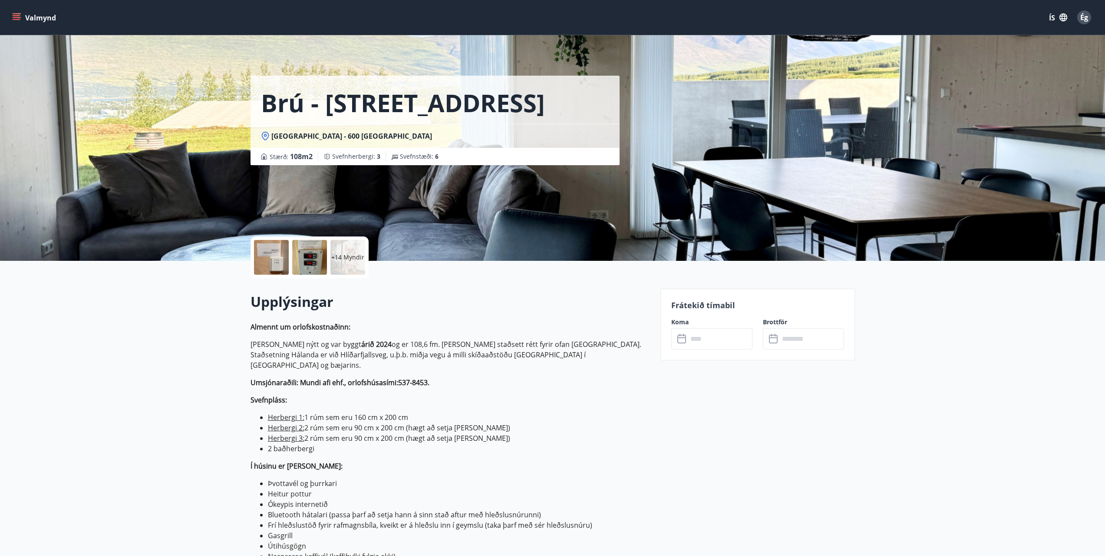
click at [352, 262] on div "+14 Myndir" at bounding box center [348, 257] width 35 height 35
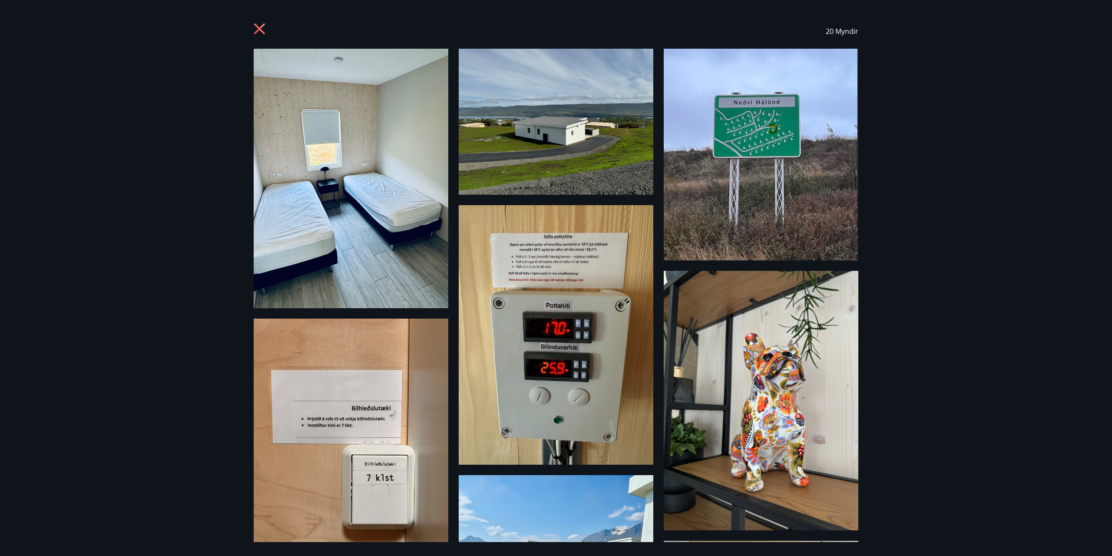
click at [257, 29] on icon at bounding box center [261, 30] width 14 height 14
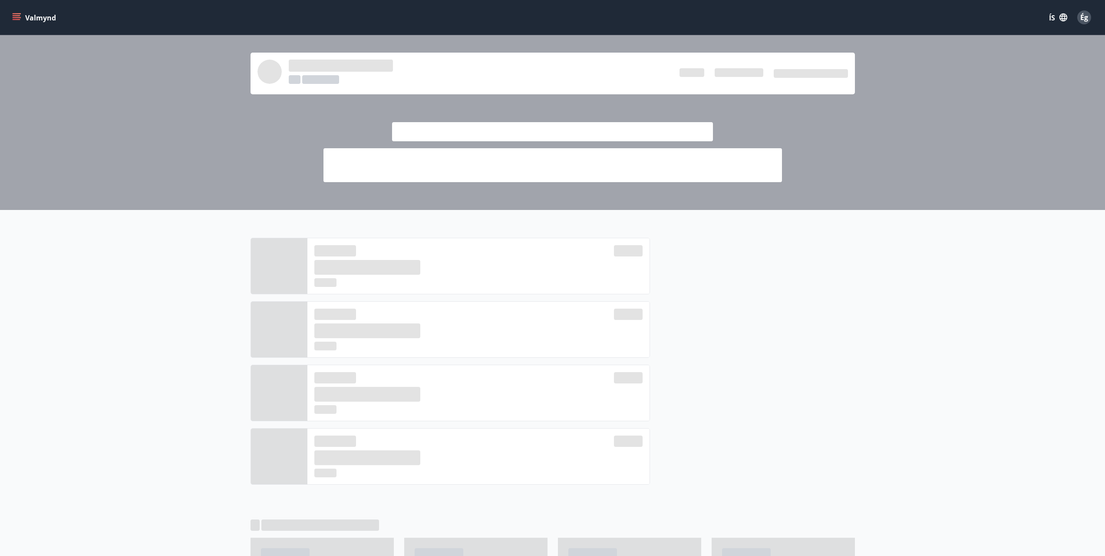
click at [1085, 20] on font "Ég" at bounding box center [1085, 18] width 8 height 10
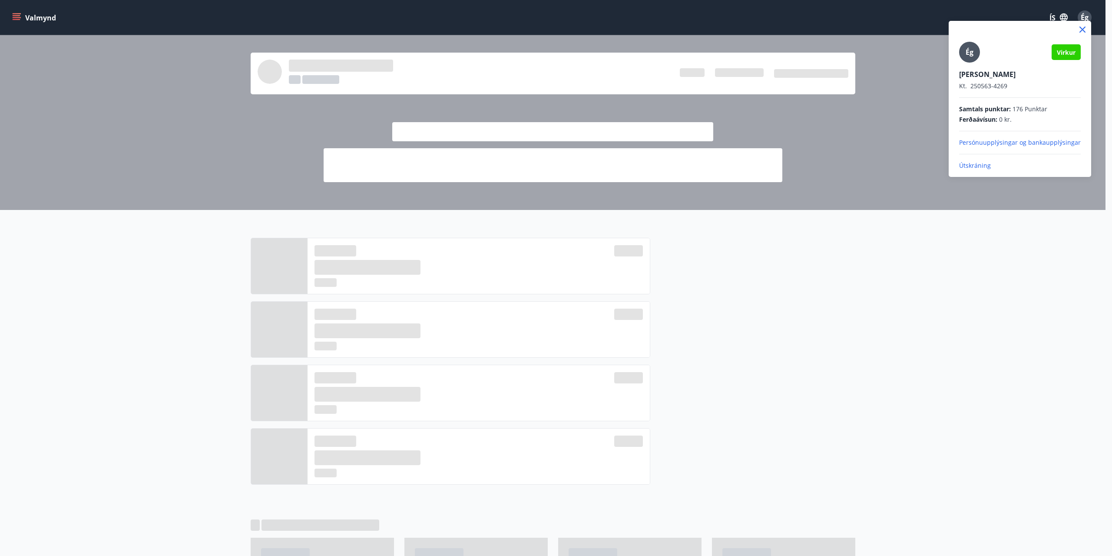
click at [978, 166] on font "Útskráning" at bounding box center [975, 165] width 32 height 8
